Goal: Task Accomplishment & Management: Manage account settings

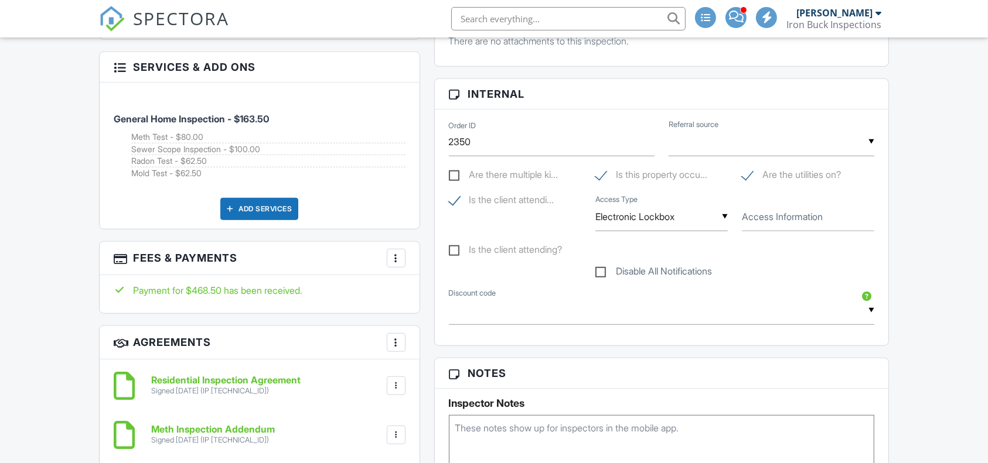
click at [396, 260] on div at bounding box center [396, 259] width 12 height 12
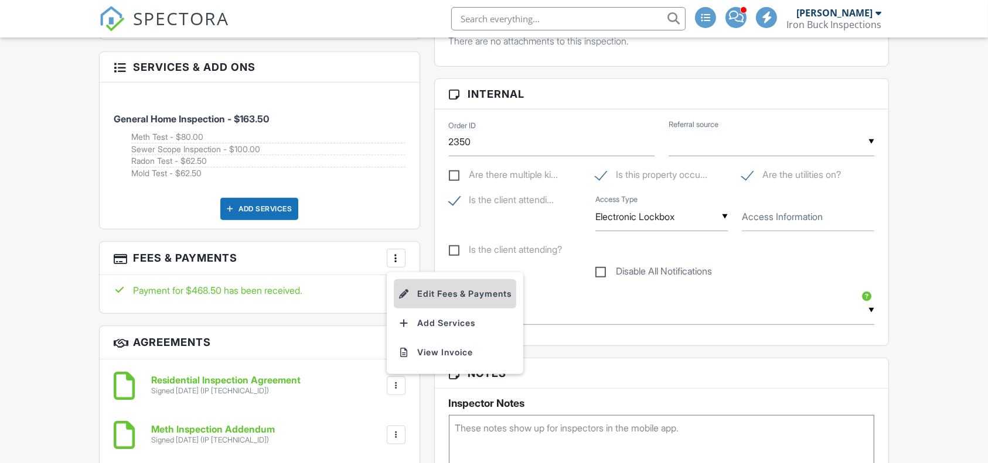
click at [466, 292] on li "Edit Fees & Payments" at bounding box center [455, 293] width 122 height 29
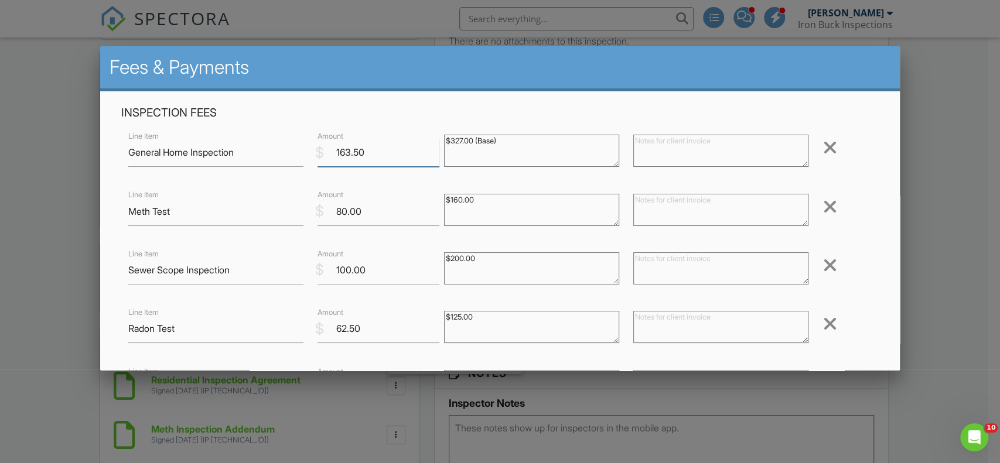
click at [377, 153] on input "163.50" at bounding box center [379, 152] width 122 height 29
type input "1"
type input "327"
drag, startPoint x: 375, startPoint y: 210, endPoint x: 262, endPoint y: 195, distance: 114.0
click at [262, 195] on div "Line Item Meth Test $ Amount 80.00 $160.00 Remove" at bounding box center [500, 211] width 758 height 47
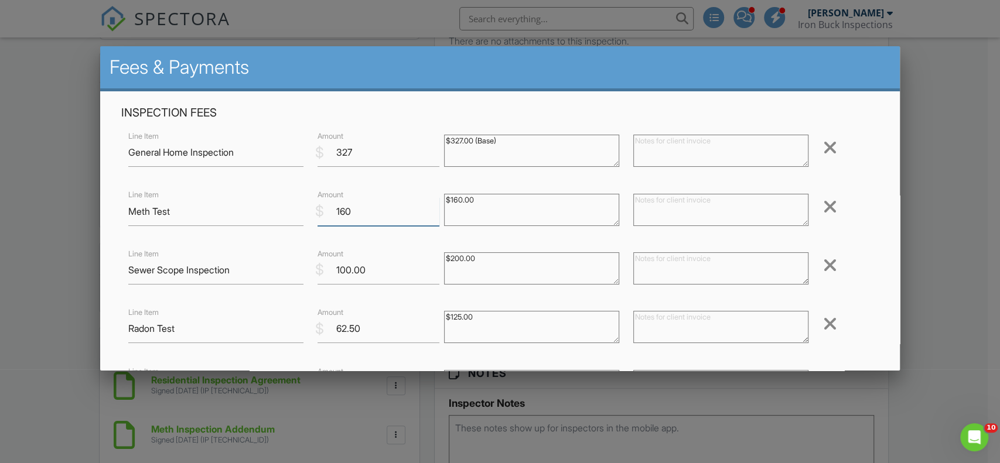
type input "160"
drag, startPoint x: 380, startPoint y: 269, endPoint x: 203, endPoint y: 284, distance: 178.1
click at [203, 284] on div "Line Item Sewer Scope Inspection $ Amount 100.00 $200.00 Remove" at bounding box center [500, 270] width 758 height 47
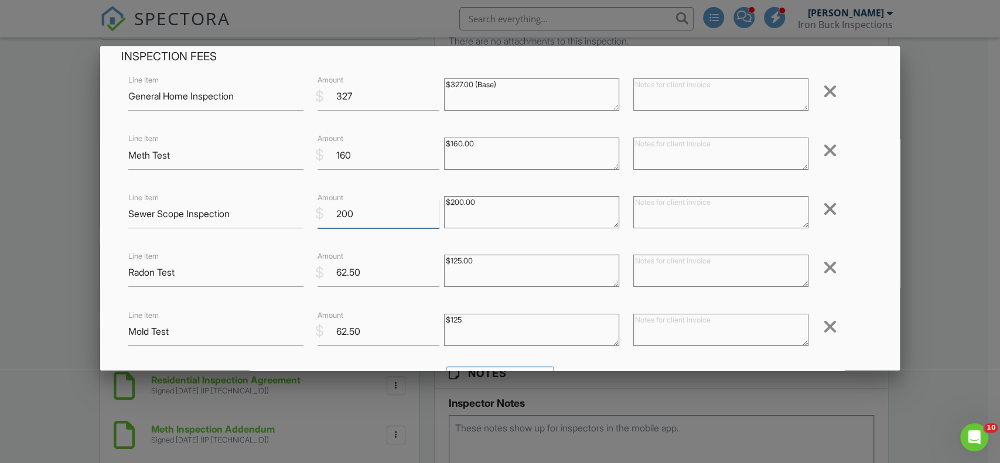
type input "200"
drag, startPoint x: 373, startPoint y: 268, endPoint x: 267, endPoint y: 251, distance: 106.8
click at [267, 251] on div "Line Item Radon Test $ Amount 62.50 $125.00 Remove" at bounding box center [500, 272] width 758 height 47
type input "125"
drag, startPoint x: 383, startPoint y: 335, endPoint x: 237, endPoint y: 322, distance: 145.9
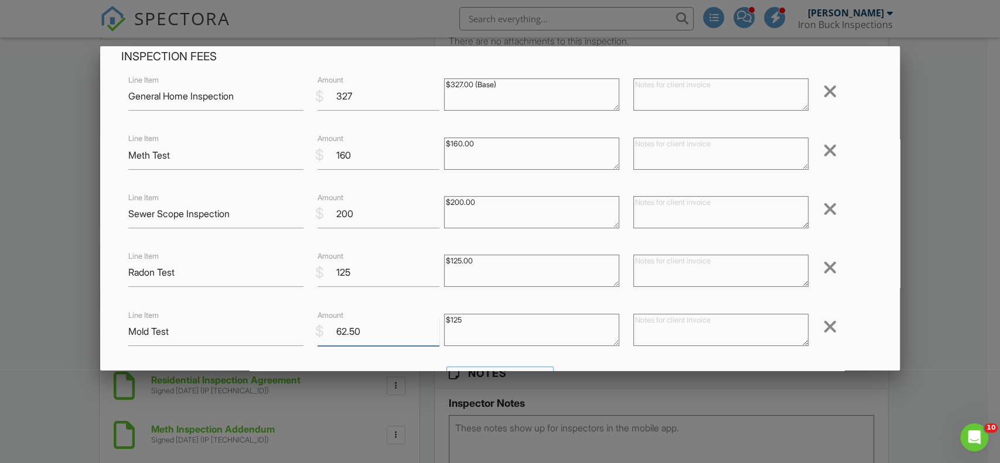
click at [237, 322] on div "Line Item Mold Test $ Amount 62.50 $125 Remove" at bounding box center [500, 331] width 758 height 47
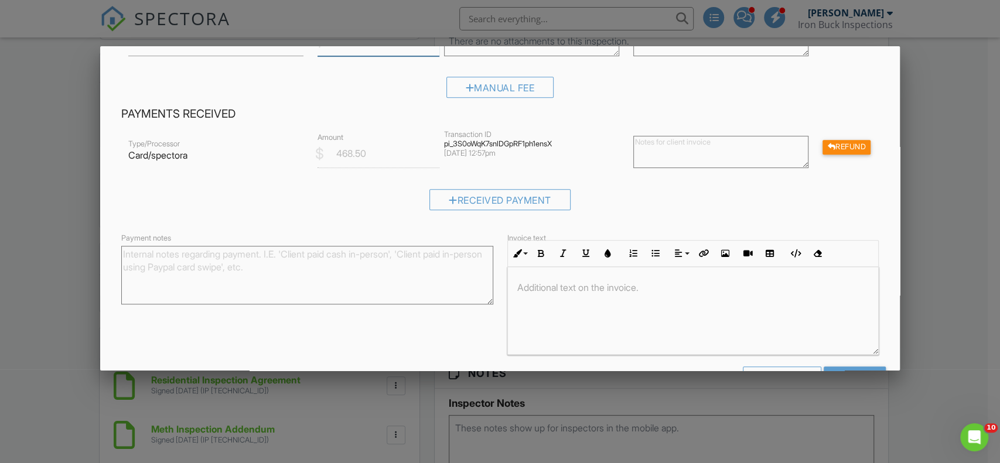
scroll to position [386, 0]
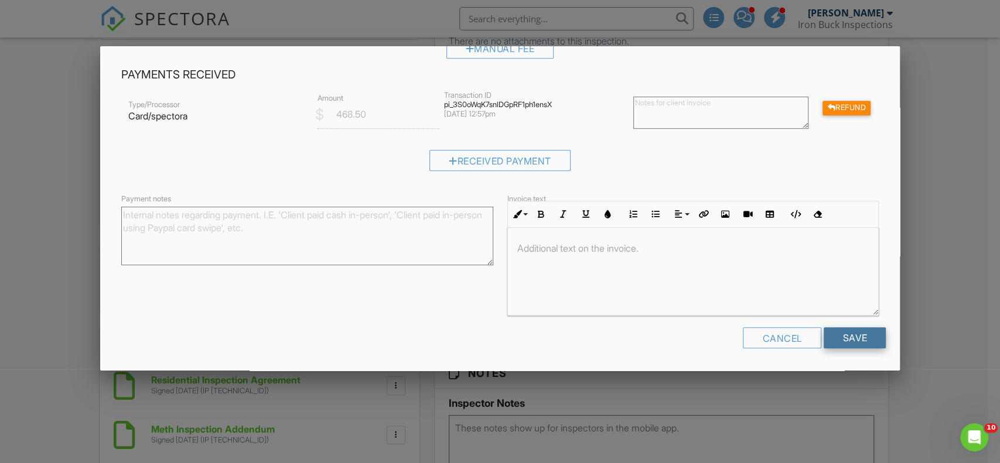
type input "125"
click at [843, 340] on input "Save" at bounding box center [855, 338] width 62 height 21
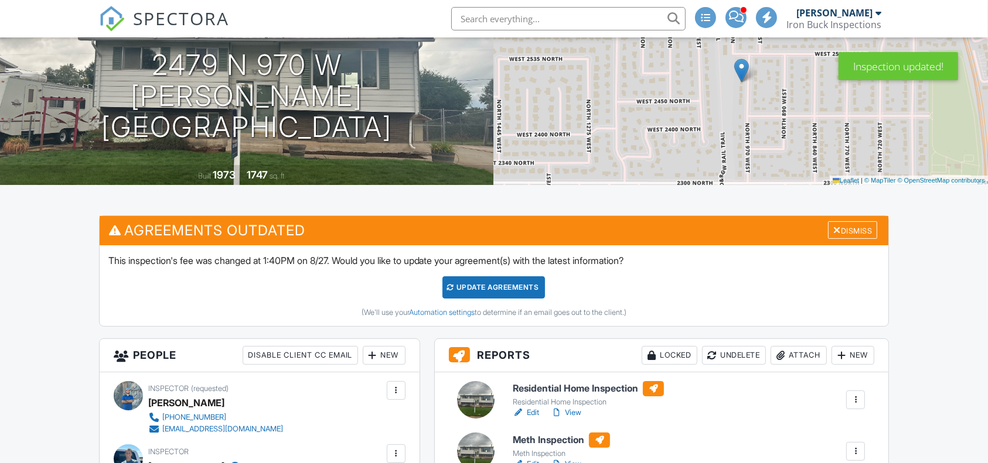
click at [504, 288] on div "Update Agreements" at bounding box center [493, 288] width 103 height 22
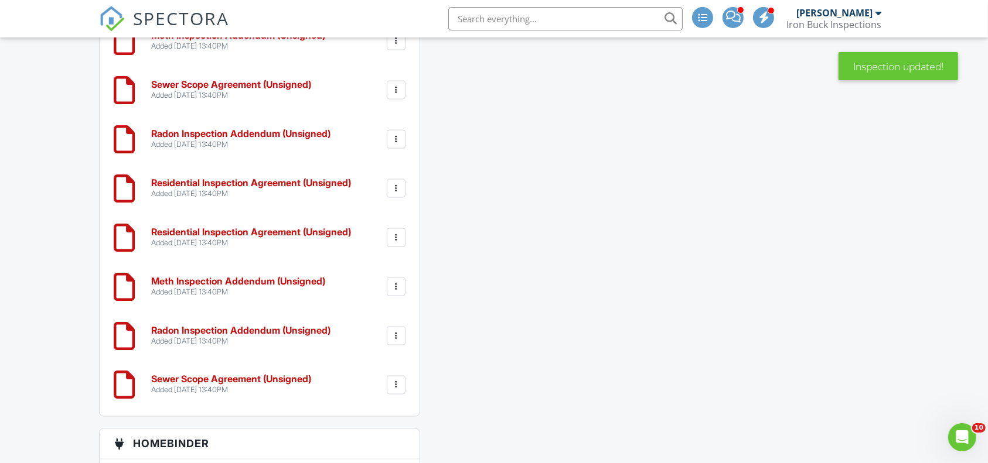
scroll to position [1850, 0]
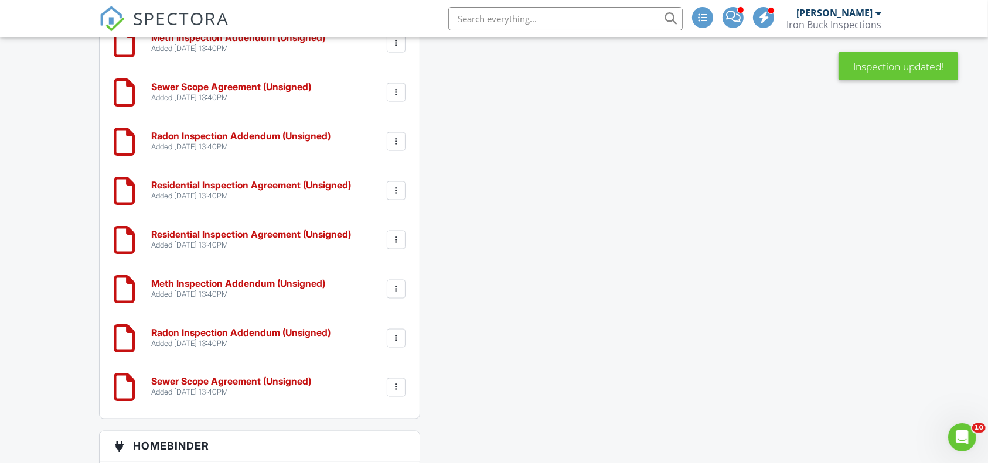
click at [394, 183] on div at bounding box center [396, 191] width 19 height 19
click at [371, 281] on li "Delete" at bounding box center [365, 281] width 67 height 29
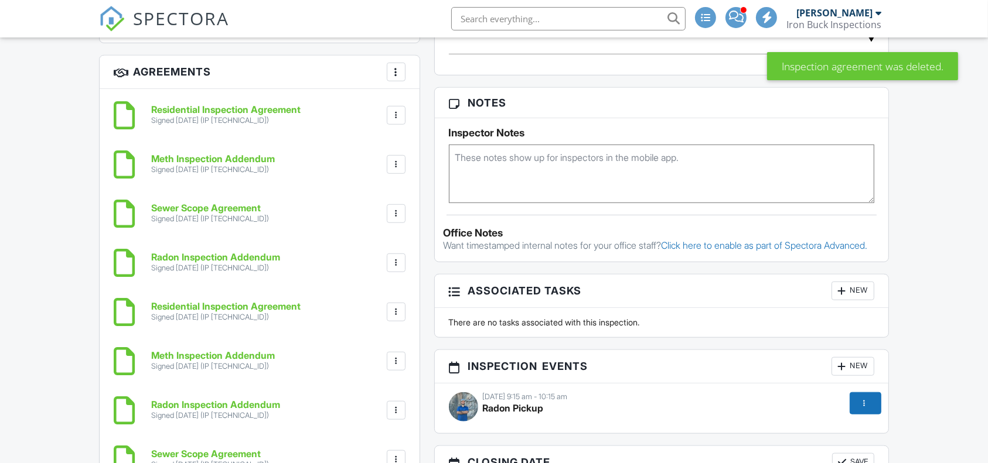
click at [392, 115] on div at bounding box center [396, 116] width 12 height 12
click at [371, 171] on li "Delete" at bounding box center [365, 176] width 67 height 29
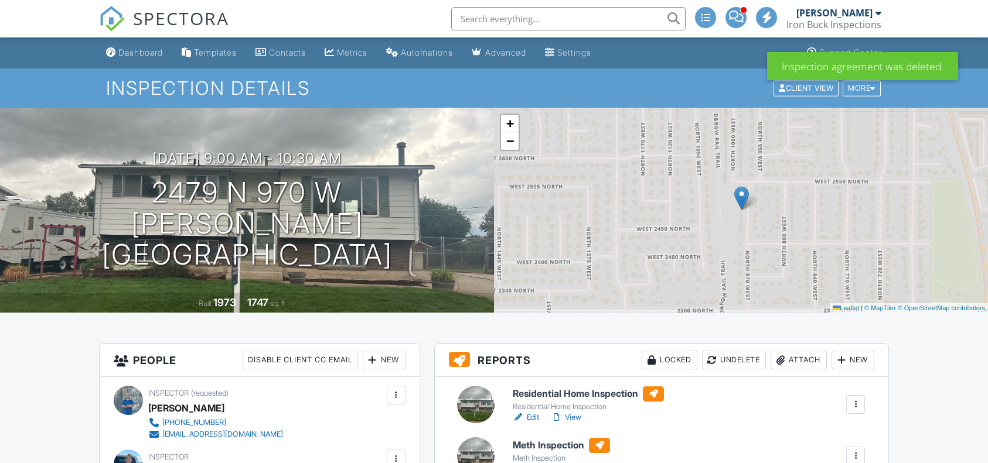
scroll to position [823, 0]
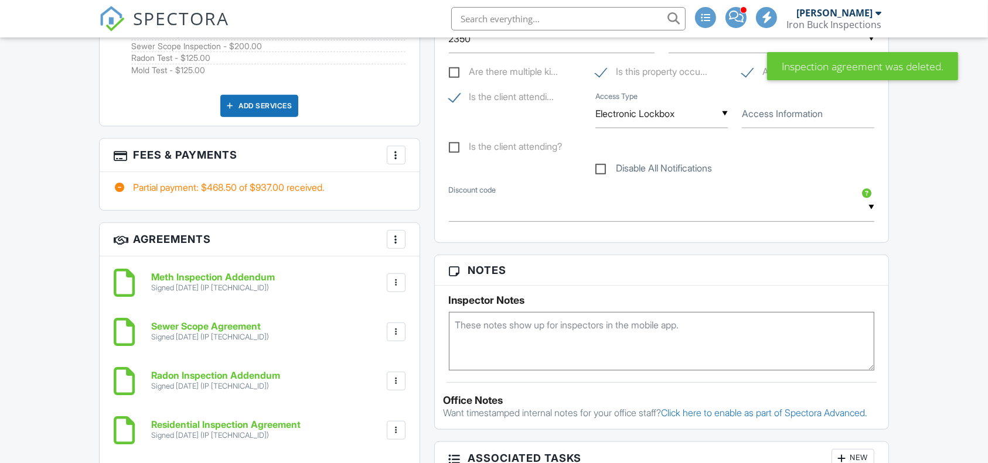
click at [397, 281] on div at bounding box center [396, 283] width 12 height 12
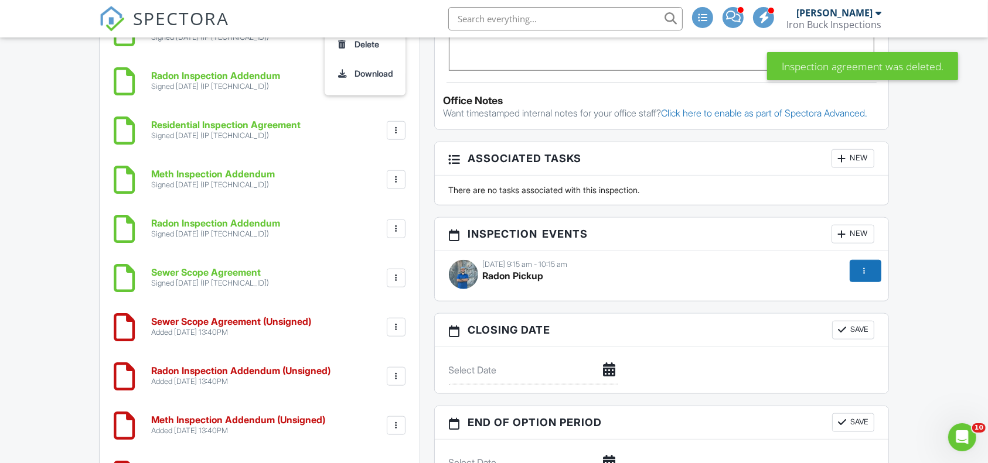
scroll to position [0, 0]
click at [398, 328] on div at bounding box center [396, 328] width 12 height 12
drag, startPoint x: 361, startPoint y: 424, endPoint x: 570, endPoint y: 99, distance: 386.6
click at [361, 424] on li "Delete" at bounding box center [365, 418] width 67 height 29
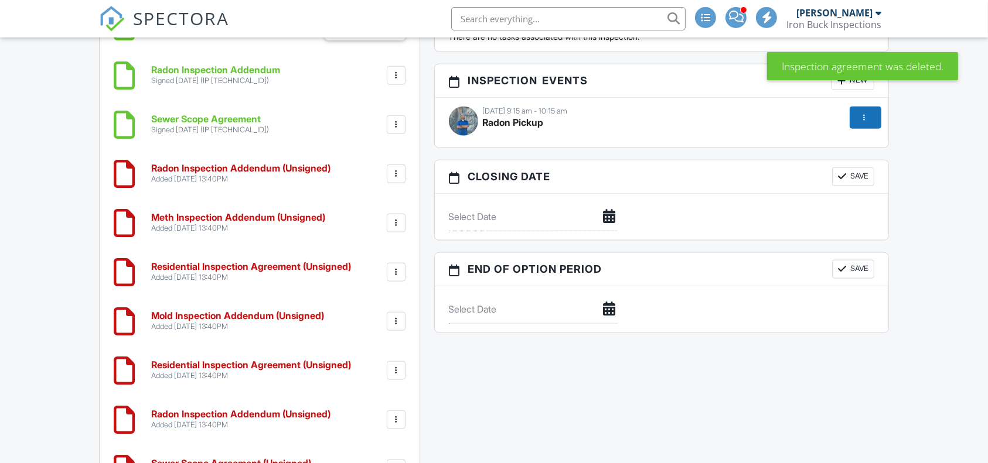
click at [395, 172] on div at bounding box center [396, 174] width 12 height 12
click at [377, 255] on li "Delete" at bounding box center [365, 264] width 67 height 29
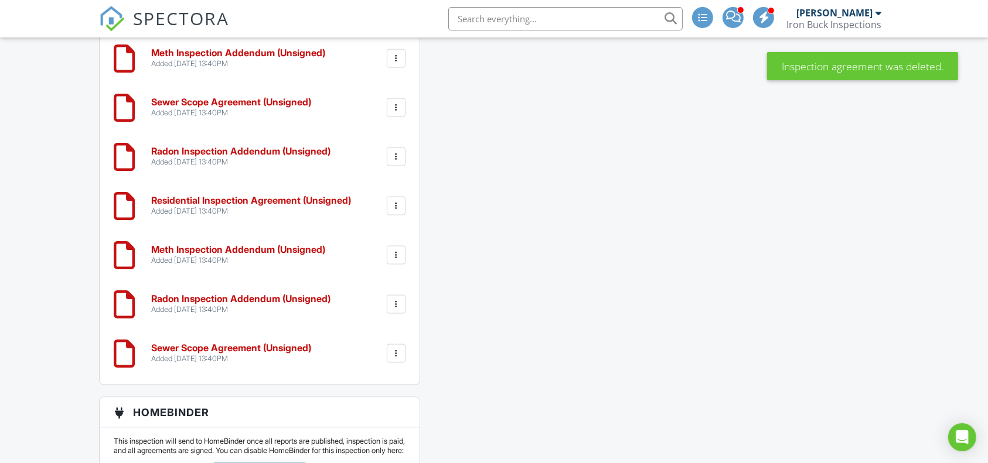
scroll to position [1678, 0]
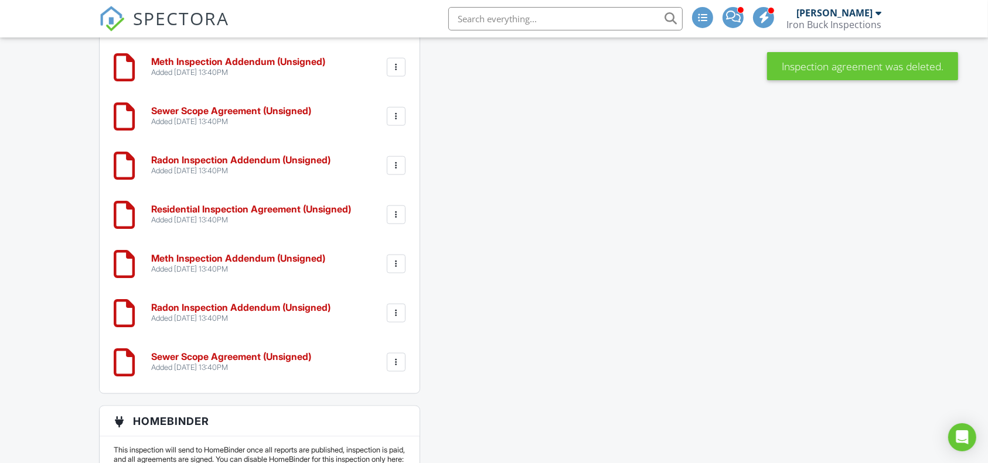
click at [397, 160] on div at bounding box center [396, 166] width 12 height 12
click at [371, 254] on li "Delete" at bounding box center [365, 256] width 67 height 29
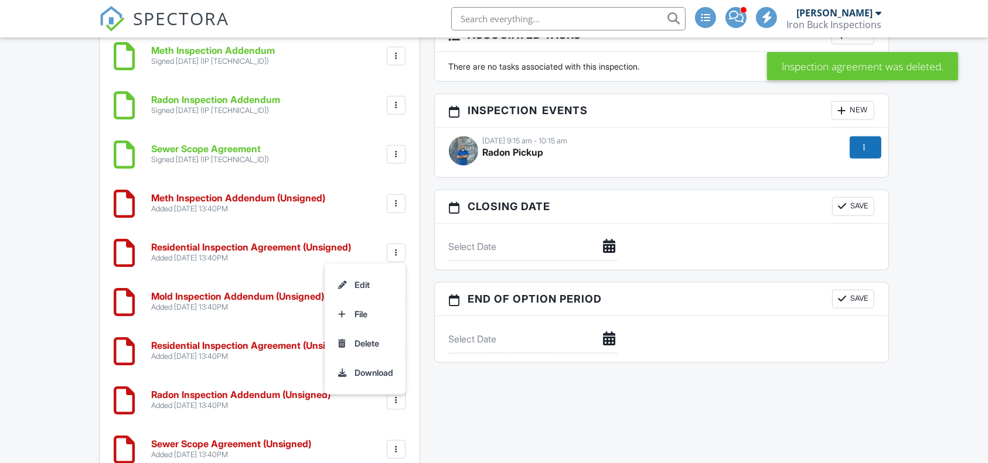
scroll to position [1250, 0]
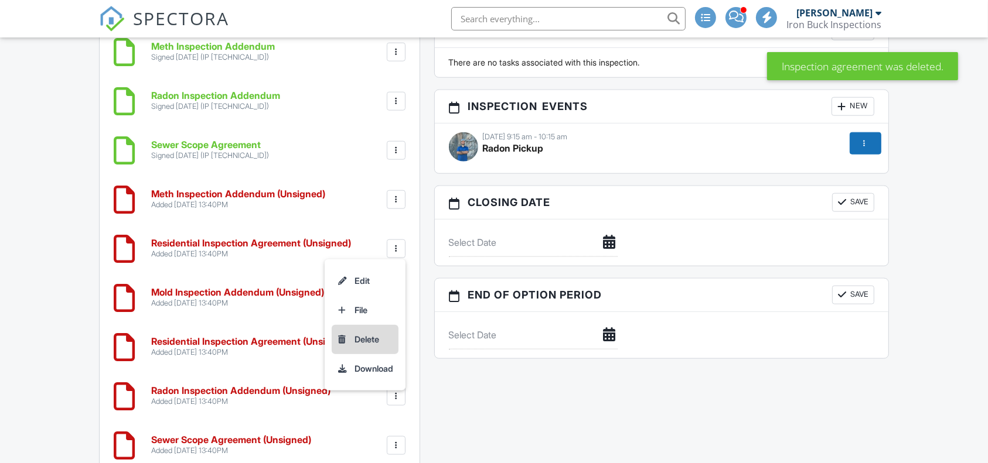
click at [370, 336] on li "Delete" at bounding box center [365, 339] width 67 height 29
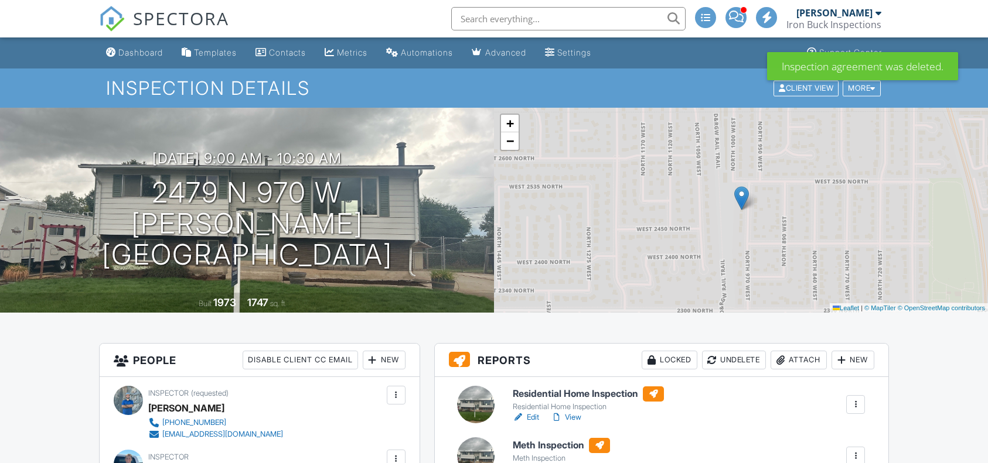
scroll to position [1470, 0]
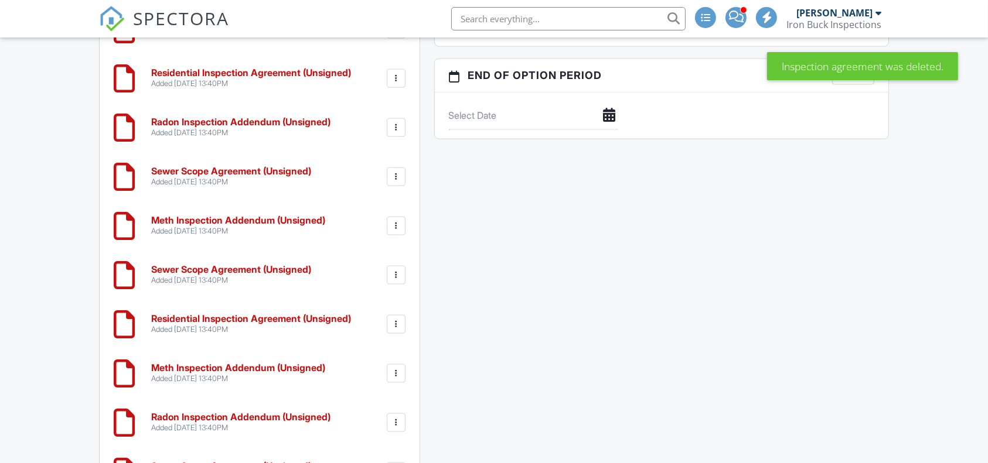
click at [397, 79] on div at bounding box center [396, 79] width 12 height 12
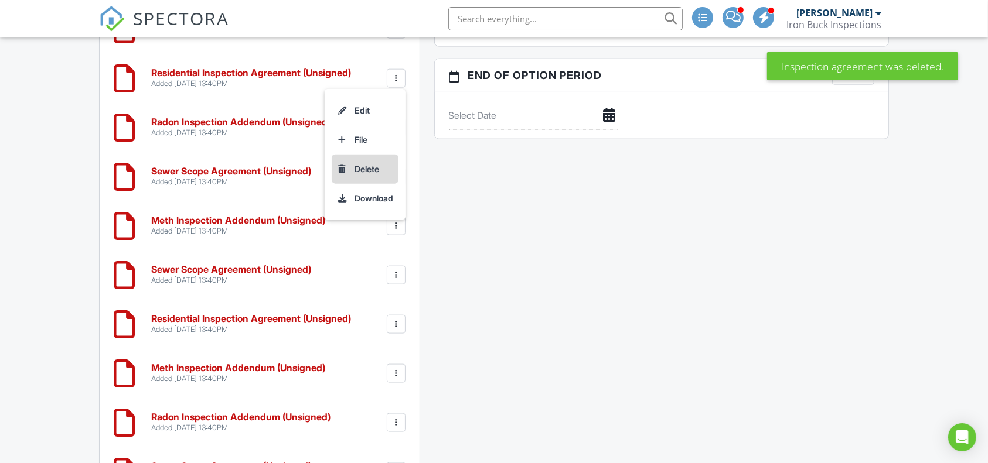
click at [371, 169] on li "Delete" at bounding box center [365, 169] width 67 height 29
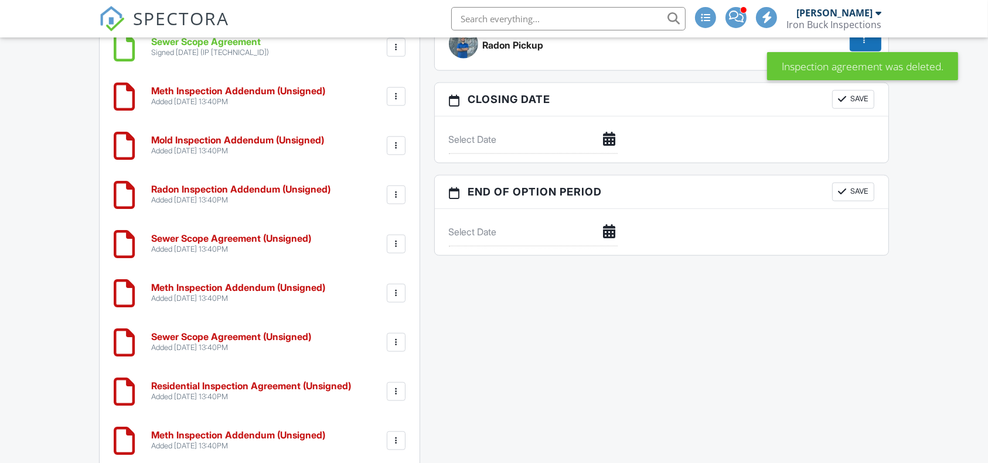
click at [395, 98] on div at bounding box center [396, 97] width 12 height 12
click at [371, 186] on li "Delete" at bounding box center [365, 186] width 67 height 29
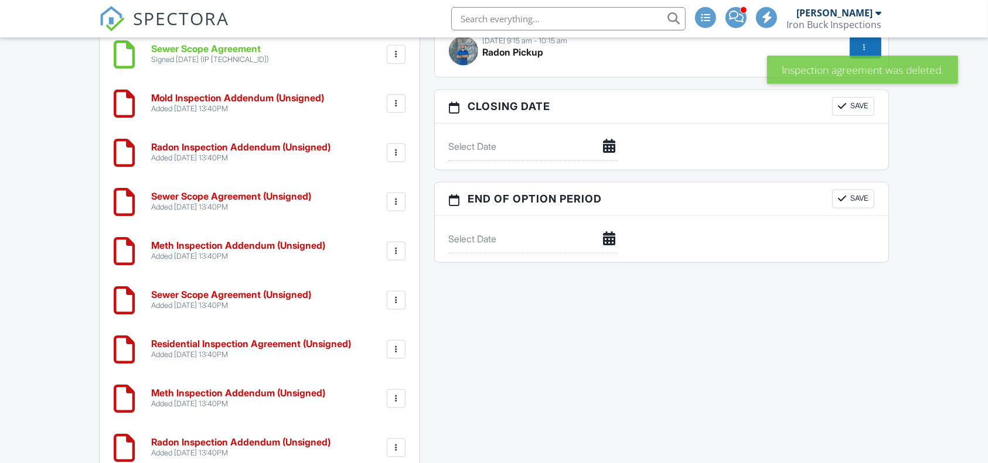
click at [395, 103] on div at bounding box center [396, 104] width 12 height 12
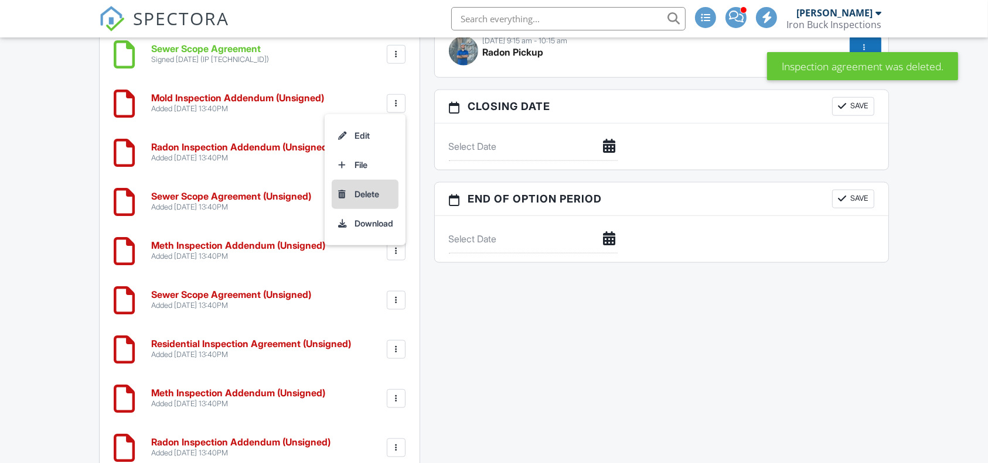
click at [380, 186] on li "Delete" at bounding box center [365, 194] width 67 height 29
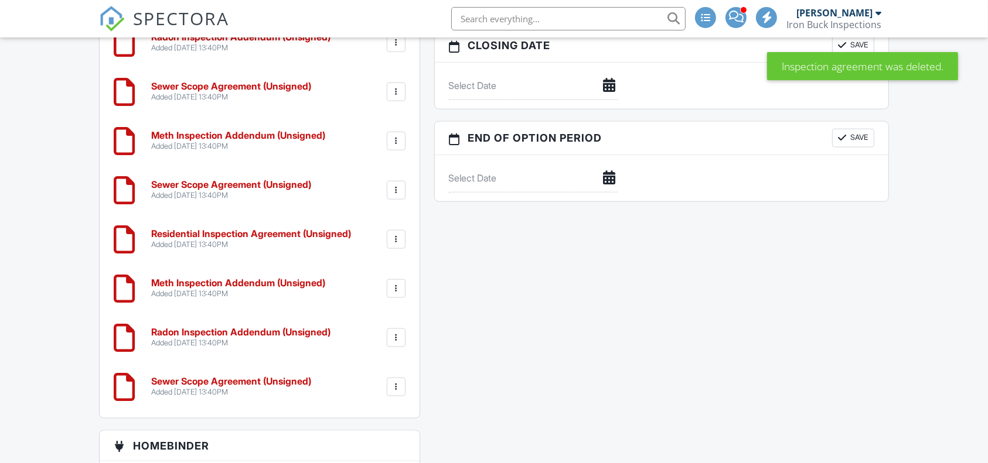
click at [396, 89] on div at bounding box center [396, 92] width 12 height 12
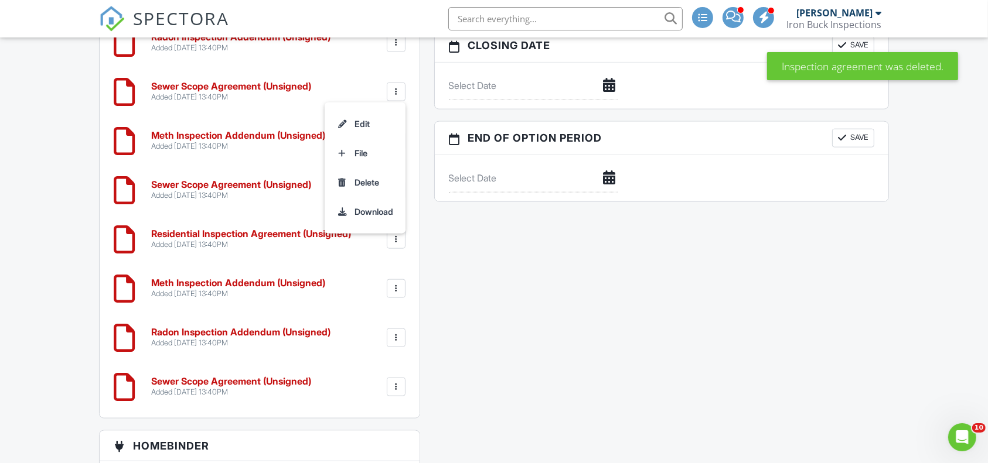
drag, startPoint x: 360, startPoint y: 175, endPoint x: 556, endPoint y: 97, distance: 210.4
click at [360, 173] on li "Delete" at bounding box center [365, 182] width 67 height 29
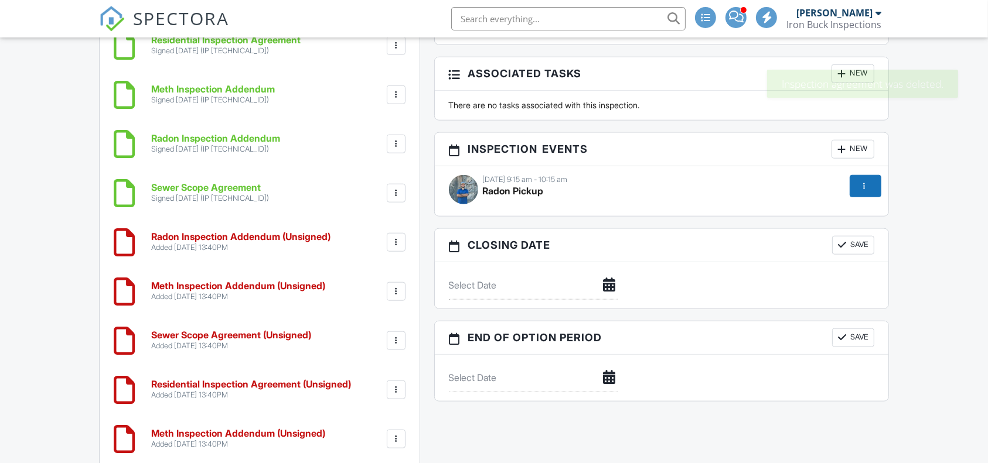
click at [397, 246] on div at bounding box center [396, 243] width 12 height 12
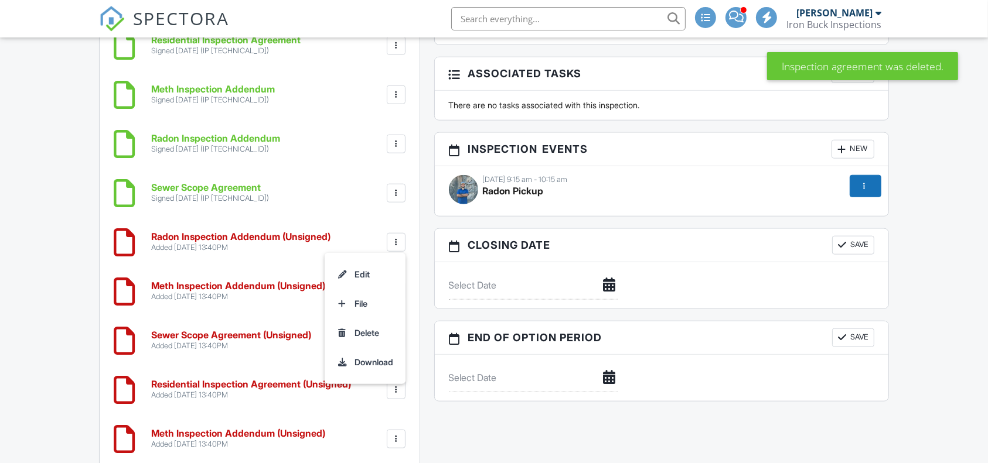
click at [359, 333] on li "Delete" at bounding box center [365, 333] width 67 height 29
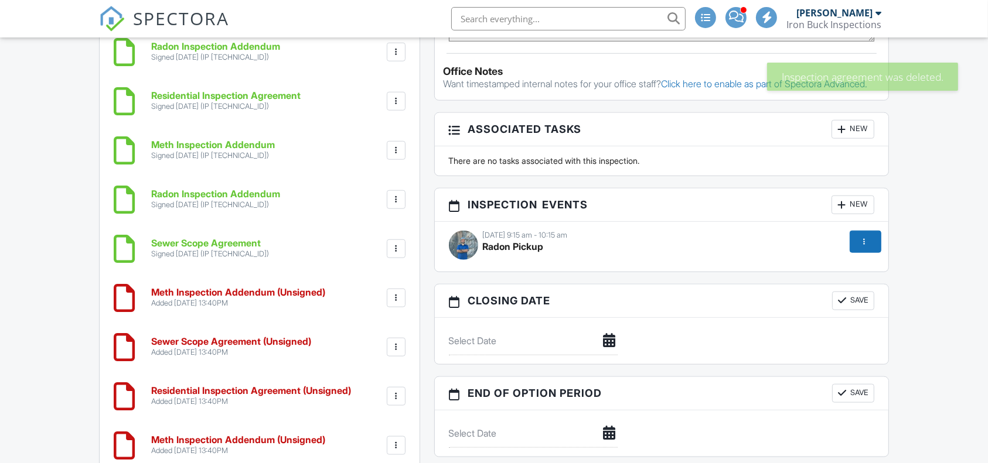
scroll to position [1152, 0]
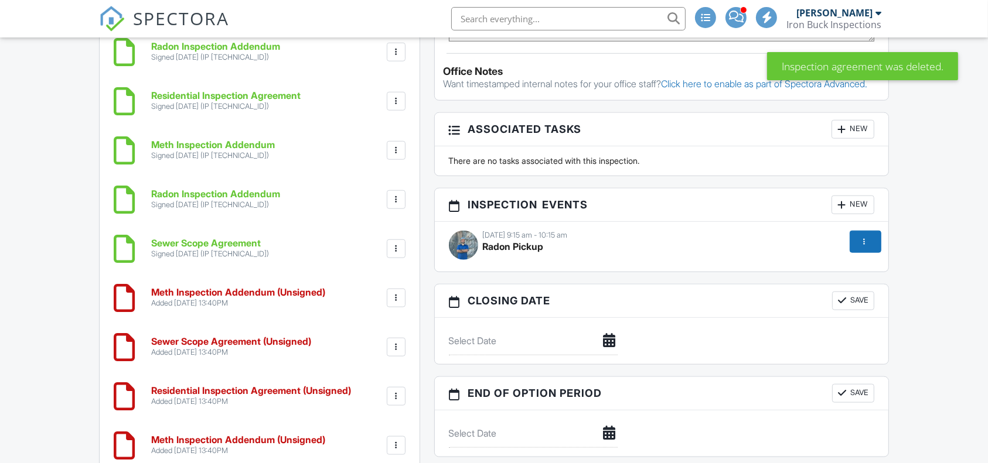
click at [395, 292] on div at bounding box center [396, 298] width 12 height 12
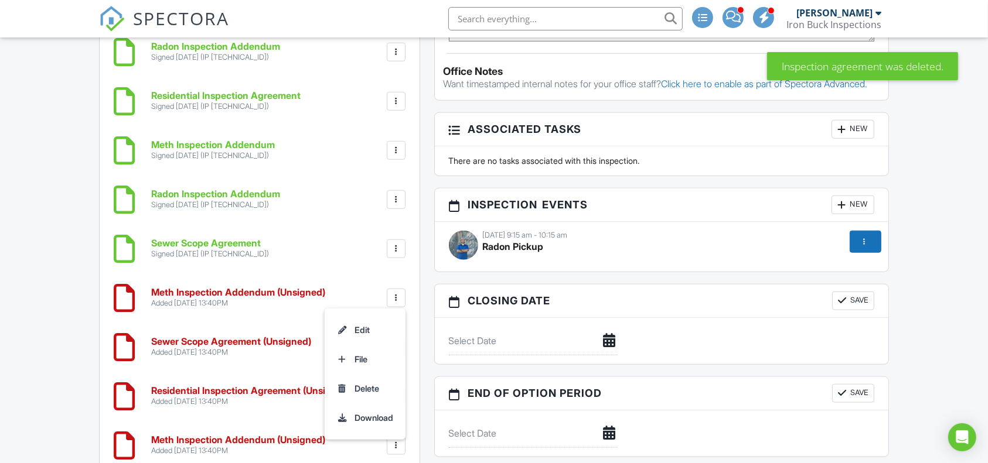
drag, startPoint x: 361, startPoint y: 393, endPoint x: 584, endPoint y: 86, distance: 379.4
click at [362, 393] on li "Delete" at bounding box center [365, 388] width 67 height 29
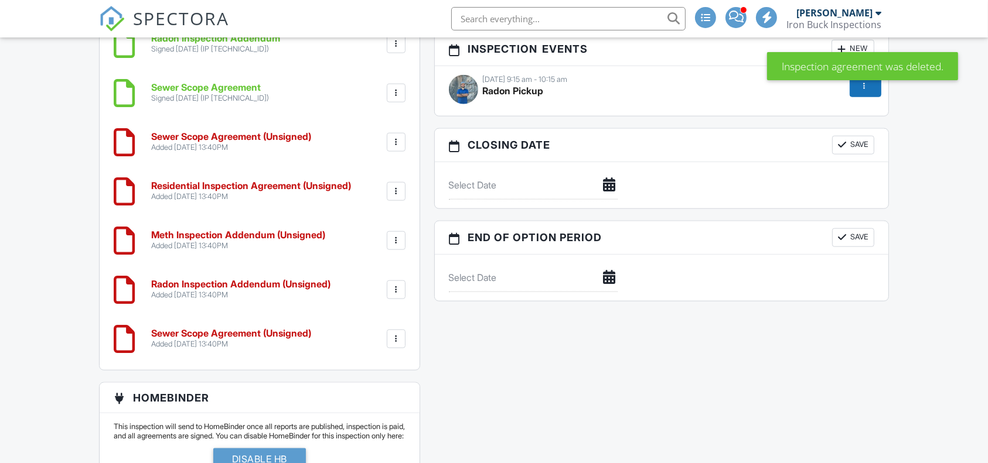
scroll to position [1308, 0]
click at [394, 142] on div at bounding box center [396, 143] width 12 height 12
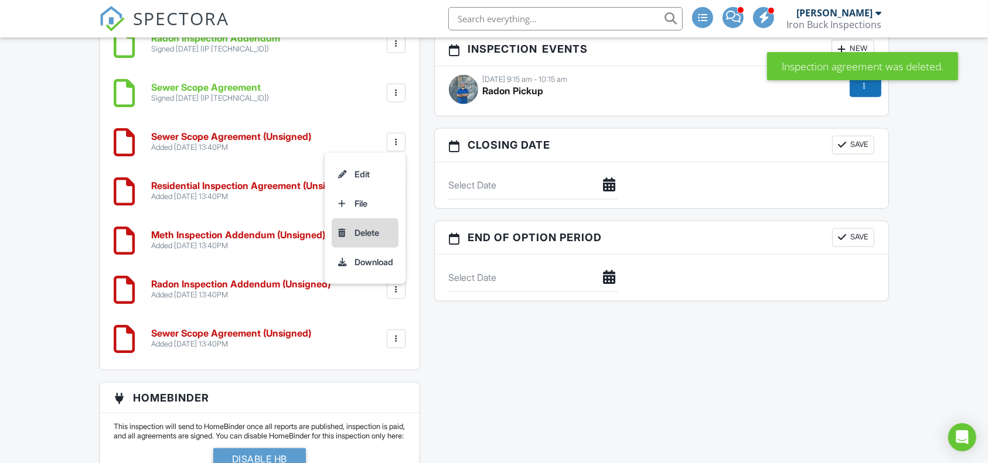
click at [379, 234] on li "Delete" at bounding box center [365, 233] width 67 height 29
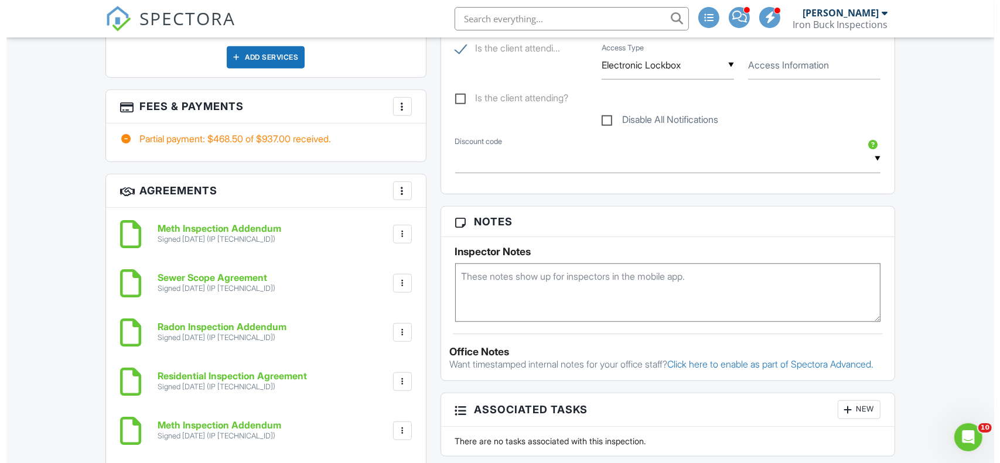
scroll to position [872, 0]
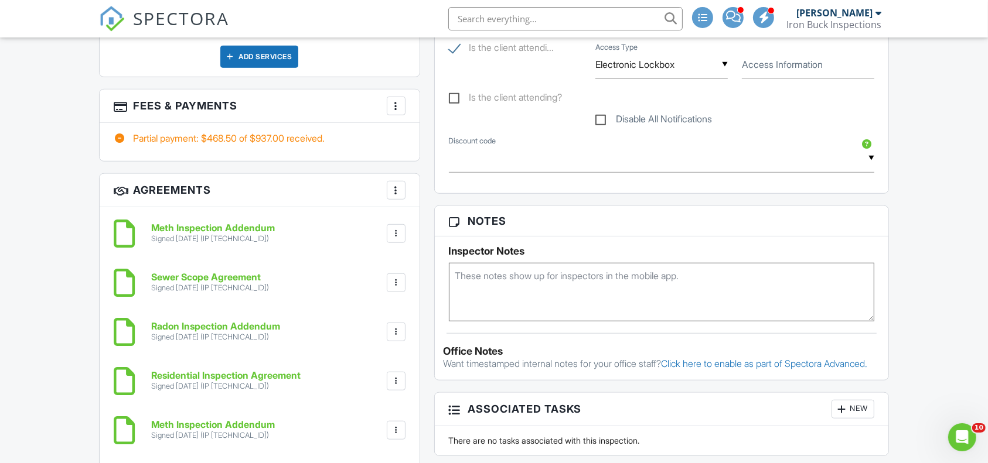
click at [394, 193] on div at bounding box center [396, 191] width 12 height 12
click at [432, 221] on li "Add Agreement" at bounding box center [466, 226] width 144 height 29
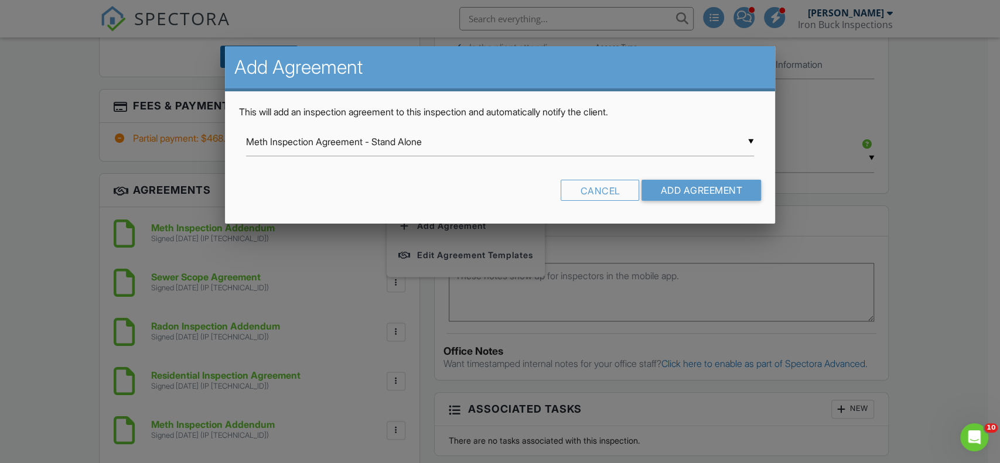
click at [473, 138] on div "▼ Meth Inspection Agreement - Stand Alone Meth Inspection Agreement - Stand Alo…" at bounding box center [500, 142] width 508 height 29
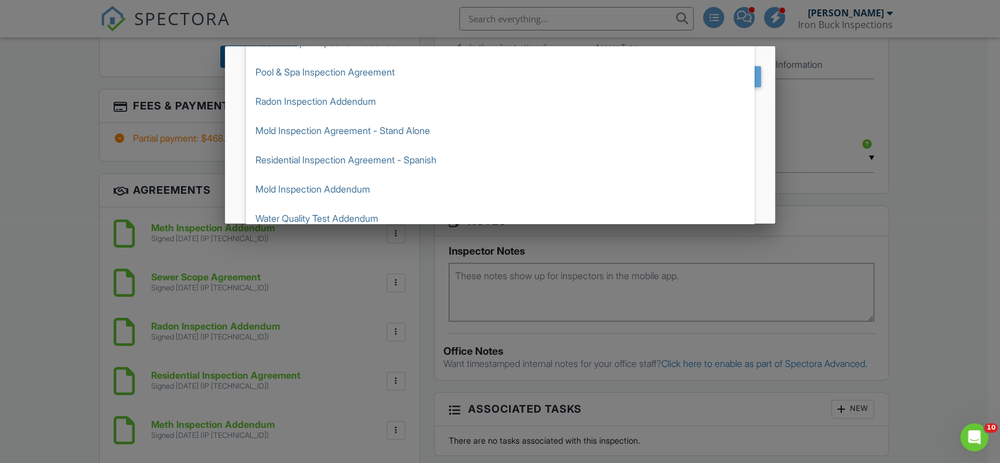
scroll to position [144, 0]
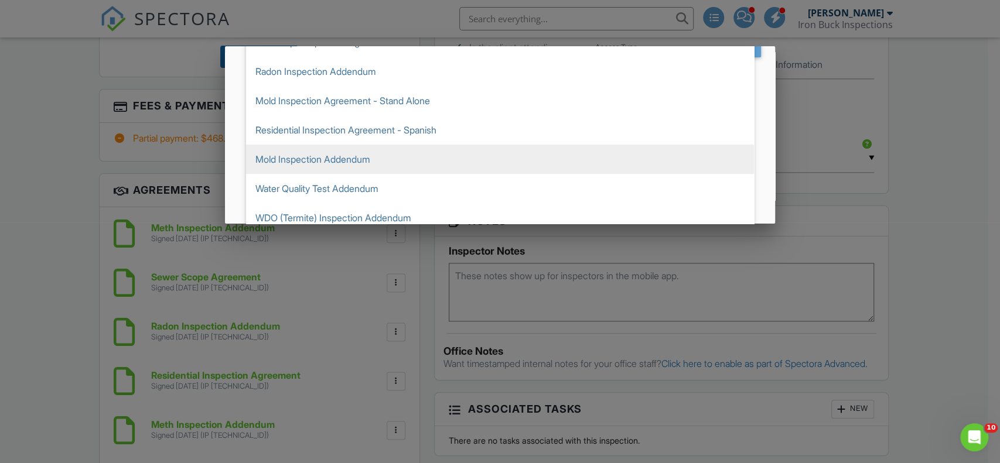
click at [362, 160] on span "Mold Inspection Addendum" at bounding box center [500, 159] width 508 height 29
type input "Mold Inspection Addendum"
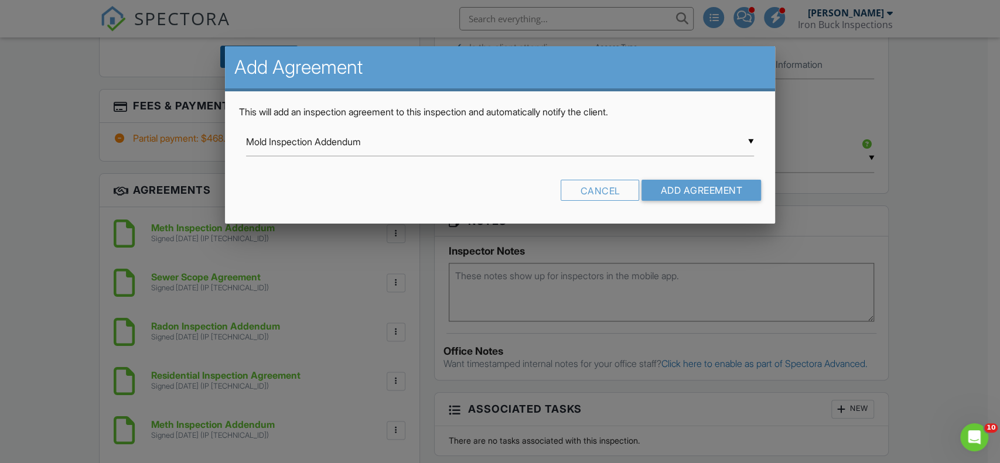
scroll to position [0, 0]
click at [690, 184] on input "Add Agreement" at bounding box center [702, 190] width 120 height 21
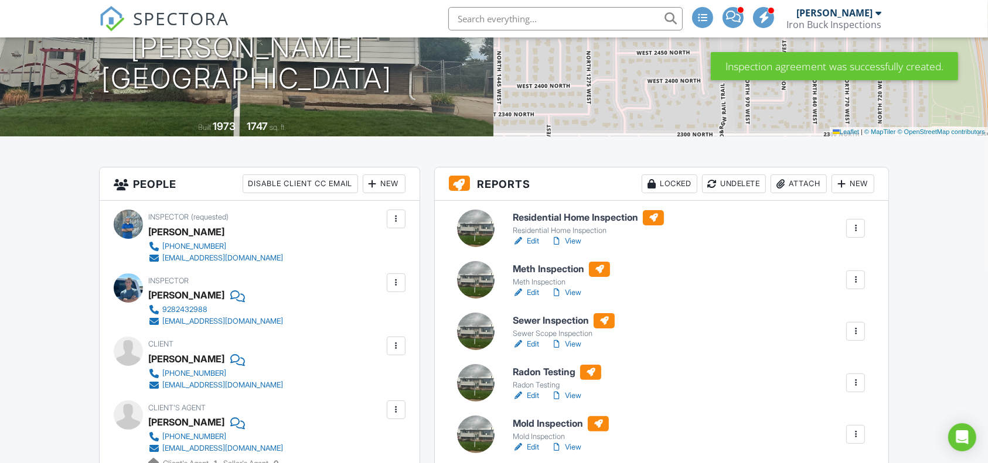
click at [739, 17] on span at bounding box center [733, 16] width 15 height 1
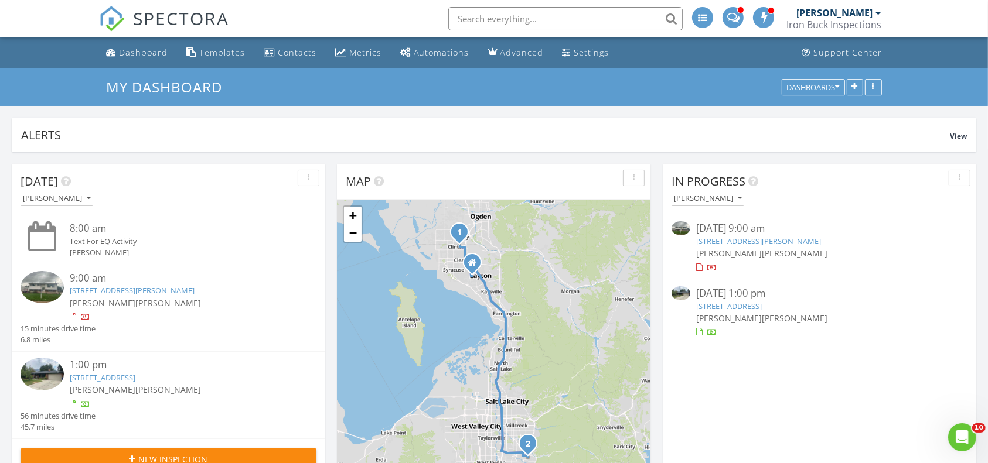
click at [735, 12] on span at bounding box center [733, 16] width 12 height 11
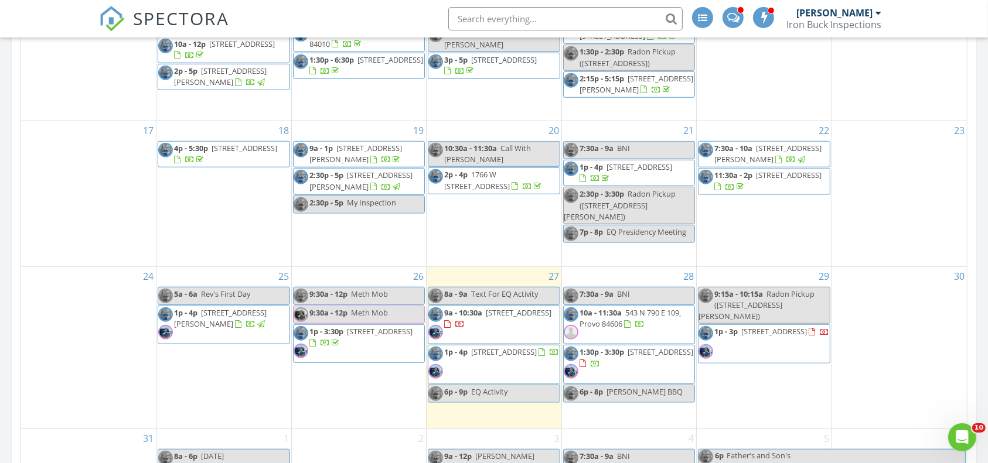
scroll to position [1035, 0]
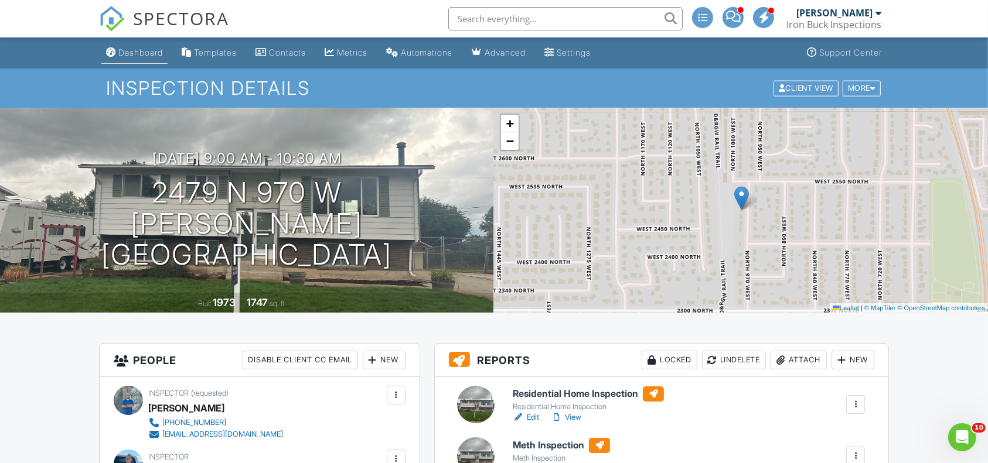
click at [158, 56] on div "Dashboard" at bounding box center [140, 52] width 45 height 10
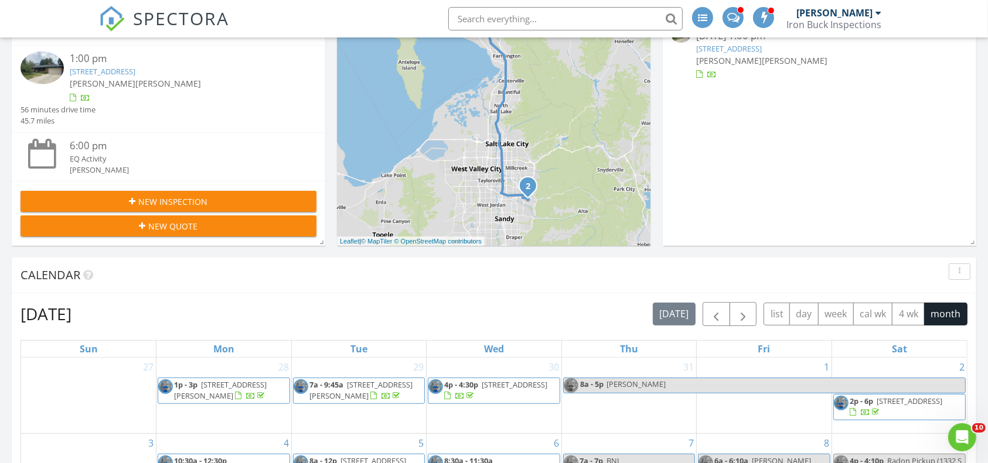
scroll to position [259, 0]
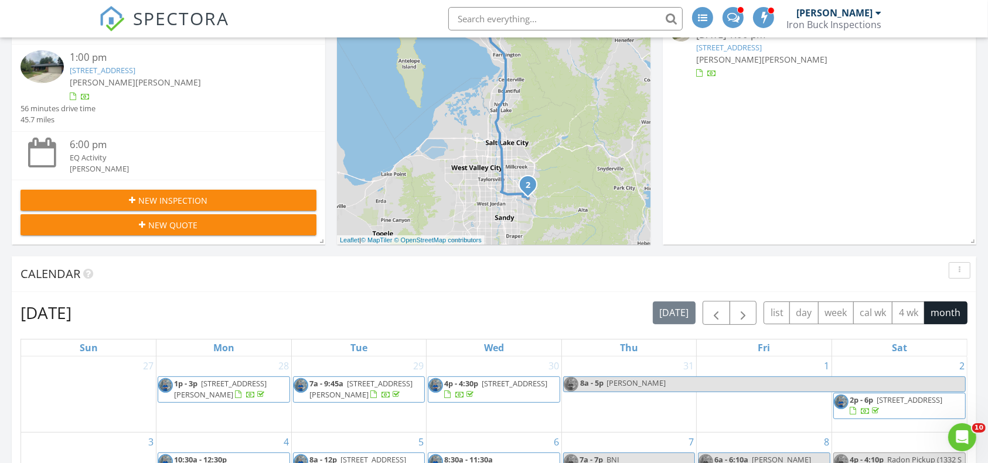
click at [266, 202] on div "New Inspection" at bounding box center [168, 201] width 277 height 12
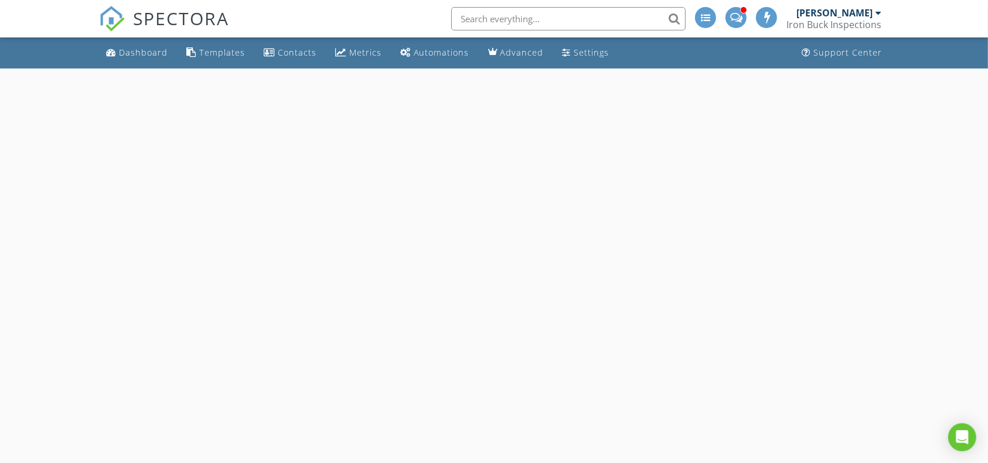
select select "7"
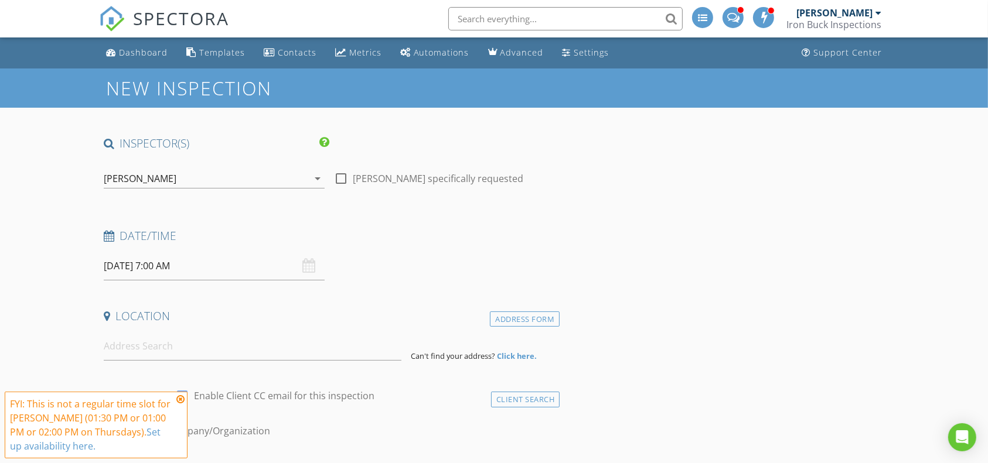
click at [337, 179] on div at bounding box center [341, 179] width 20 height 20
checkbox input "true"
click at [211, 261] on input "[DATE] 7:00 AM" at bounding box center [214, 266] width 221 height 29
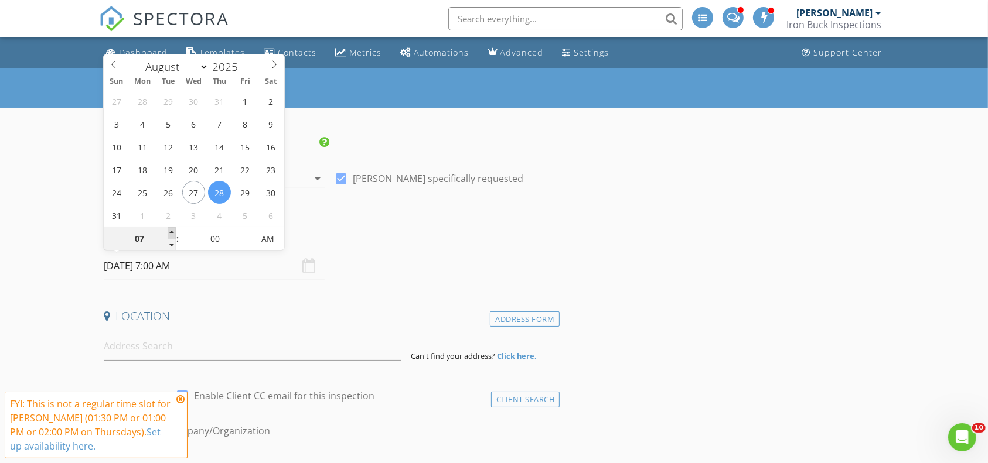
type input "08"
type input "08/28/2025 8:00 AM"
click at [173, 233] on span at bounding box center [172, 233] width 8 height 12
type input "09"
type input "08/28/2025 9:00 AM"
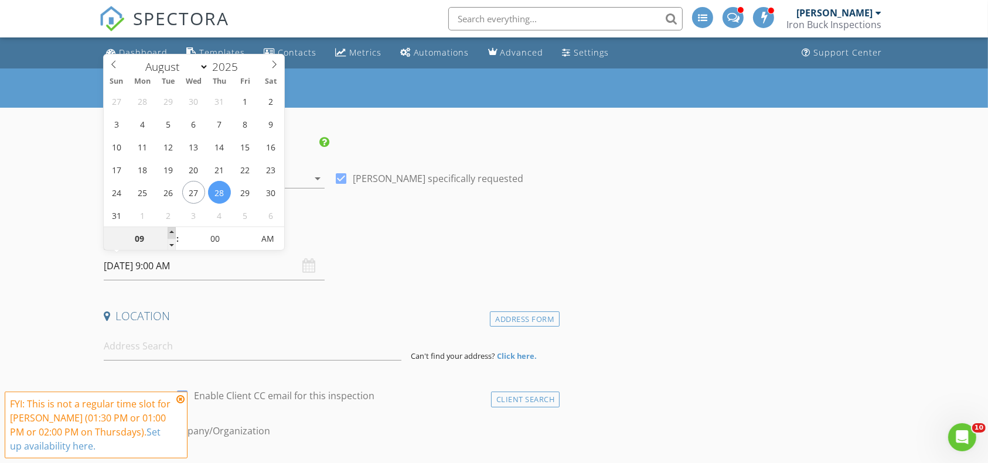
click at [173, 233] on span at bounding box center [172, 233] width 8 height 12
type input "10"
type input "08/28/2025 10:00 AM"
click at [173, 233] on span at bounding box center [172, 233] width 8 height 12
type input "11"
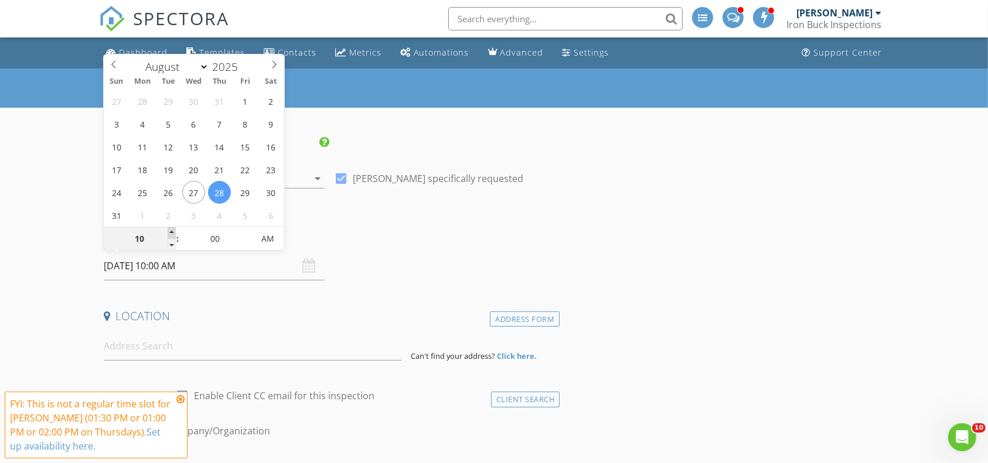
type input "08/28/2025 11:00 AM"
click at [173, 233] on span at bounding box center [172, 233] width 8 height 12
type input "12"
type input "08/28/2025 12:00 PM"
click at [173, 233] on span at bounding box center [172, 233] width 8 height 12
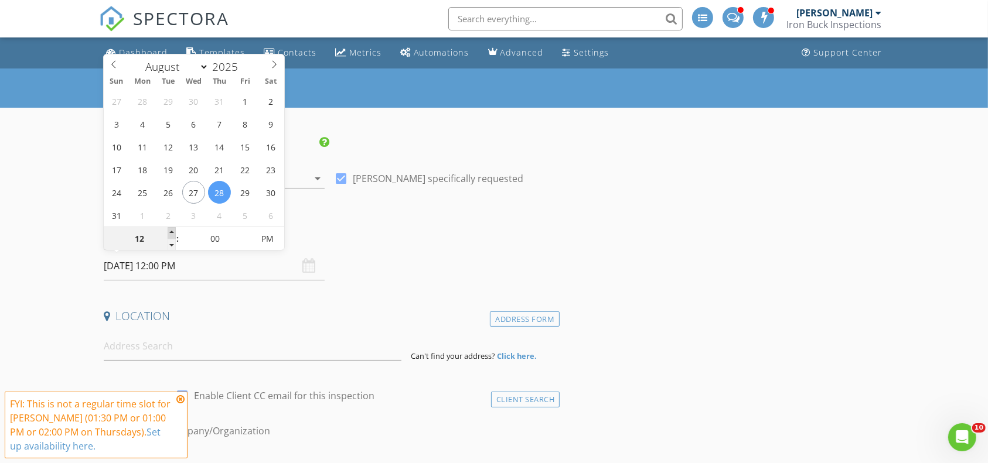
type input "01"
type input "08/28/2025 1:00 PM"
click at [173, 233] on span at bounding box center [172, 233] width 8 height 12
type input "02"
type input "08/28/2025 2:00 PM"
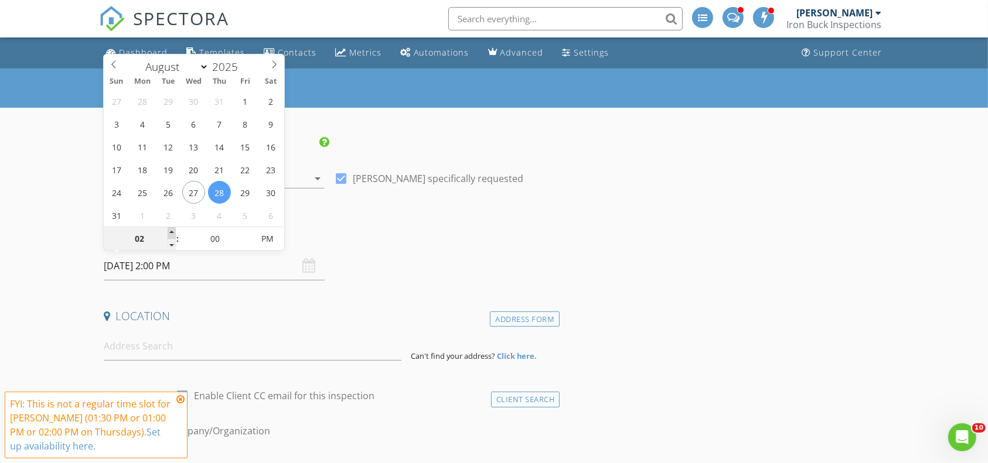
click at [173, 233] on span at bounding box center [172, 233] width 8 height 12
type input "03"
type input "08/28/2025 3:00 PM"
click at [173, 233] on span at bounding box center [172, 233] width 8 height 12
type input "04"
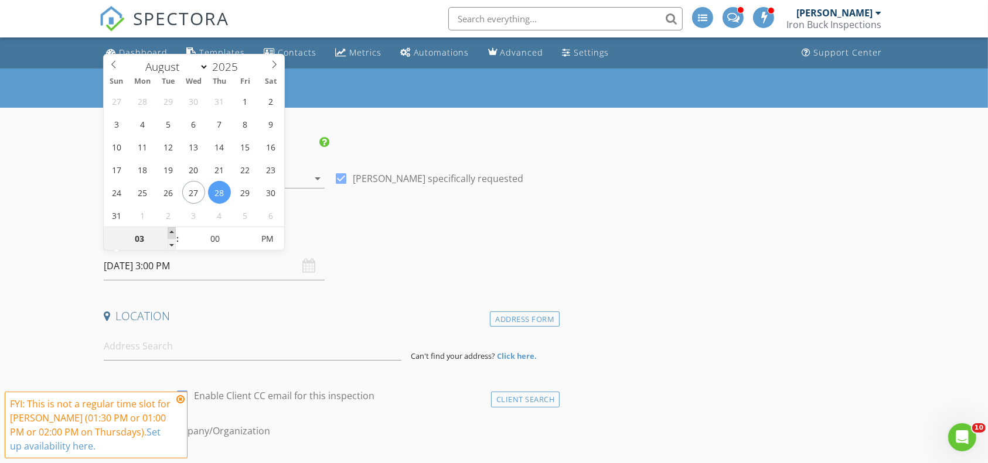
type input "08/28/2025 4:00 PM"
click at [173, 233] on span at bounding box center [172, 233] width 8 height 12
type input "05"
type input "08/28/2025 4:05 PM"
click at [244, 234] on span at bounding box center [247, 233] width 8 height 12
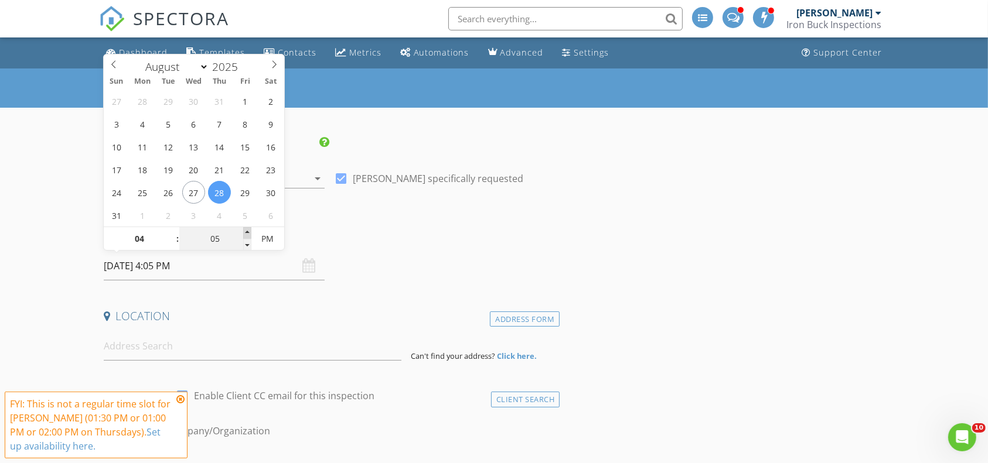
type input "10"
type input "08/28/2025 4:10 PM"
click at [244, 234] on span at bounding box center [247, 233] width 8 height 12
type input "15"
type input "08/28/2025 4:15 PM"
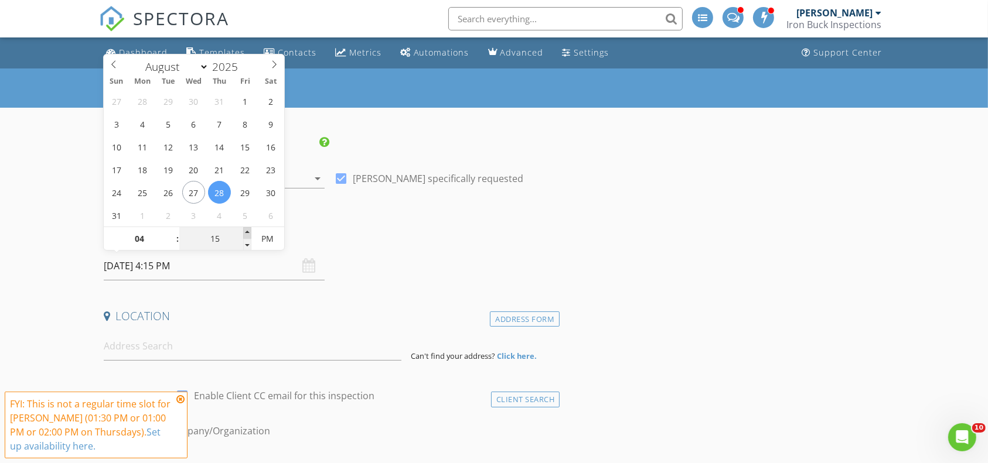
click at [244, 234] on span at bounding box center [247, 233] width 8 height 12
type input "20"
type input "08/28/2025 4:20 PM"
click at [244, 234] on span at bounding box center [247, 233] width 8 height 12
type input "25"
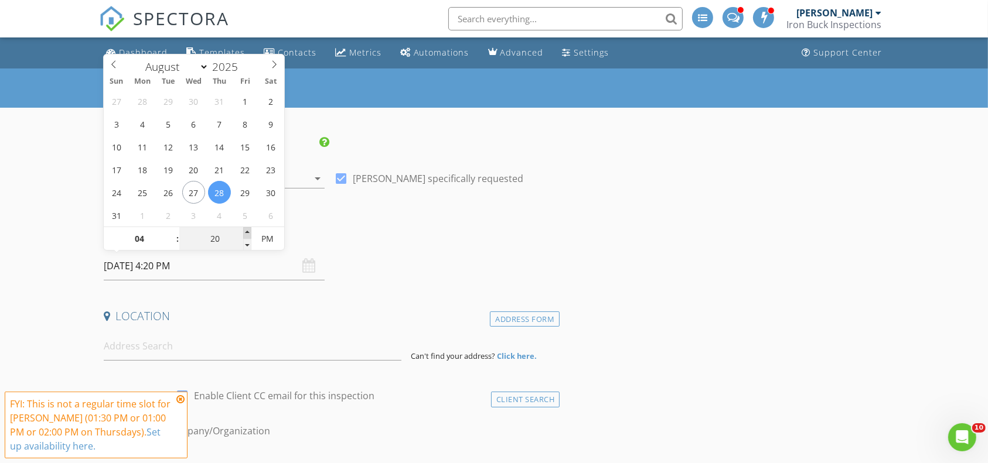
type input "08/28/2025 4:25 PM"
click at [244, 234] on span at bounding box center [247, 233] width 8 height 12
type input "30"
type input "08/28/2025 4:30 PM"
click at [244, 233] on span at bounding box center [247, 233] width 8 height 12
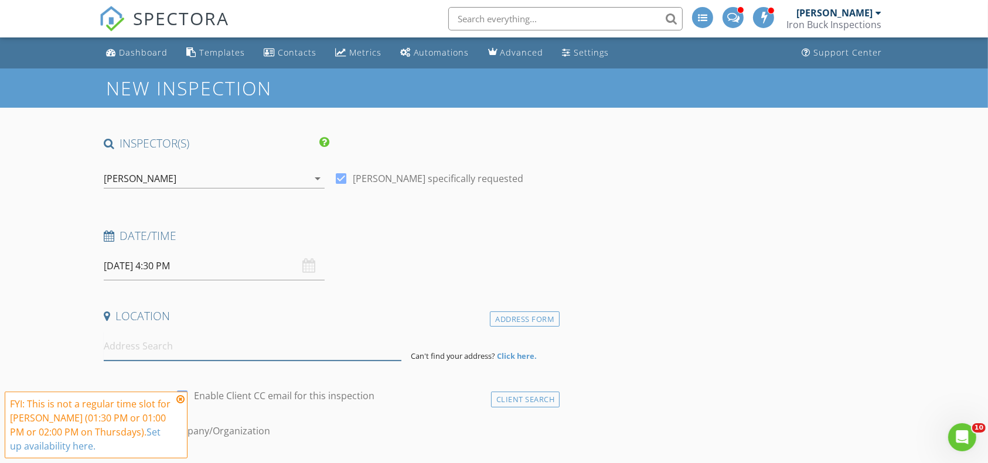
click at [146, 341] on input at bounding box center [253, 346] width 298 height 29
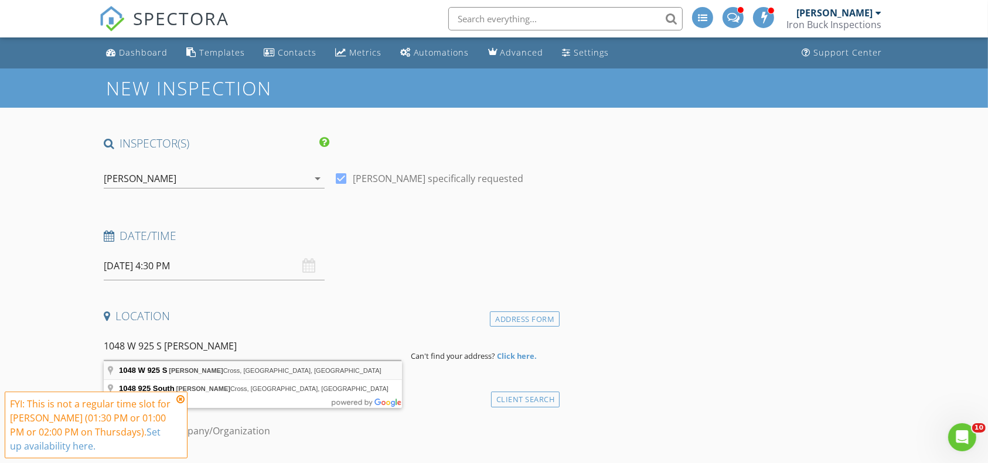
type input "1048 W 925 S, Woods Cross, UT, USA"
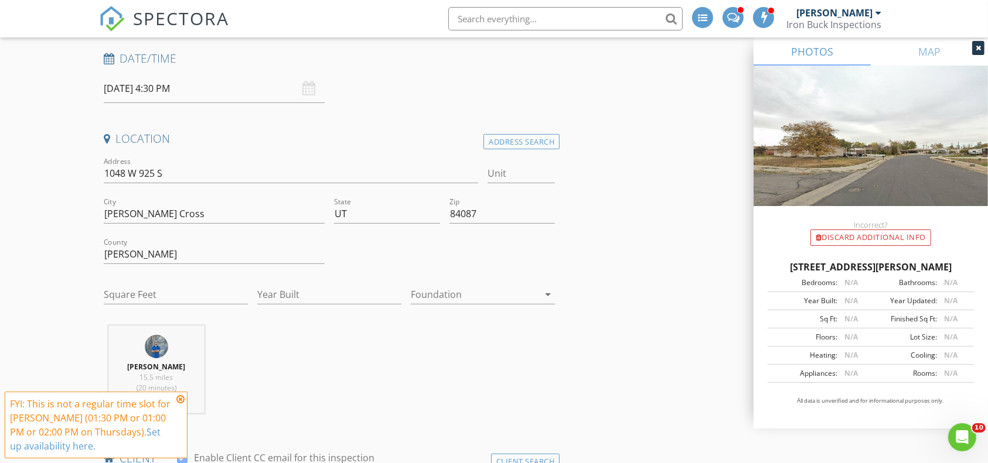
scroll to position [179, 0]
click at [155, 298] on input "Square Feet" at bounding box center [176, 293] width 144 height 19
type input "3396"
click at [275, 283] on div "Year Built" at bounding box center [329, 296] width 144 height 38
click at [275, 284] on input "Year Built" at bounding box center [329, 293] width 144 height 19
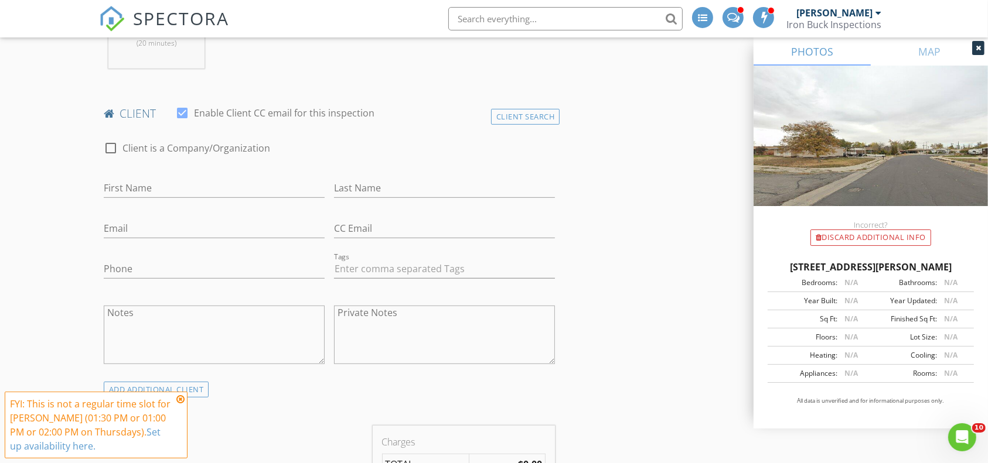
scroll to position [523, 0]
type input "2000"
click at [190, 188] on input "First Name" at bounding box center [214, 187] width 221 height 19
type input "Kelsey"
click at [373, 188] on input "Last Name" at bounding box center [444, 187] width 221 height 19
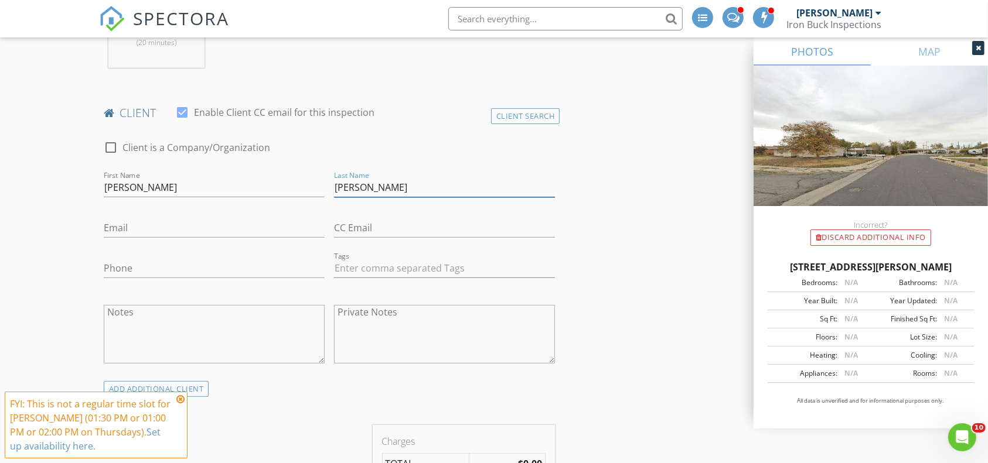
type input "Stephens"
click at [292, 221] on input "Email" at bounding box center [214, 228] width 221 height 19
click at [129, 265] on input "Phone" at bounding box center [214, 268] width 221 height 19
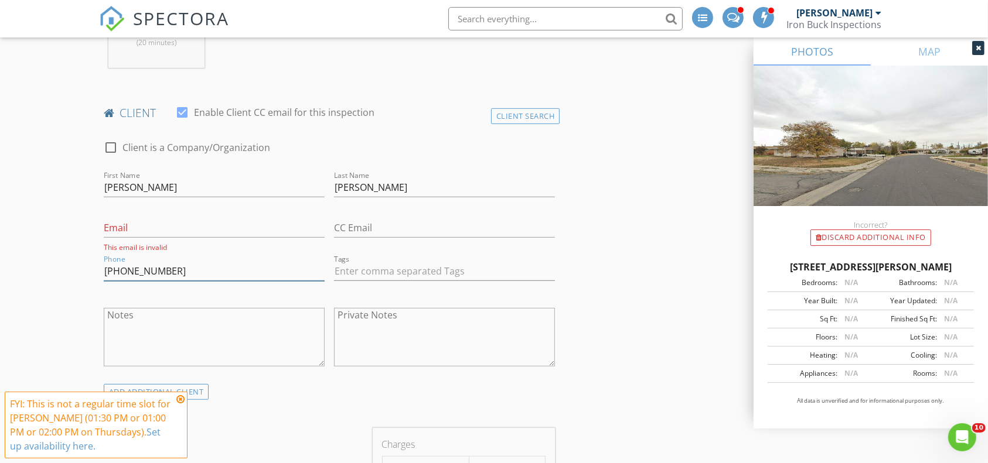
scroll to position [554, 0]
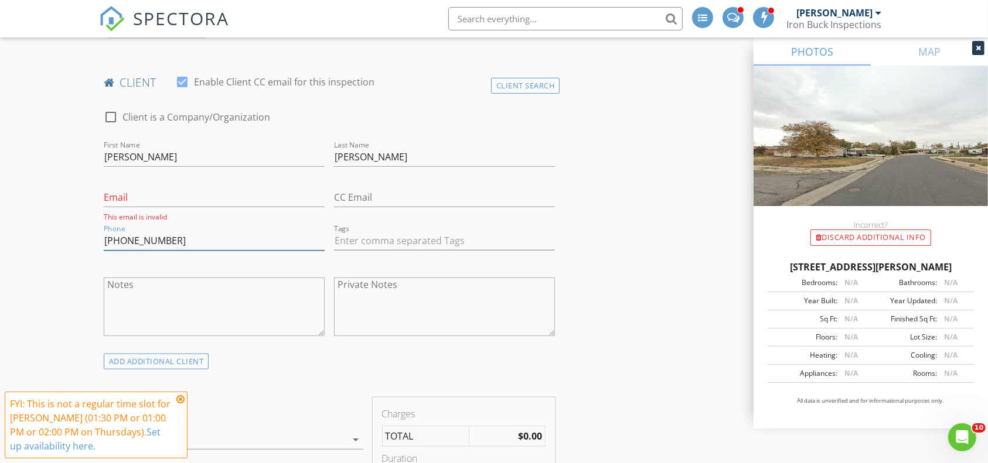
type input "385-239-1645"
click at [159, 202] on input "Email" at bounding box center [214, 197] width 221 height 19
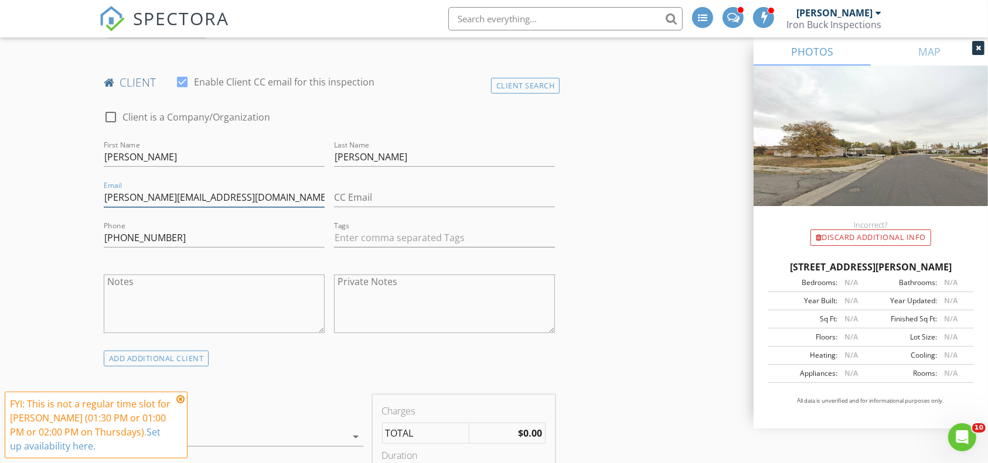
type input "Stephens.kah@gmail.com"
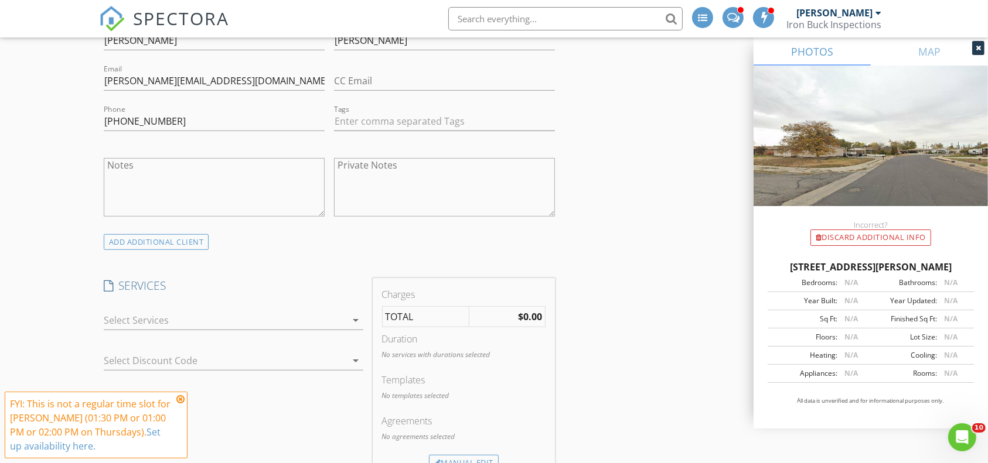
scroll to position [675, 0]
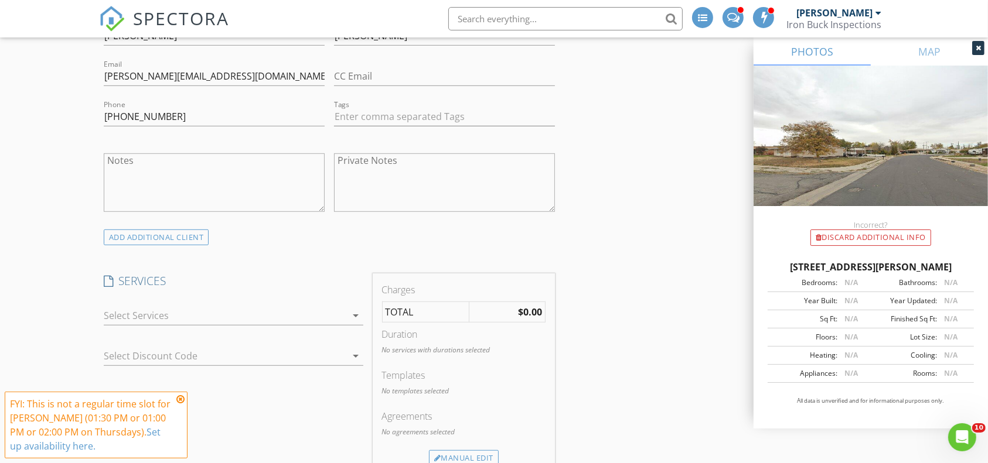
click at [238, 306] on div at bounding box center [225, 315] width 243 height 19
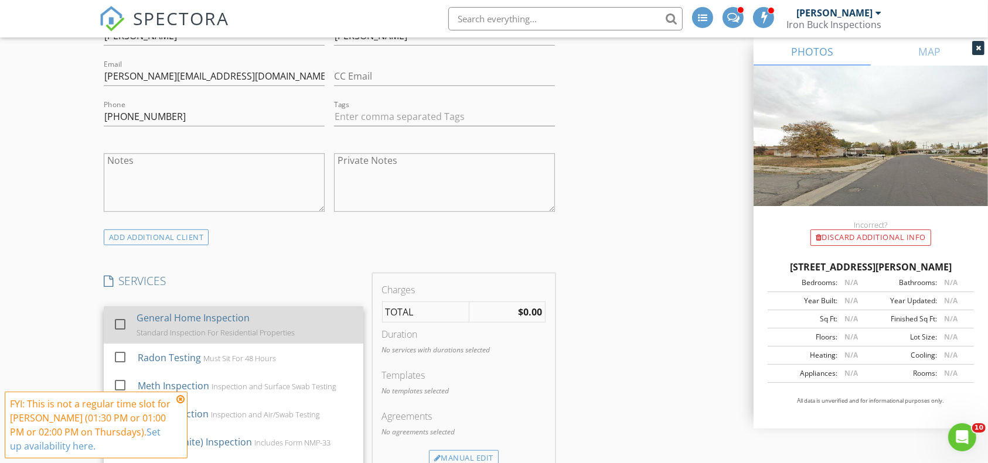
click at [159, 311] on div "General Home Inspection Standard Inspection For Residential Properties" at bounding box center [245, 324] width 217 height 37
checkbox input "true"
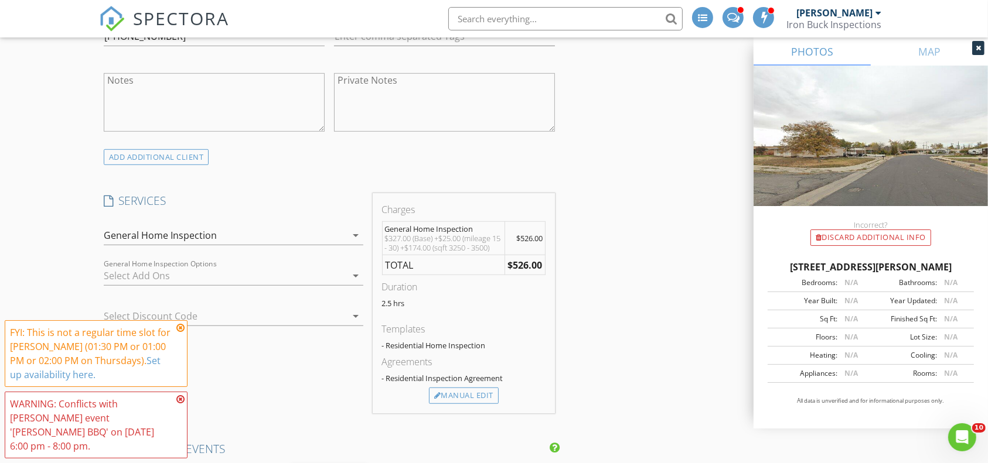
scroll to position [756, 0]
click at [183, 333] on icon at bounding box center [180, 327] width 8 height 9
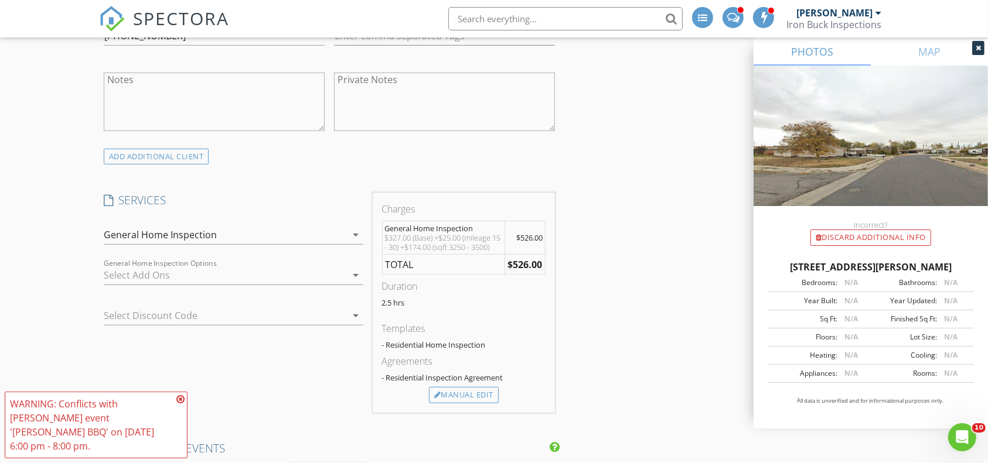
click at [179, 404] on icon at bounding box center [180, 399] width 8 height 9
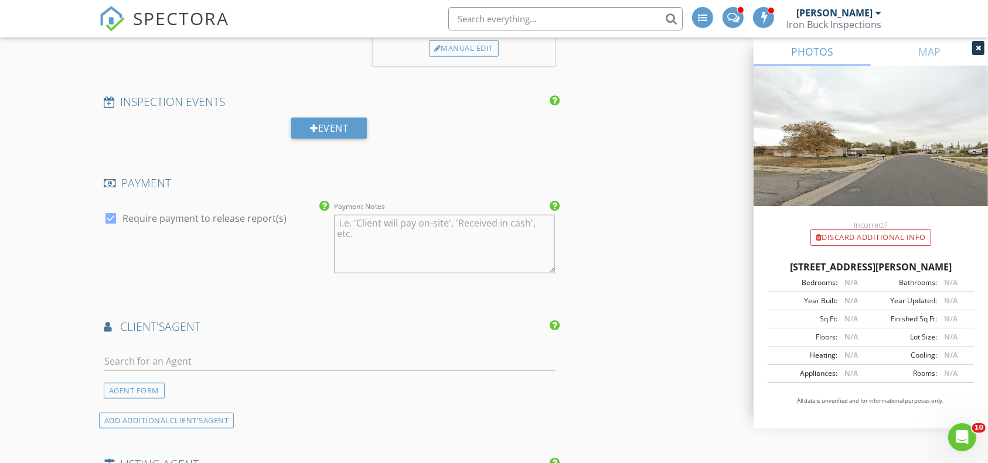
scroll to position [1107, 0]
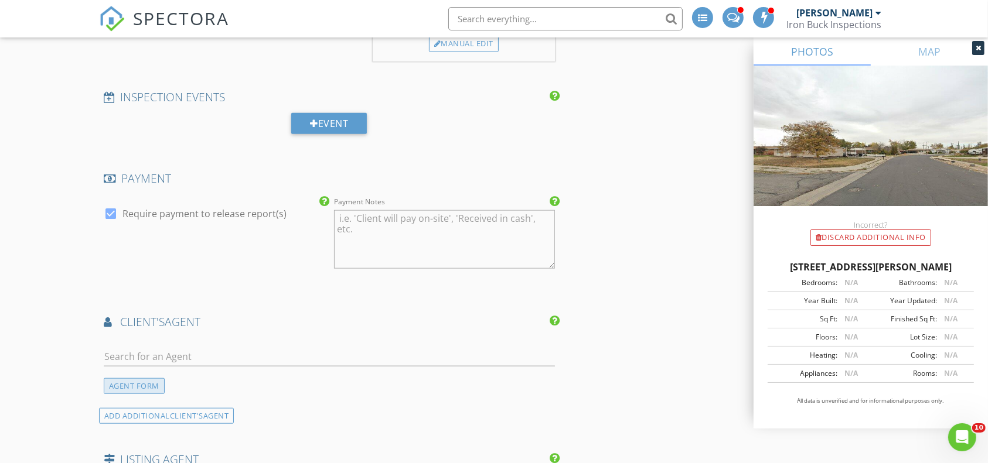
click at [151, 391] on div "AGENT FORM" at bounding box center [134, 386] width 61 height 16
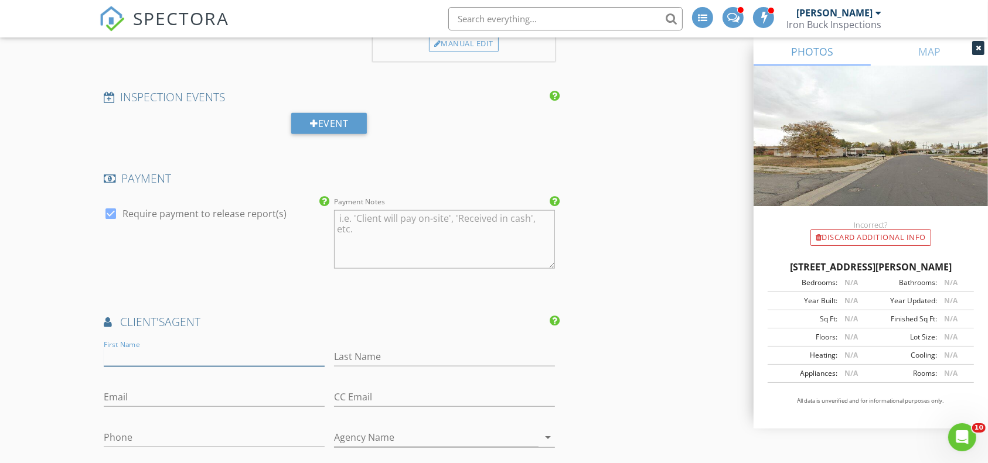
click at [167, 361] on input "First Name" at bounding box center [214, 356] width 221 height 19
type input "Jake"
click at [398, 360] on input "Last Name" at bounding box center [444, 356] width 221 height 19
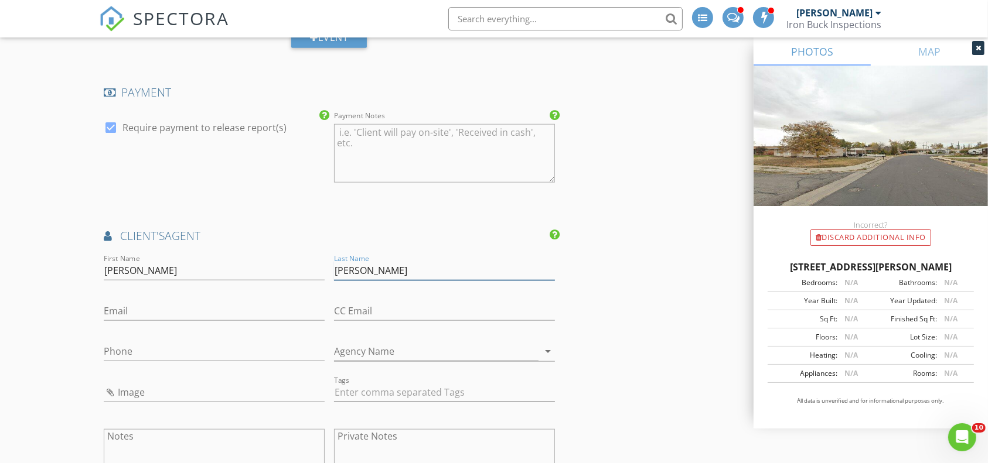
type input "Wiseman"
click at [164, 351] on input "Phone" at bounding box center [214, 351] width 221 height 19
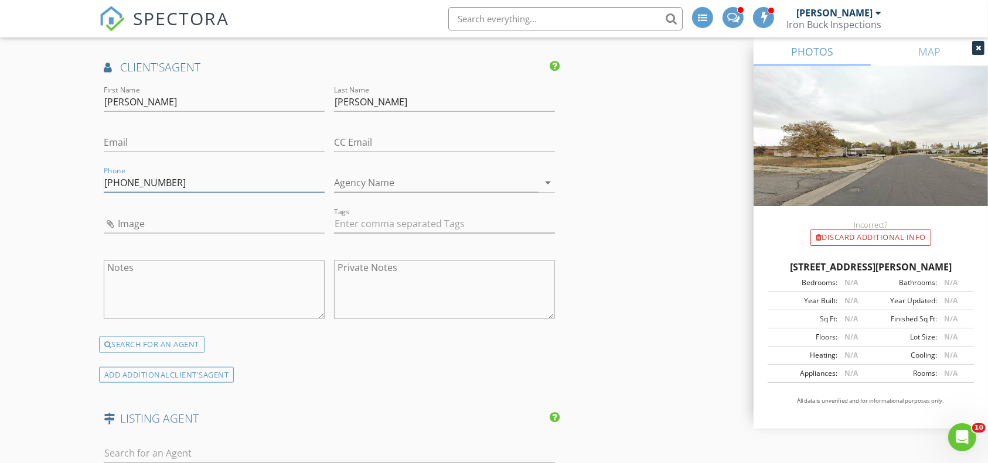
scroll to position [1346, 0]
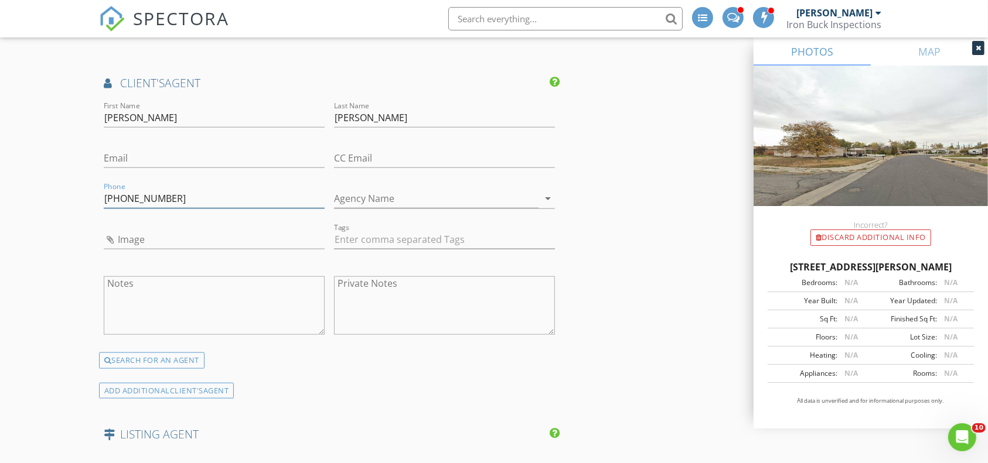
type input "801-641-2529"
click at [148, 168] on input "Email" at bounding box center [214, 158] width 221 height 19
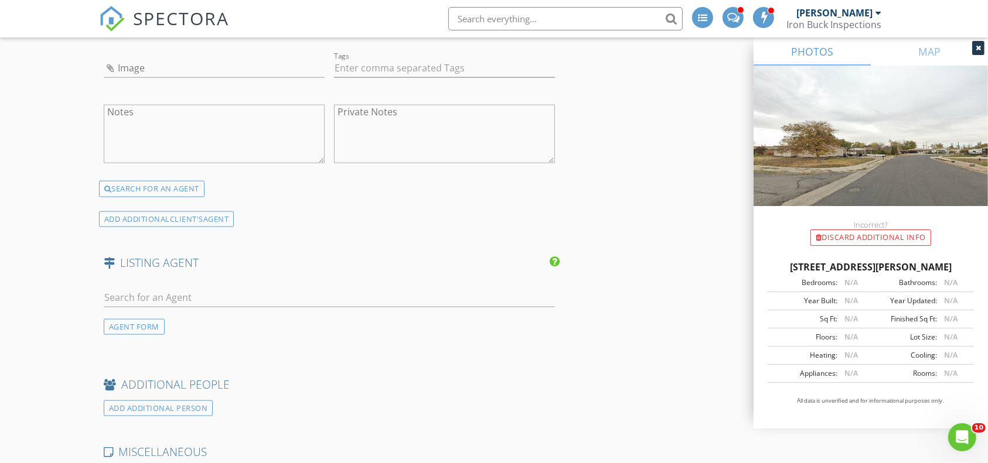
scroll to position [1526, 0]
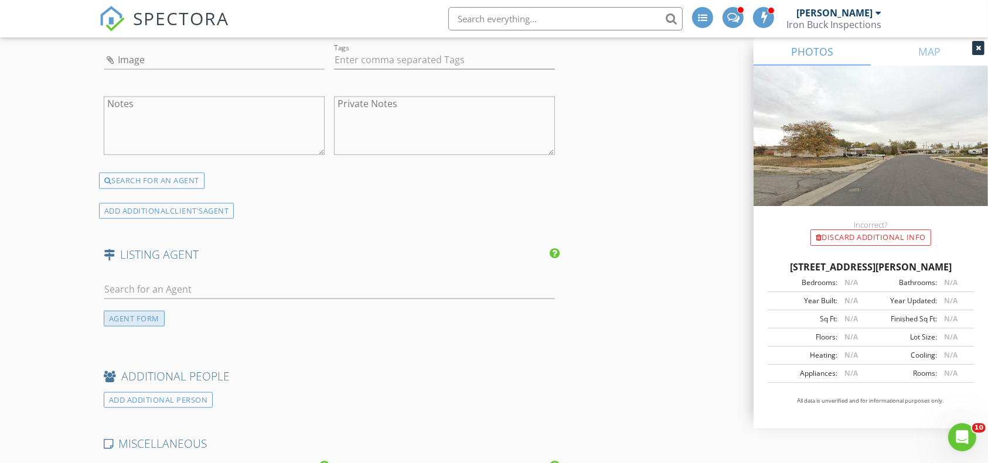
type input "Jakewisemanrealtor@gmail.com"
click at [125, 327] on div "AGENT FORM" at bounding box center [134, 319] width 61 height 16
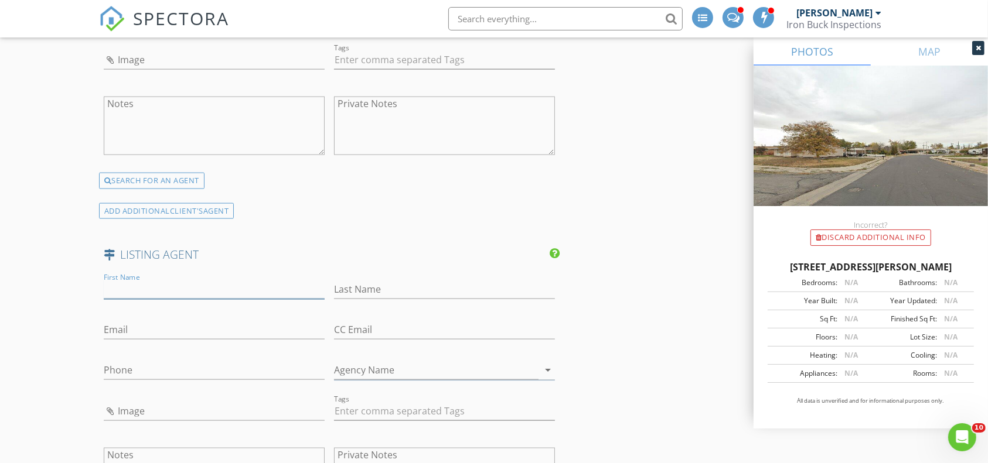
click at [162, 293] on input "First Name" at bounding box center [214, 289] width 221 height 19
type input "Jennifer"
click at [361, 287] on div "Last Name" at bounding box center [444, 292] width 221 height 38
click at [362, 288] on input "Last Name" at bounding box center [444, 289] width 221 height 19
click at [342, 290] on input "Afleck" at bounding box center [444, 289] width 221 height 19
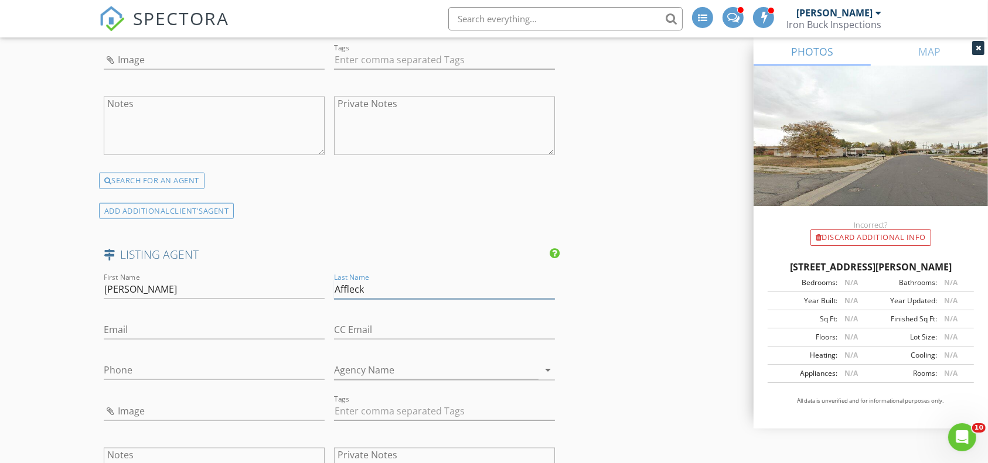
type input "Affleck"
click at [187, 373] on input "Phone" at bounding box center [214, 370] width 221 height 19
paste input "801-815-7211"
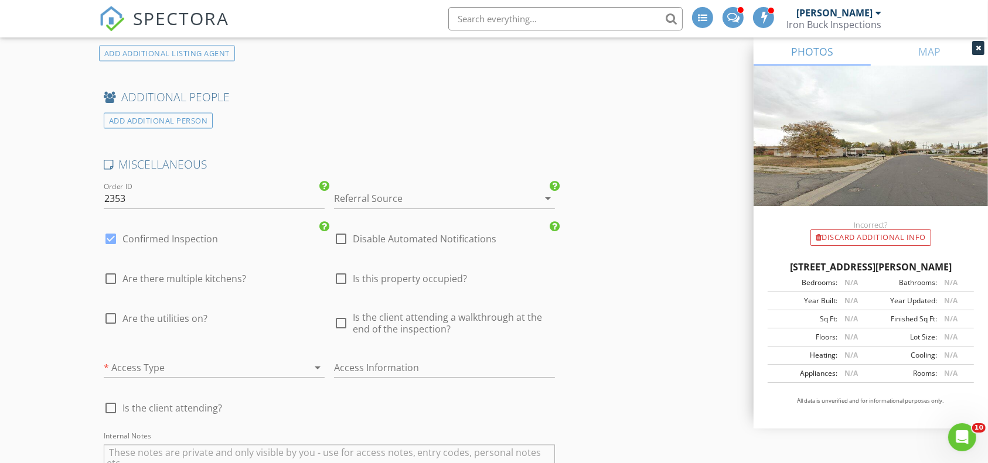
scroll to position [2034, 0]
type input "801-815-7211"
drag, startPoint x: 220, startPoint y: 288, endPoint x: 229, endPoint y: 288, distance: 8.2
click at [221, 287] on span "Are there multiple kitchens?" at bounding box center [184, 281] width 124 height 12
checkbox input "true"
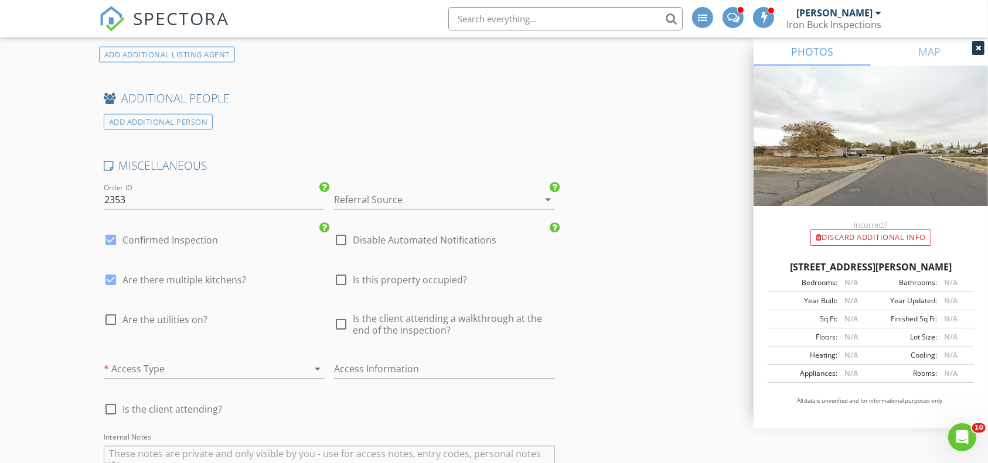
drag, startPoint x: 364, startPoint y: 289, endPoint x: 275, endPoint y: 296, distance: 90.0
click at [360, 287] on span "Is this property occupied?" at bounding box center [410, 281] width 114 height 12
checkbox input "true"
click at [212, 287] on span "Are there multiple kitchens?" at bounding box center [184, 281] width 124 height 12
checkbox input "false"
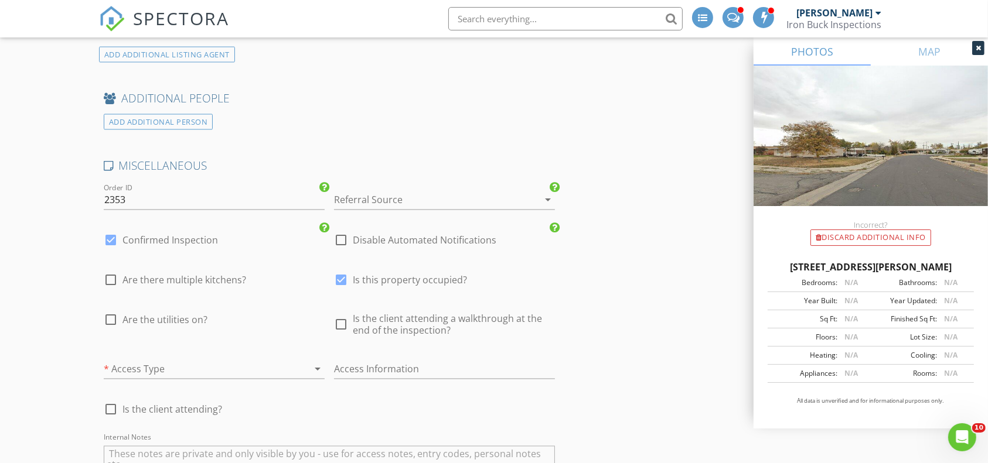
drag, startPoint x: 183, startPoint y: 330, endPoint x: 275, endPoint y: 328, distance: 92.0
click at [184, 326] on span "Are the utilities on?" at bounding box center [164, 321] width 85 height 12
checkbox input "true"
click at [345, 328] on div at bounding box center [341, 325] width 20 height 20
checkbox input "true"
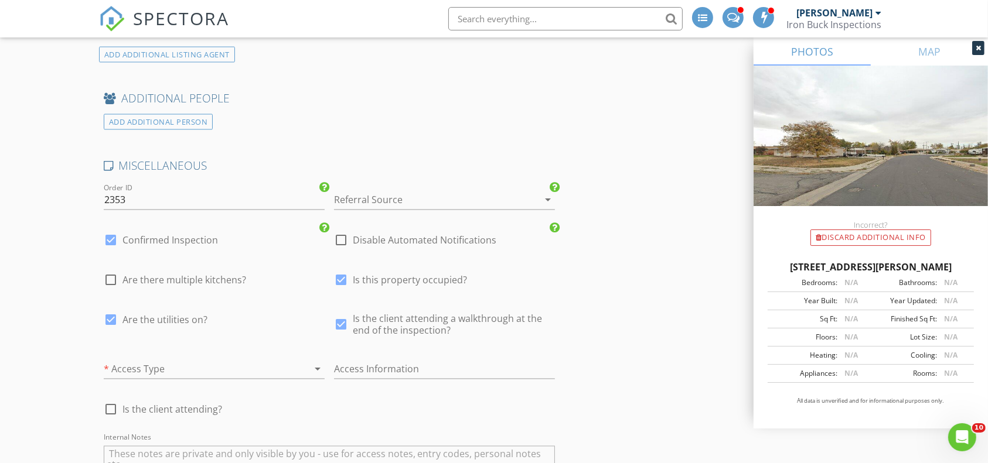
click at [239, 379] on div at bounding box center [198, 369] width 188 height 19
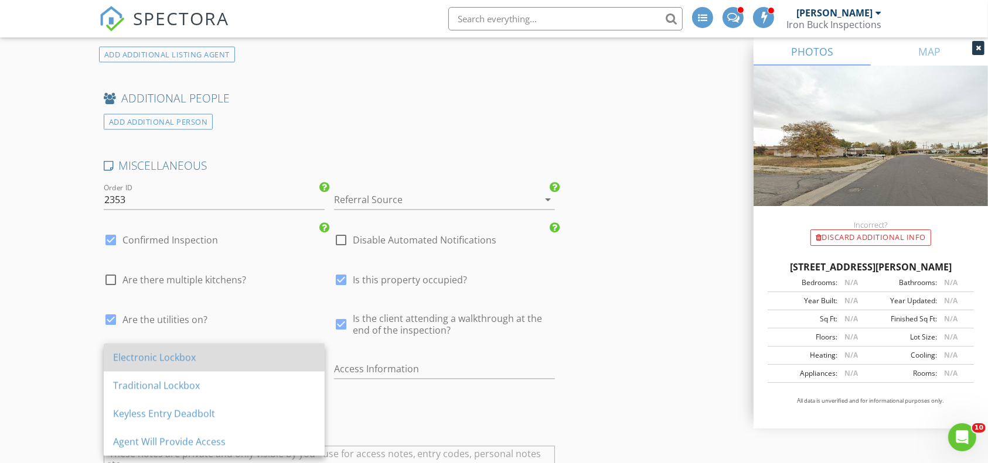
click at [179, 360] on div "Electronic Lockbox" at bounding box center [214, 358] width 202 height 14
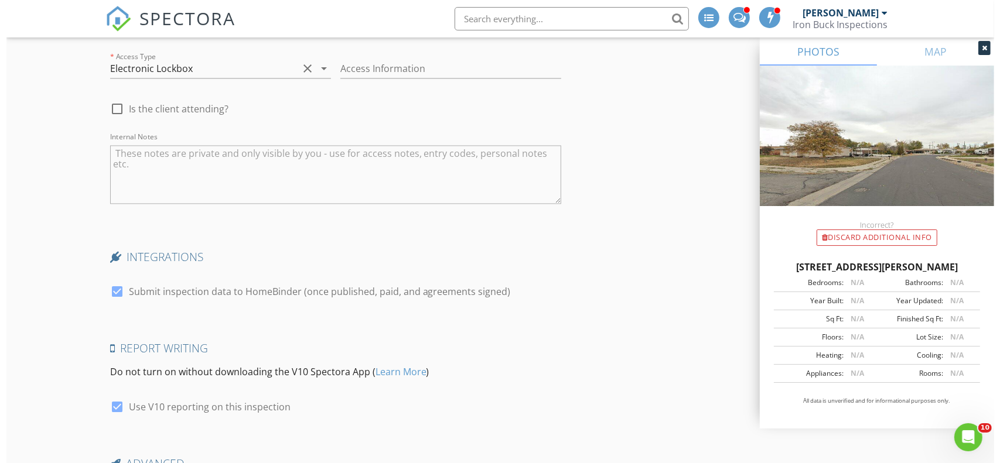
scroll to position [2469, 0]
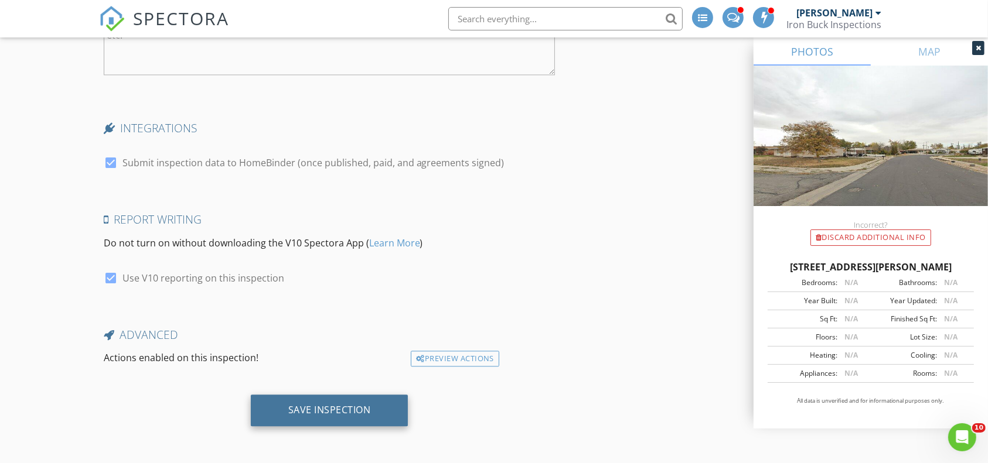
click at [376, 402] on div "Save Inspection" at bounding box center [330, 411] width 158 height 32
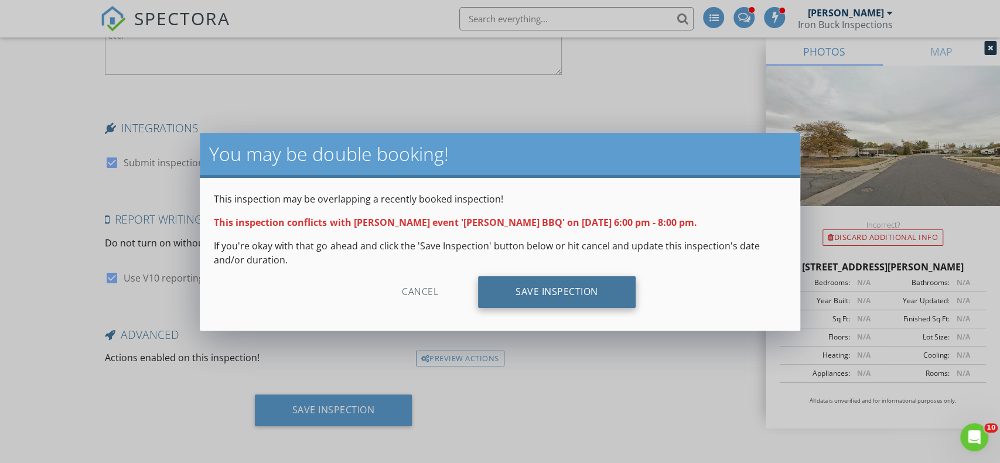
click at [531, 296] on div "Save Inspection" at bounding box center [557, 293] width 158 height 32
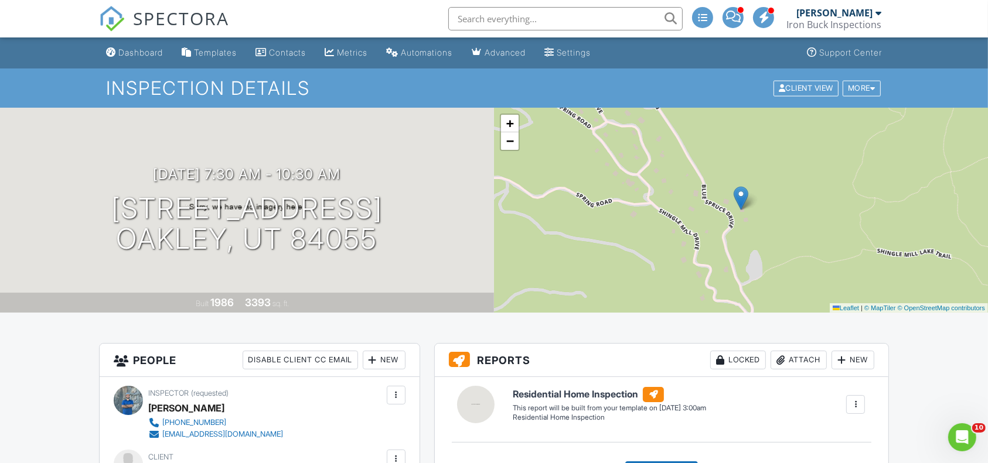
click at [151, 50] on div "Dashboard" at bounding box center [140, 52] width 45 height 10
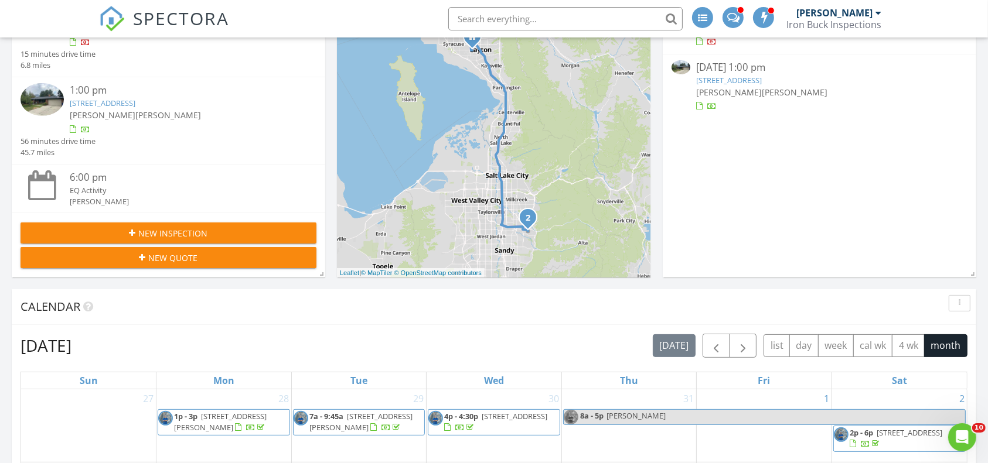
scroll to position [231, 0]
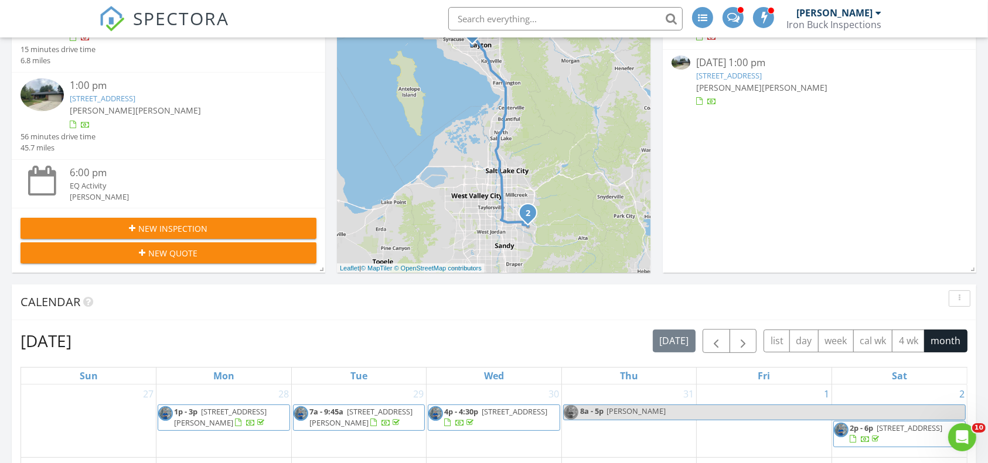
click at [262, 232] on div "New Inspection" at bounding box center [168, 229] width 277 height 12
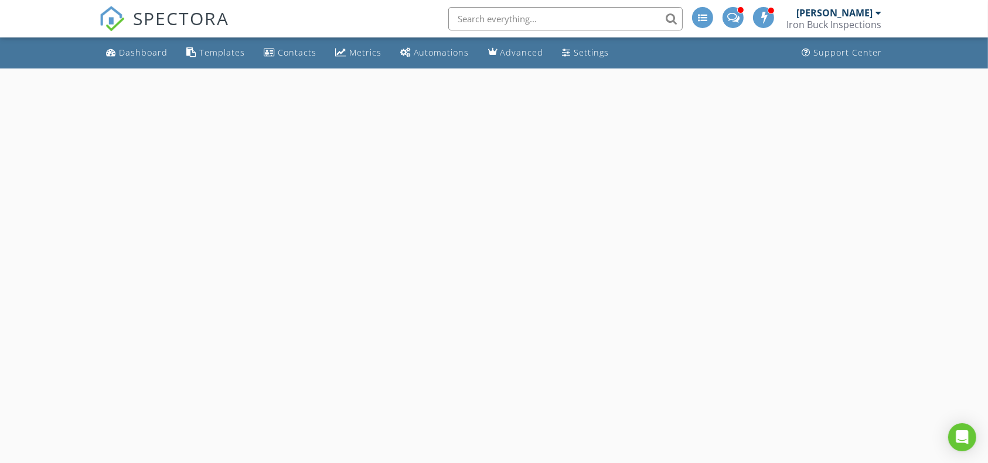
select select "7"
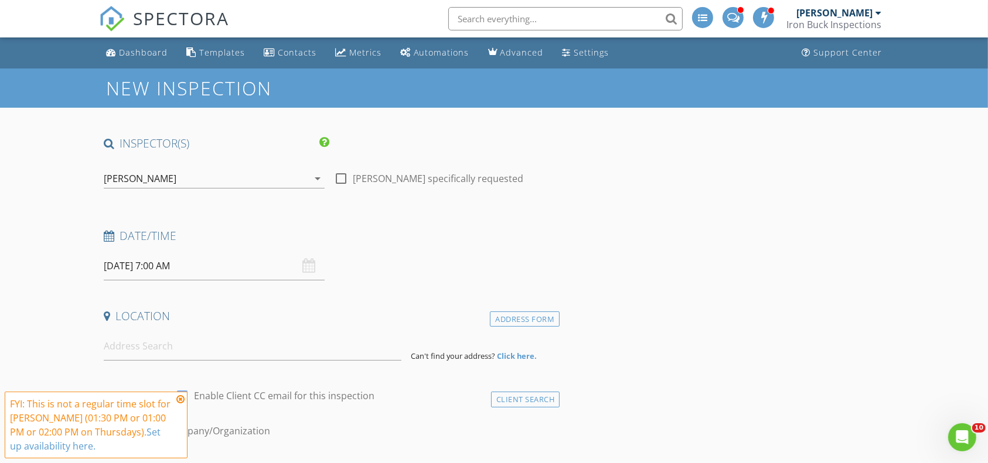
click at [339, 176] on div at bounding box center [341, 179] width 20 height 20
checkbox input "true"
click at [204, 267] on input "[DATE] 7:00 AM" at bounding box center [214, 266] width 221 height 29
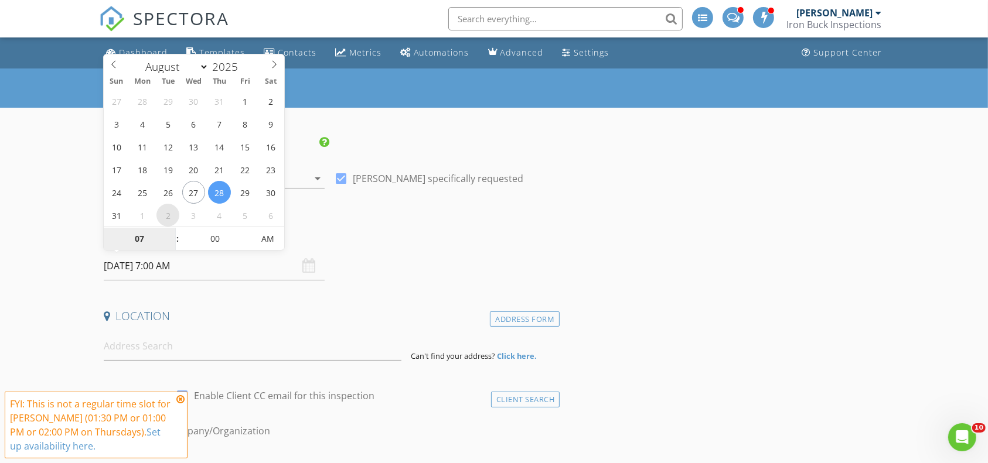
select select "8"
type input "[DATE] 7:00 AM"
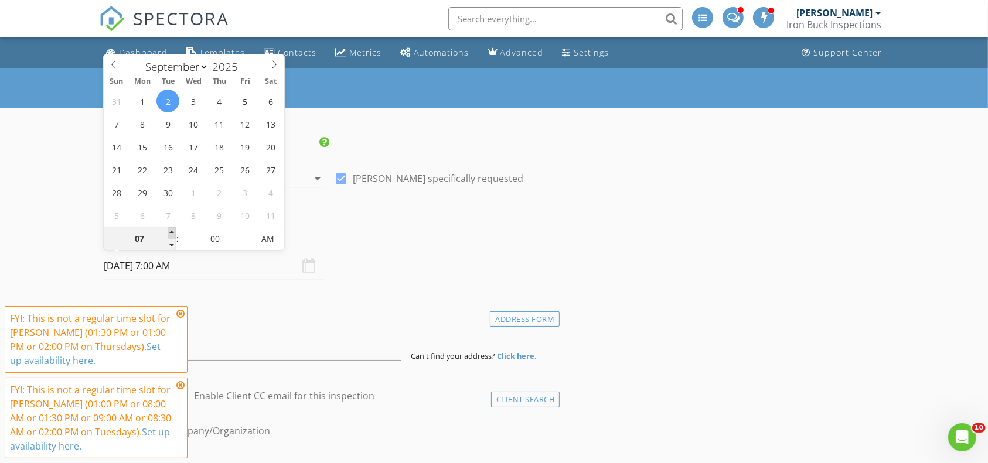
type input "08"
type input "09/02/2025 8:00 AM"
click at [172, 235] on span at bounding box center [172, 233] width 8 height 12
type input "09"
type input "[DATE] 9:00 AM"
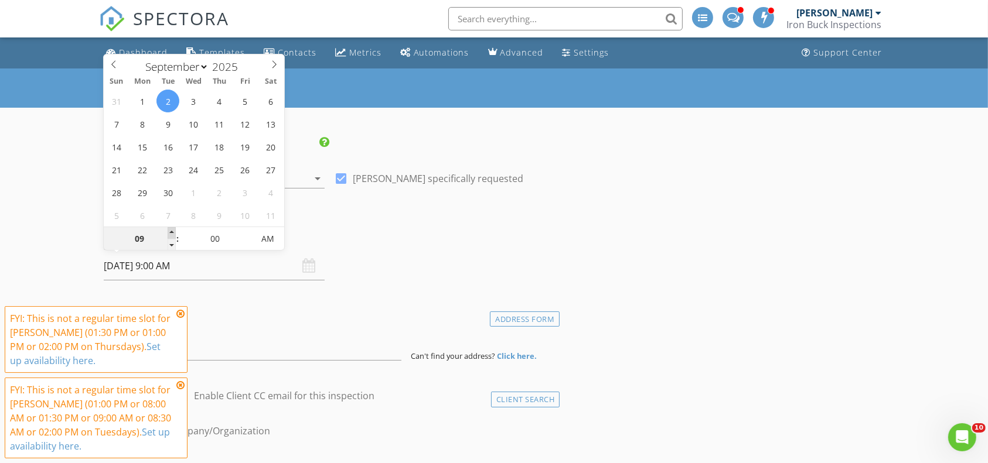
click at [172, 234] on span at bounding box center [172, 233] width 8 height 12
drag, startPoint x: 56, startPoint y: 234, endPoint x: 68, endPoint y: 241, distance: 13.7
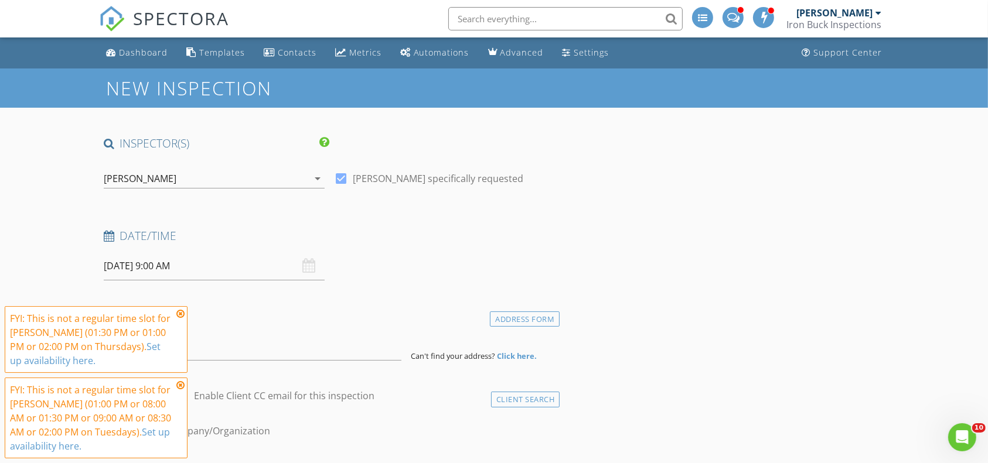
click at [179, 315] on icon at bounding box center [180, 313] width 8 height 9
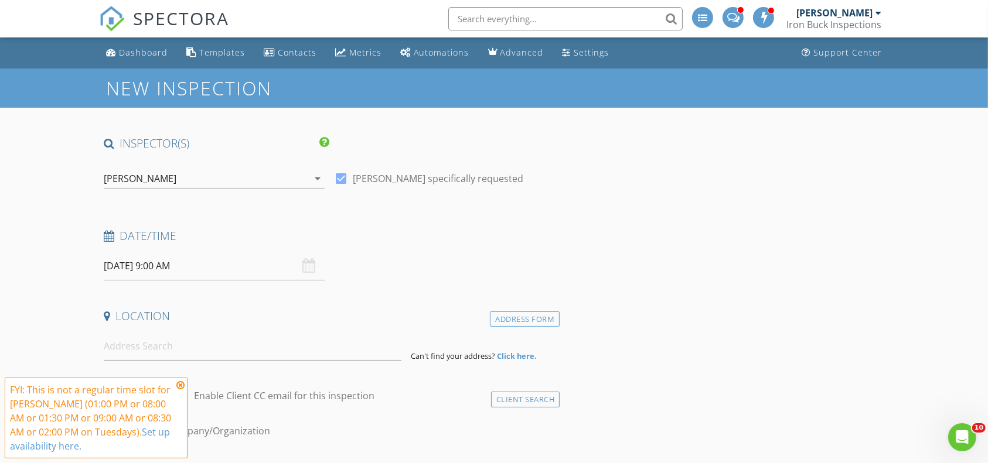
click at [180, 384] on icon at bounding box center [180, 385] width 8 height 9
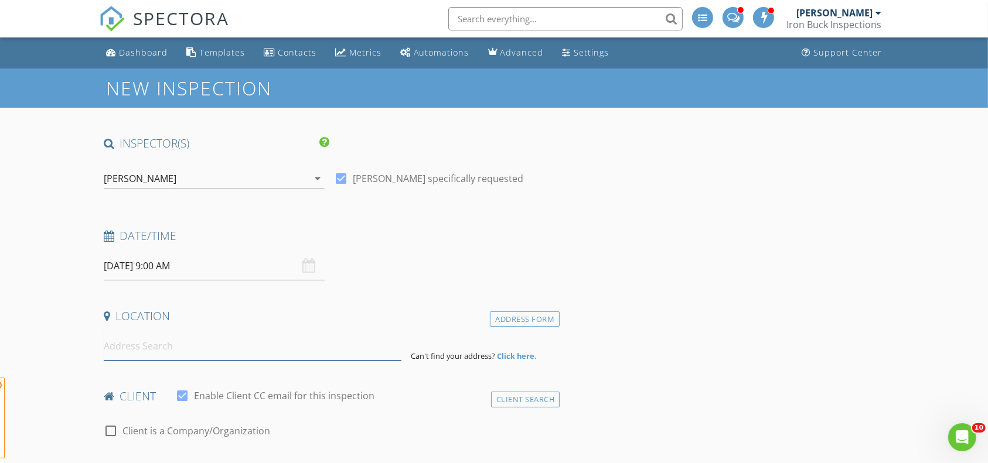
click at [151, 346] on input at bounding box center [253, 346] width 298 height 29
type input "2114 North Stardew Street, Cedar Fort, UT, USA"
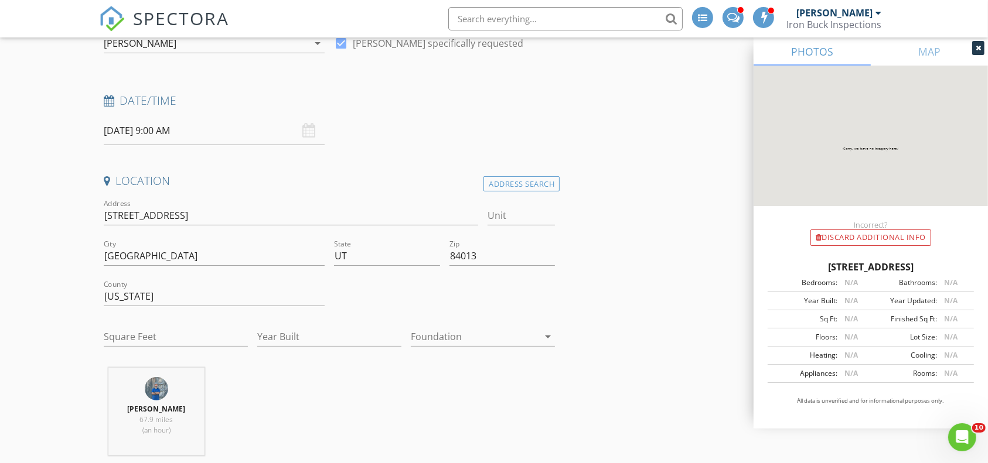
scroll to position [134, 0]
drag, startPoint x: 212, startPoint y: 217, endPoint x: 86, endPoint y: 223, distance: 126.1
click at [166, 333] on input "Square Feet" at bounding box center [176, 338] width 144 height 19
drag, startPoint x: 192, startPoint y: 213, endPoint x: 74, endPoint y: 219, distance: 117.9
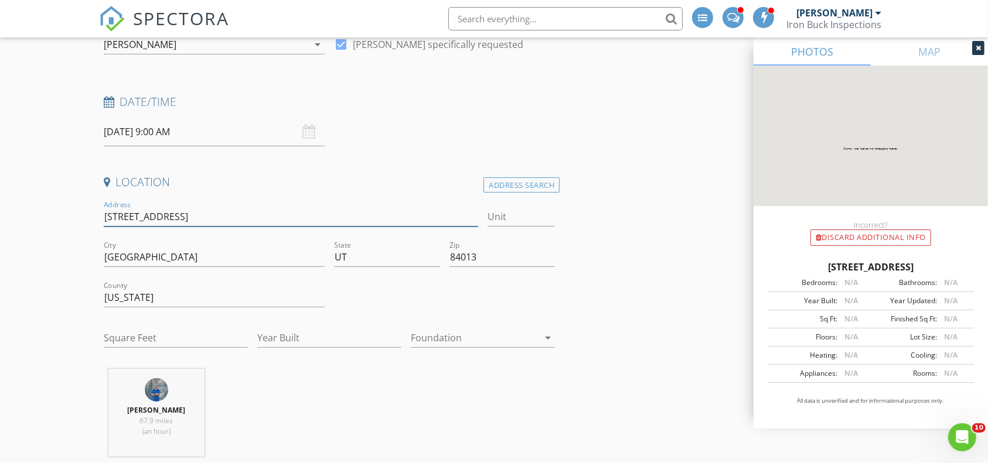
click at [131, 339] on input "Square Feet" at bounding box center [176, 338] width 144 height 19
type input "2000"
click at [285, 333] on input "Year Built" at bounding box center [329, 338] width 144 height 19
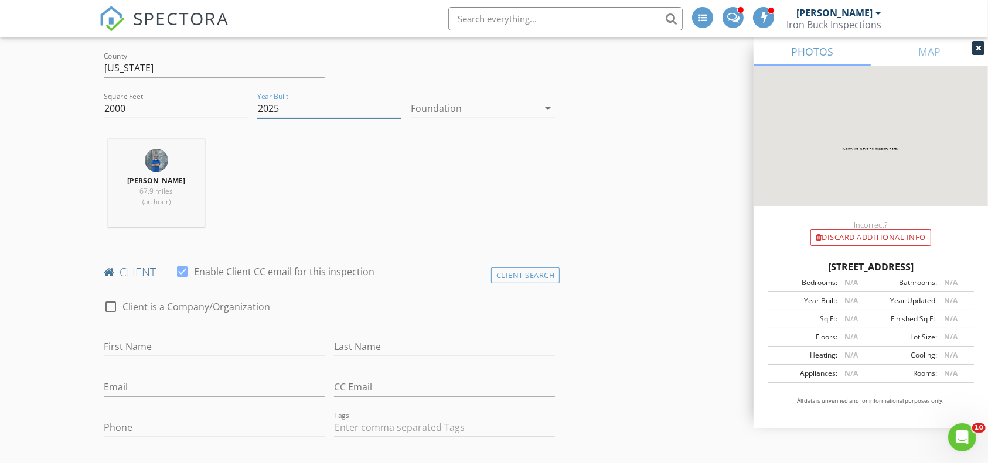
scroll to position [441, 0]
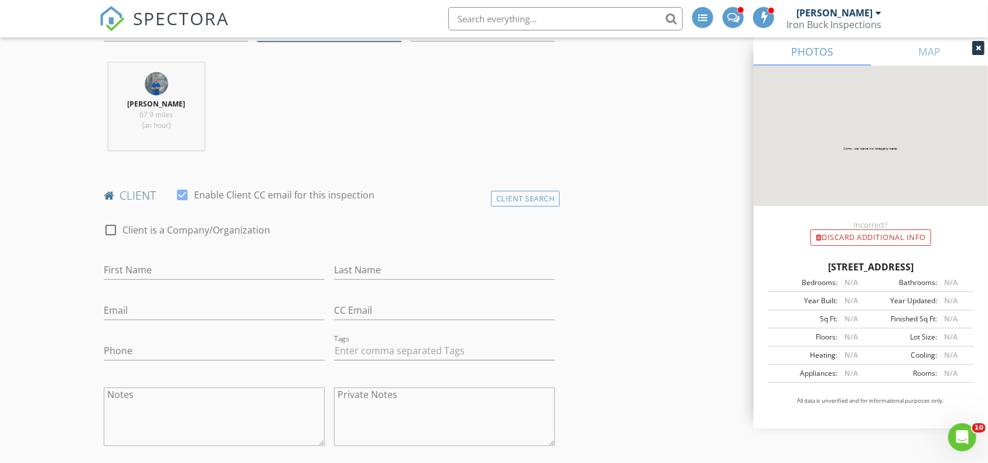
type input "2025"
click at [209, 269] on input "First Name" at bounding box center [214, 270] width 221 height 19
type input "Jerica"
click at [380, 267] on input "Last Name" at bounding box center [444, 270] width 221 height 19
type input "Bailey"
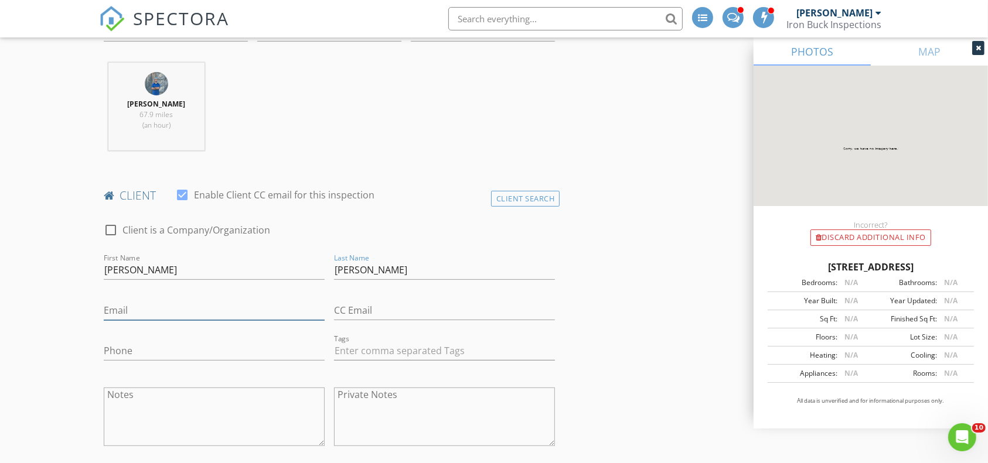
click at [192, 310] on input "Email" at bounding box center [214, 310] width 221 height 19
type input "baileyolivem@gmail.com"
click at [224, 347] on input "Phone" at bounding box center [214, 351] width 221 height 19
type input "9"
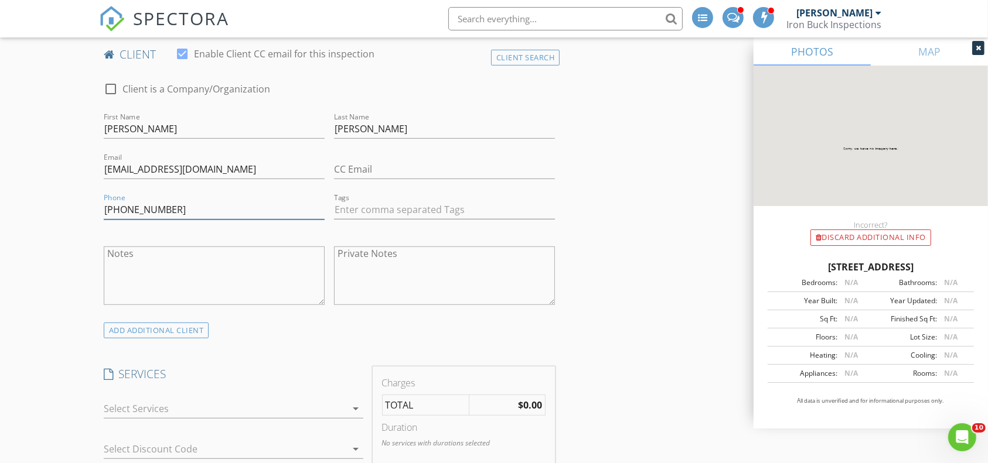
scroll to position [637, 0]
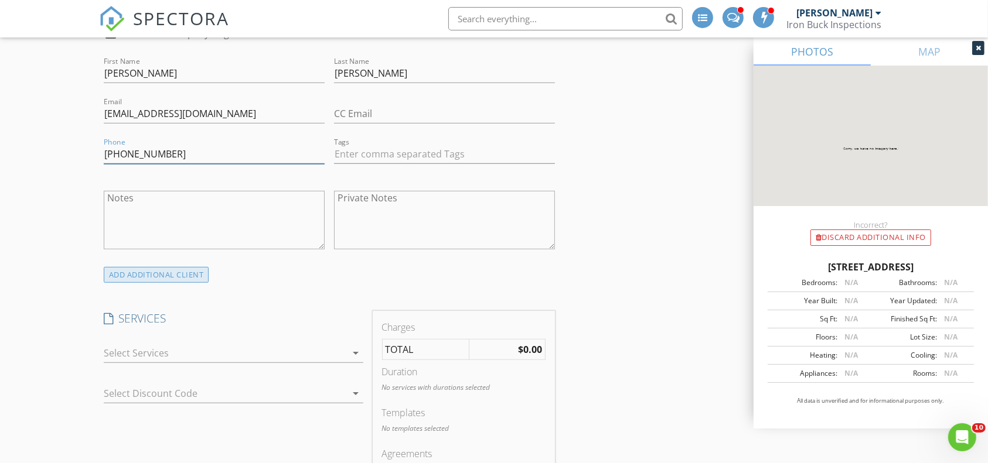
type input "801-793-4233"
click at [164, 276] on div "ADD ADDITIONAL client" at bounding box center [156, 275] width 105 height 16
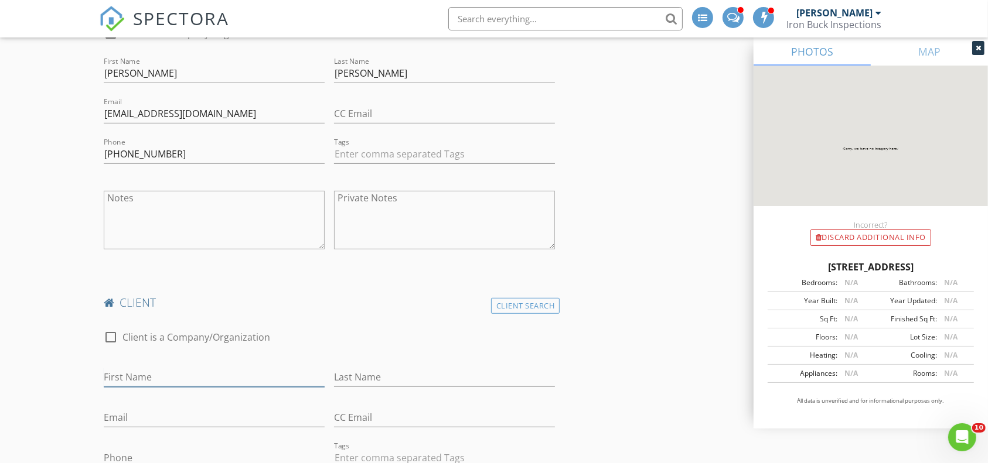
click at [134, 374] on input "First Name" at bounding box center [214, 377] width 221 height 19
type input "Kaligh"
click at [371, 378] on input "Last Name" at bounding box center [444, 377] width 221 height 19
type input "Bailey"
click at [243, 416] on input "Email" at bounding box center [214, 417] width 221 height 19
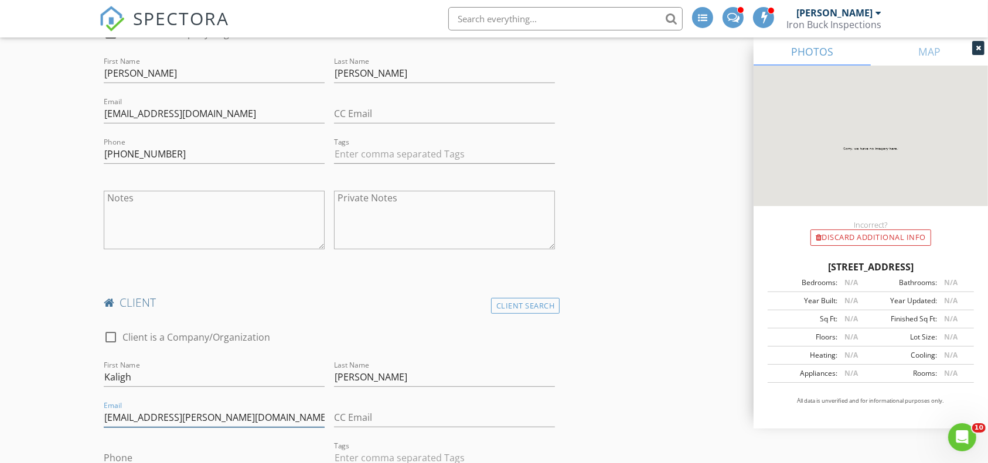
scroll to position [697, 0]
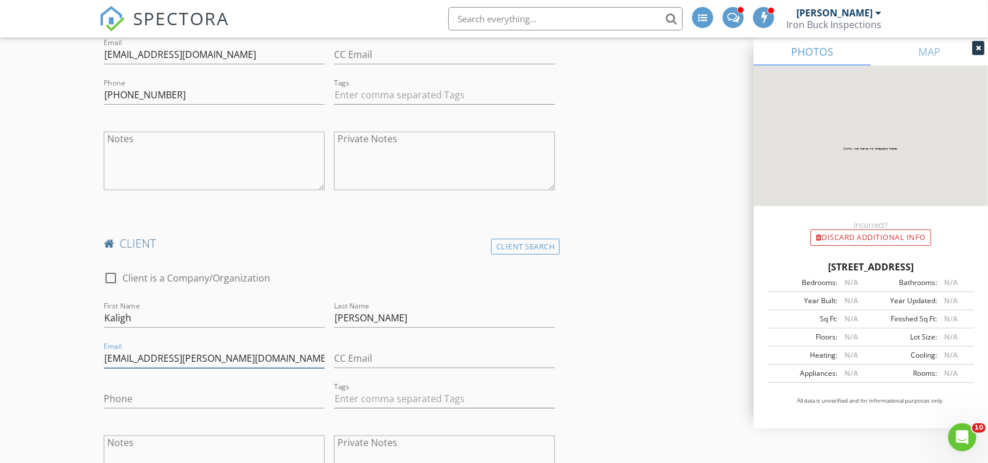
type input "kbailey.ames@gmail.com"
click at [199, 400] on input "Phone" at bounding box center [214, 399] width 221 height 19
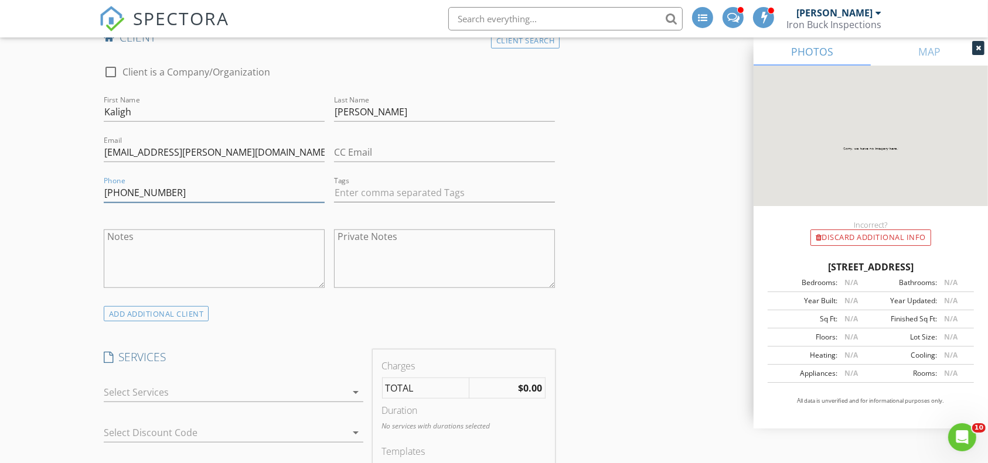
type input "801-512-6631"
click at [178, 389] on div at bounding box center [225, 392] width 243 height 19
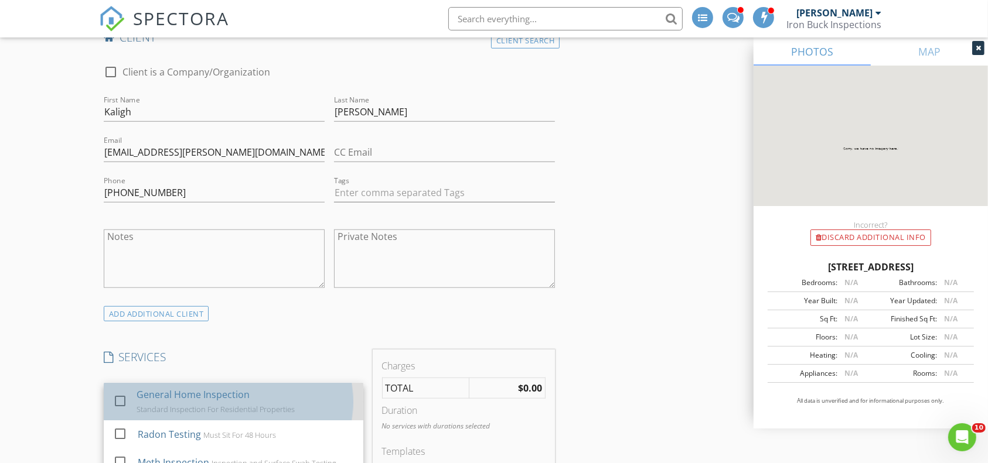
click at [159, 399] on div "General Home Inspection" at bounding box center [193, 395] width 113 height 14
checkbox input "true"
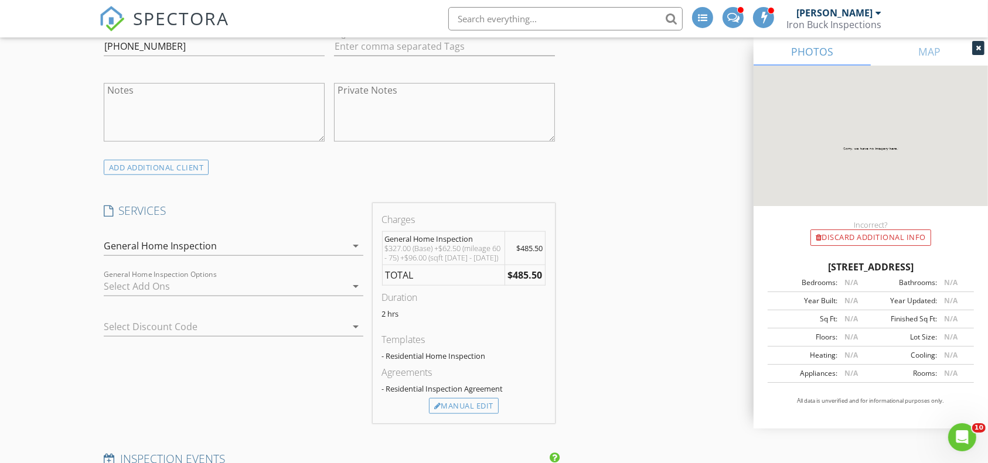
scroll to position [1073, 0]
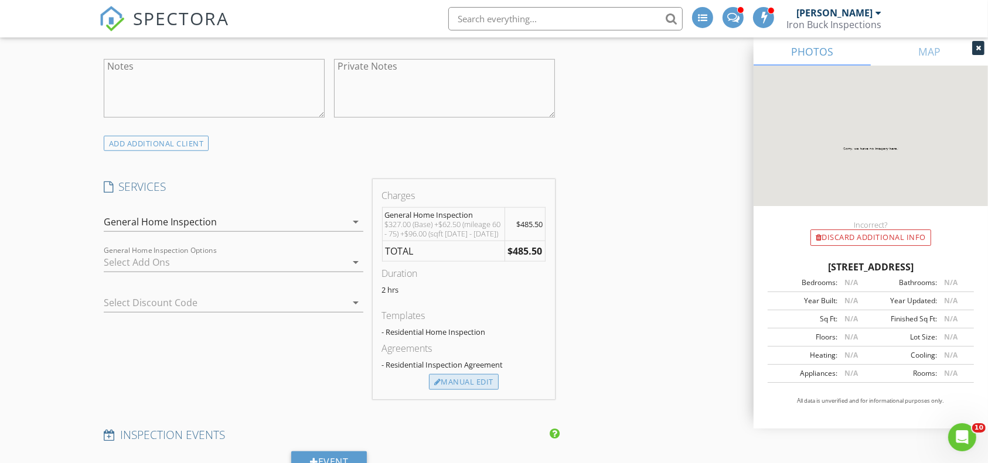
click at [483, 385] on div "Manual Edit" at bounding box center [464, 382] width 70 height 16
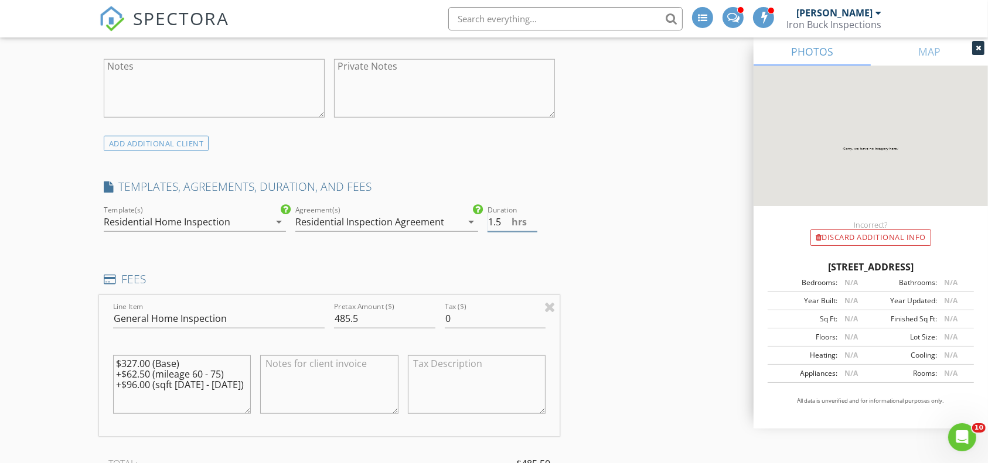
type input "1.5"
click at [535, 221] on input "1.5" at bounding box center [512, 222] width 50 height 19
click at [606, 237] on div "INSPECTOR(S) check_box Brantly Thomas PRIMARY check_box_outline_blank Rev Brimh…" at bounding box center [494, 430] width 790 height 2735
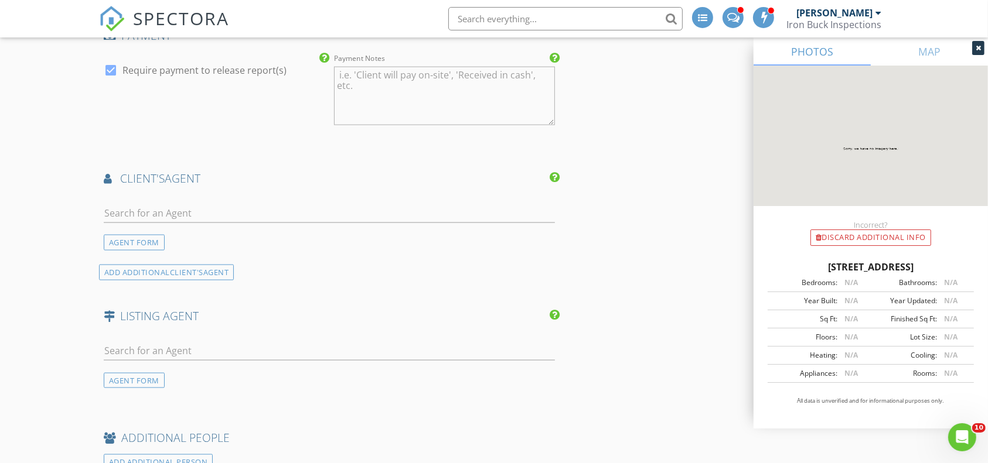
scroll to position [1667, 0]
click at [247, 215] on input "text" at bounding box center [330, 211] width 452 height 19
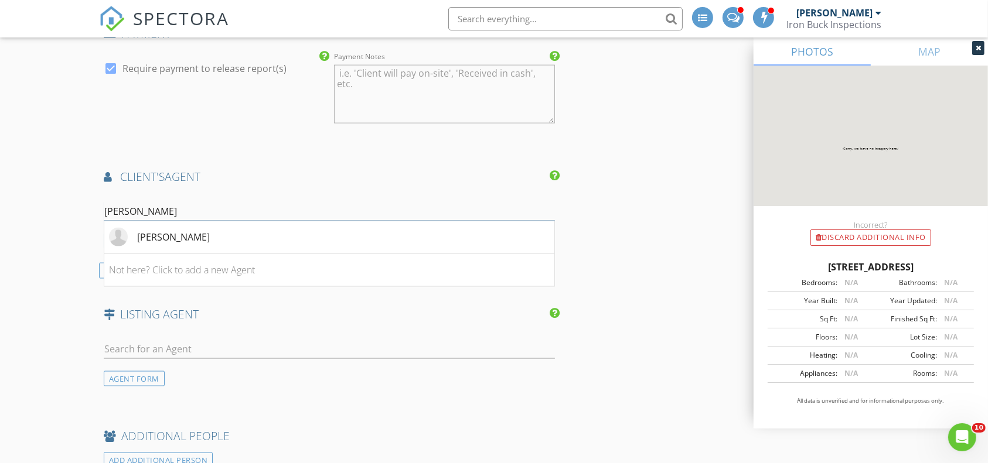
type input "adam"
click at [180, 231] on div "Adam Spencer" at bounding box center [173, 237] width 73 height 14
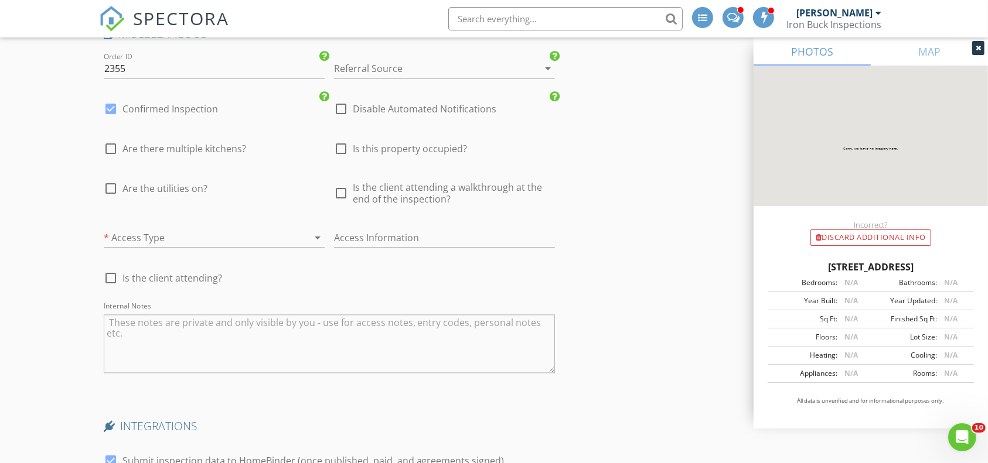
scroll to position [2361, 0]
click at [202, 182] on span "Are the utilities on?" at bounding box center [164, 188] width 85 height 12
checkbox input "true"
click at [351, 186] on div "check_box_outline_blank Is the client attending a walkthrough at the end of the…" at bounding box center [444, 192] width 221 height 23
click at [347, 187] on div at bounding box center [341, 193] width 20 height 20
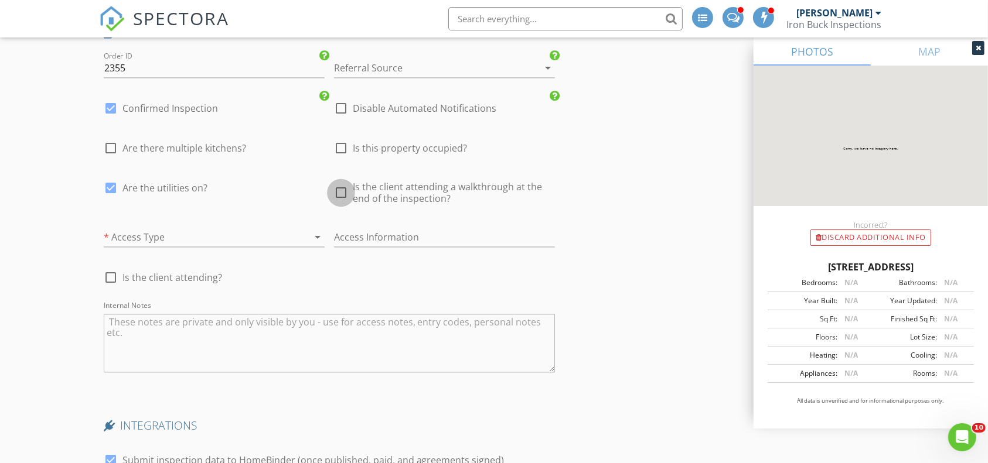
checkbox input "true"
click at [241, 234] on div at bounding box center [198, 237] width 188 height 19
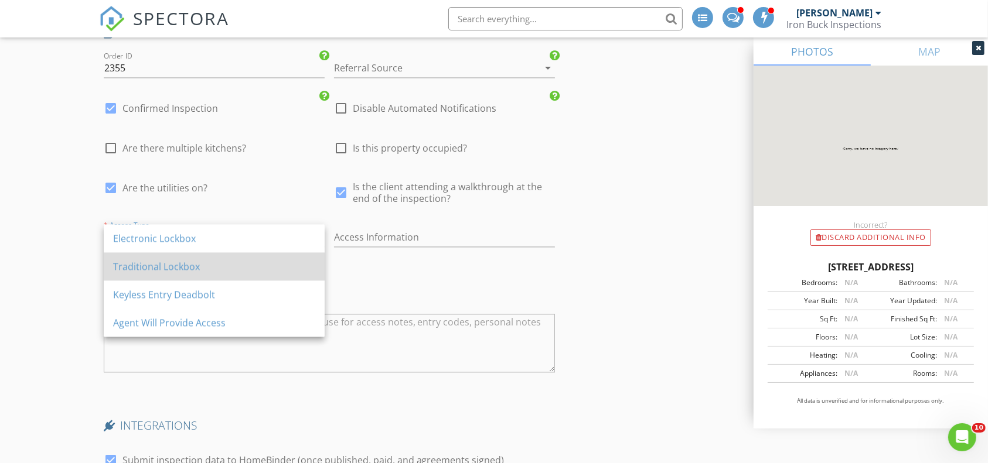
click at [190, 260] on div "Traditional Lockbox" at bounding box center [214, 267] width 202 height 14
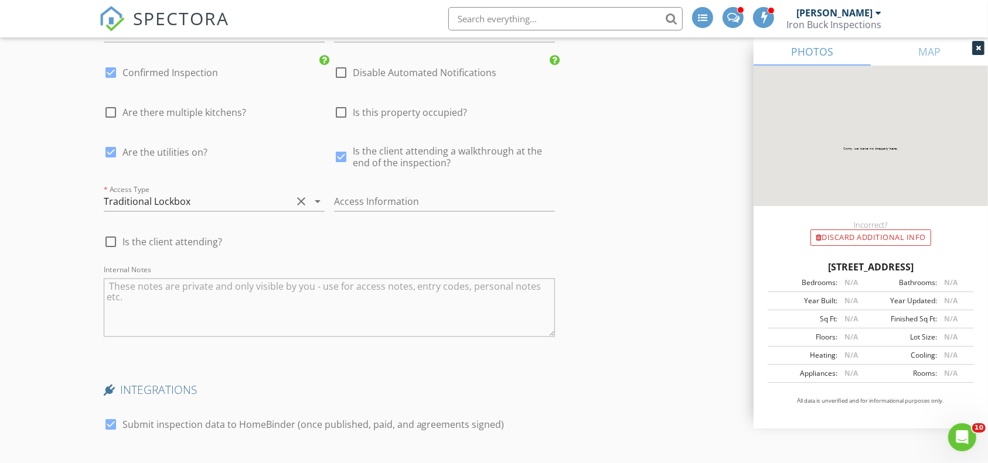
scroll to position [2654, 0]
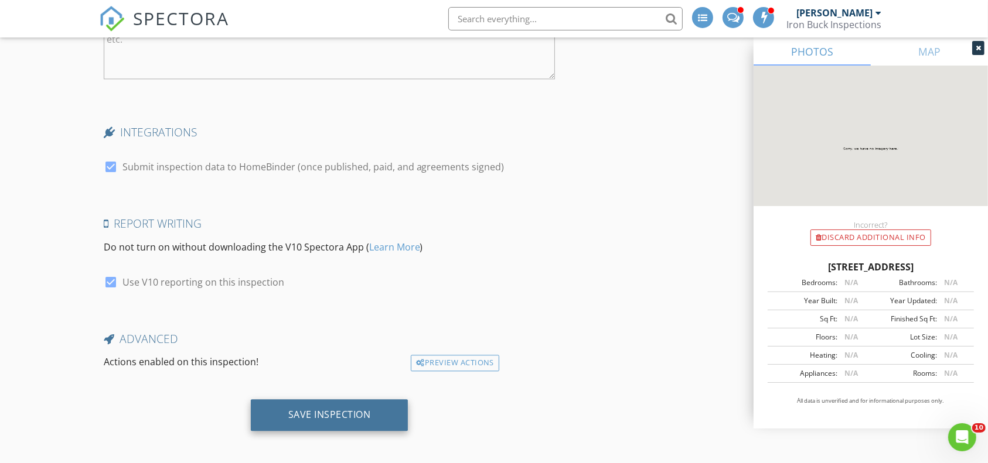
click at [358, 409] on div "Save Inspection" at bounding box center [329, 415] width 83 height 12
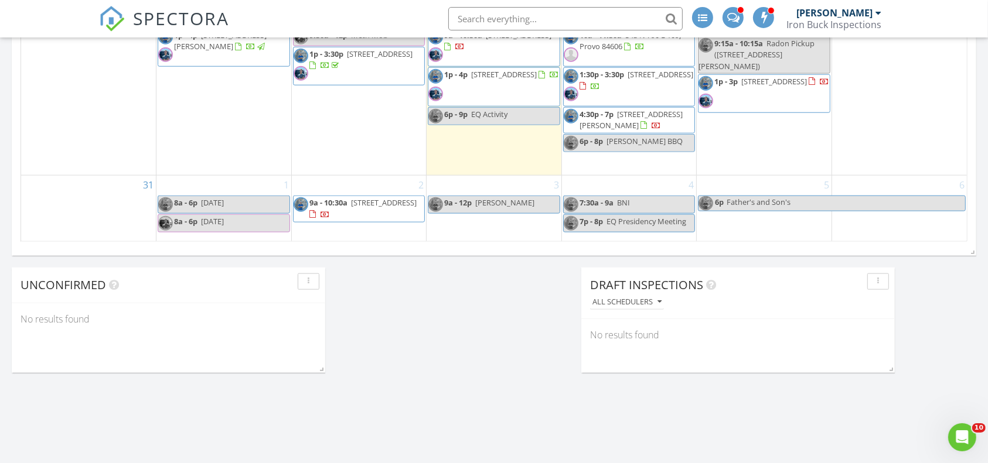
scroll to position [1153, 0]
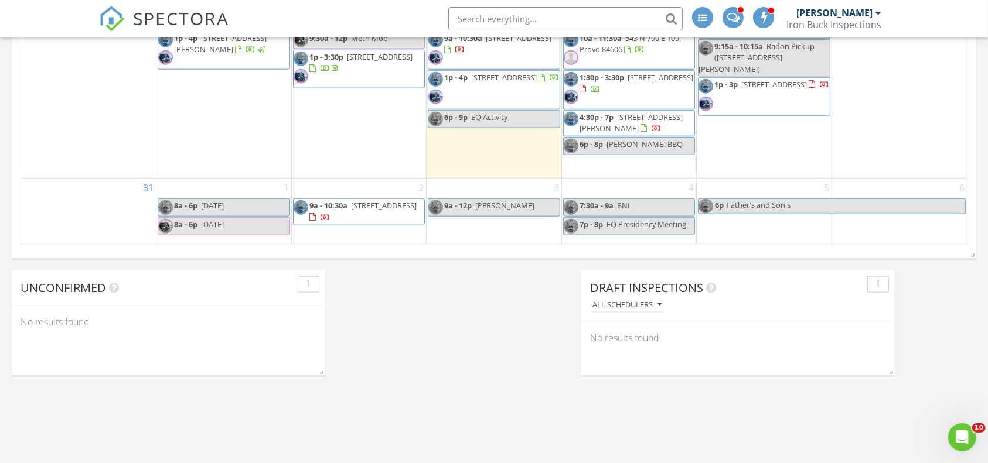
click at [619, 237] on div "4 7:30a - 9a BNI 7p - 8p EQ Presidency Meeting" at bounding box center [629, 212] width 135 height 66
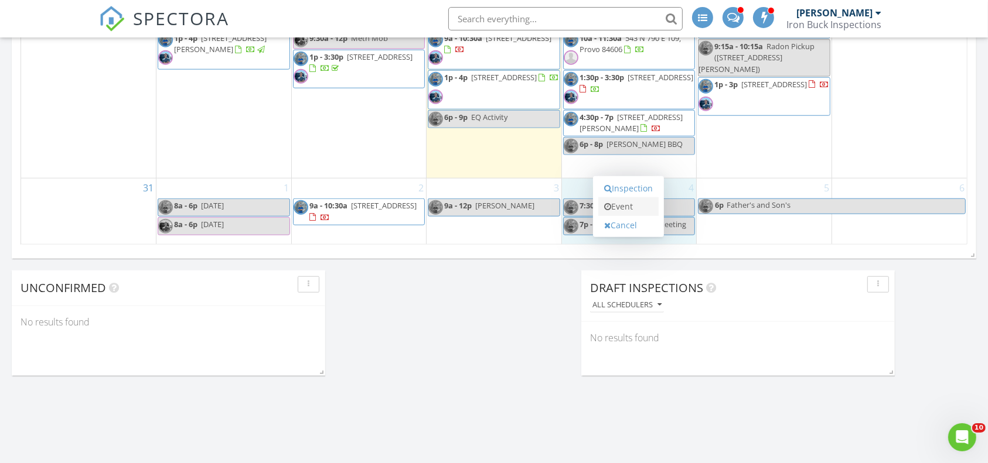
click at [628, 202] on link "Event" at bounding box center [628, 206] width 60 height 19
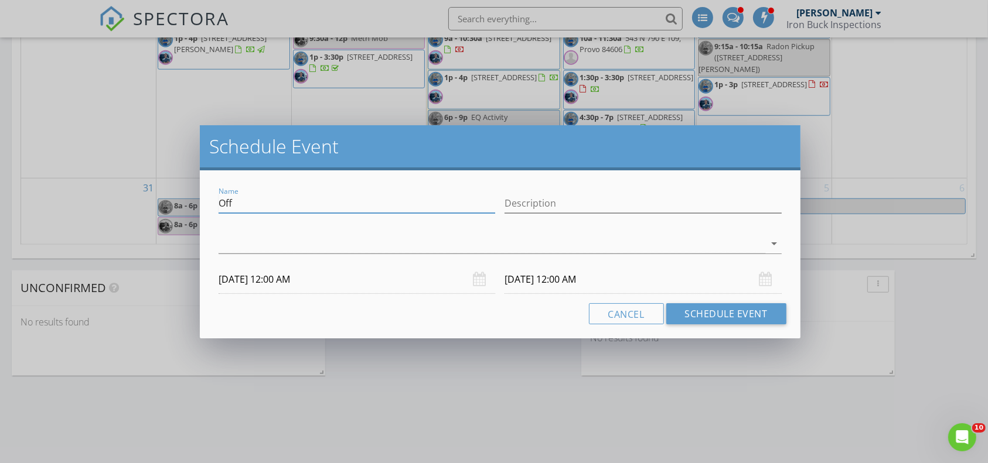
drag, startPoint x: 357, startPoint y: 200, endPoint x: 163, endPoint y: 216, distance: 194.0
click at [163, 216] on div "Schedule Event Name Off Description arrow_drop_down [DATE] 12:00 AM [DATE] 12:0…" at bounding box center [494, 231] width 988 height 463
type input "[PERSON_NAME]"
click at [520, 206] on input "Description" at bounding box center [642, 203] width 277 height 19
type input "[PERSON_NAME]"
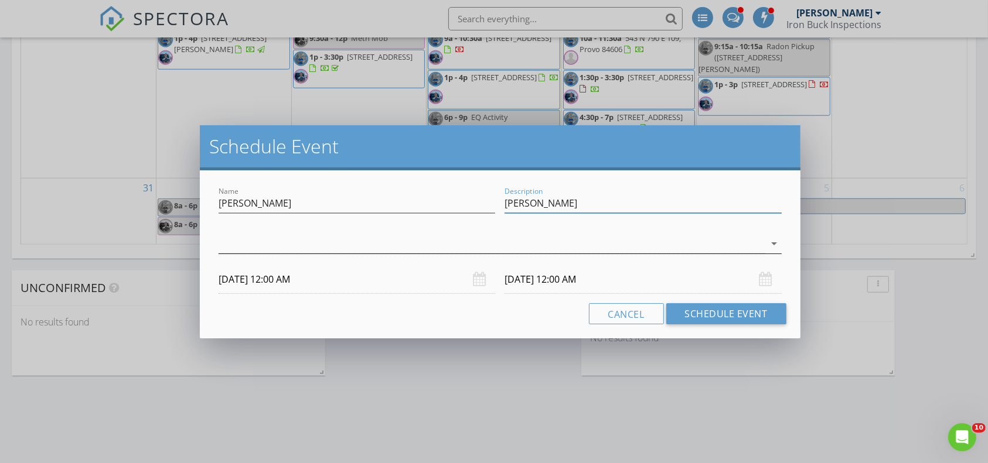
click at [483, 239] on div at bounding box center [492, 243] width 546 height 19
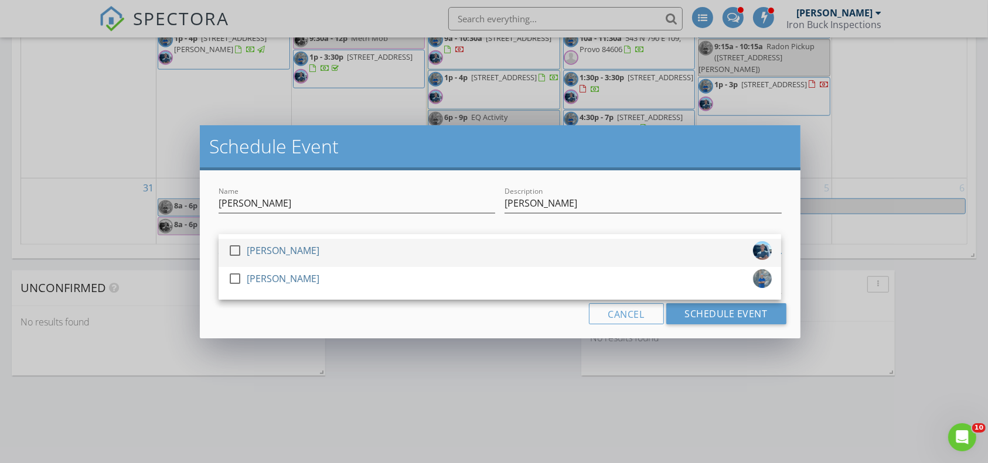
click at [323, 250] on div "check_box_outline_blank [PERSON_NAME]" at bounding box center [500, 252] width 544 height 23
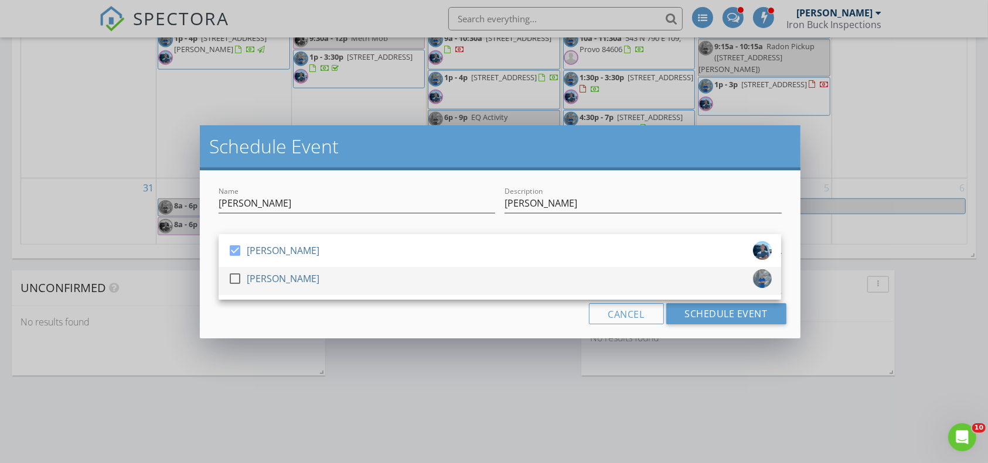
click at [287, 278] on div "[PERSON_NAME]" at bounding box center [283, 279] width 73 height 19
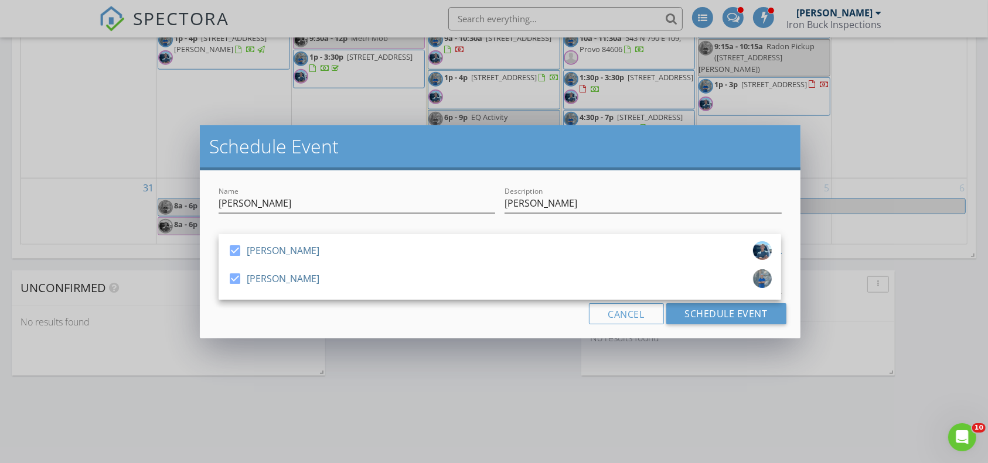
click at [226, 316] on div "Cancel Schedule Event" at bounding box center [500, 313] width 572 height 21
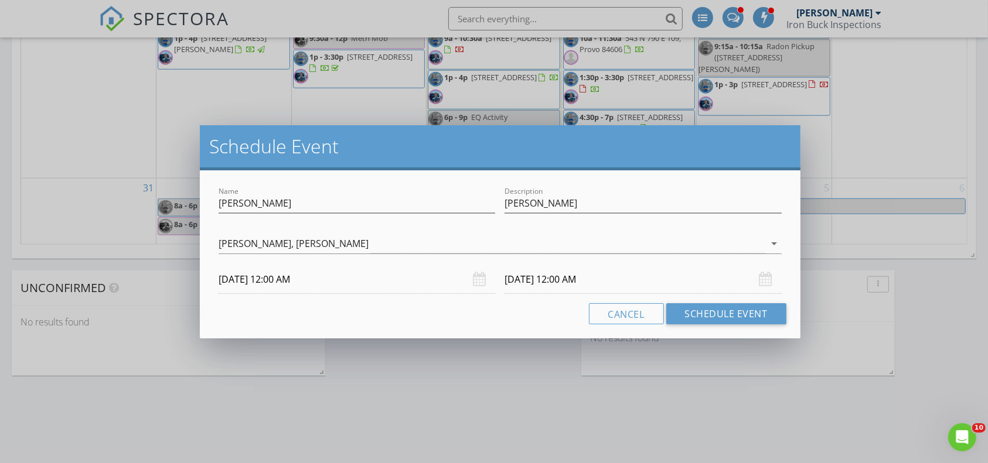
click at [260, 290] on input "[DATE] 12:00 AM" at bounding box center [357, 279] width 277 height 29
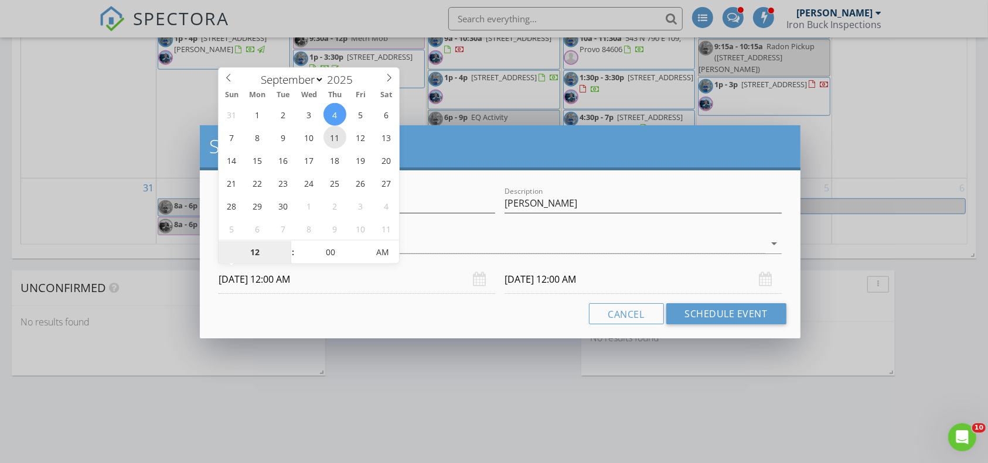
type input "[DATE] 12:00 AM"
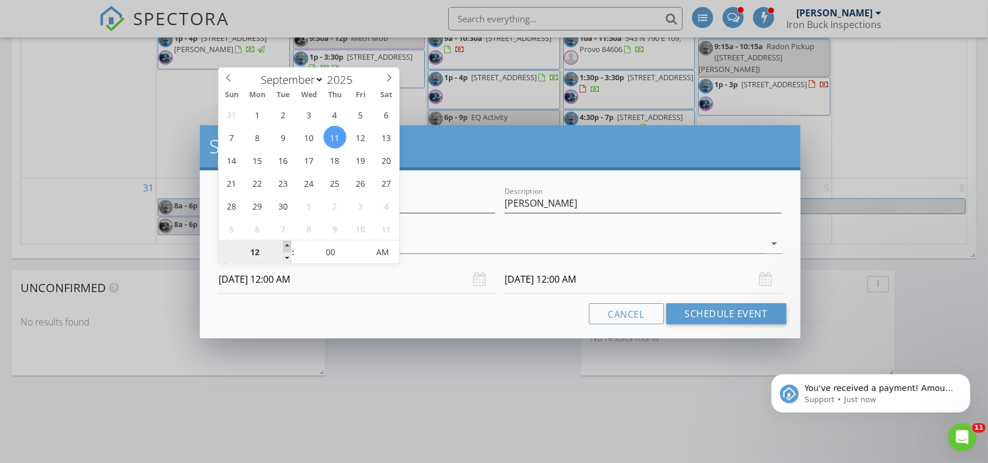
scroll to position [0, 0]
type input "01"
type input "[DATE] 1:00 AM"
click at [287, 245] on span at bounding box center [287, 247] width 8 height 12
type input "[DATE] 1:00 AM"
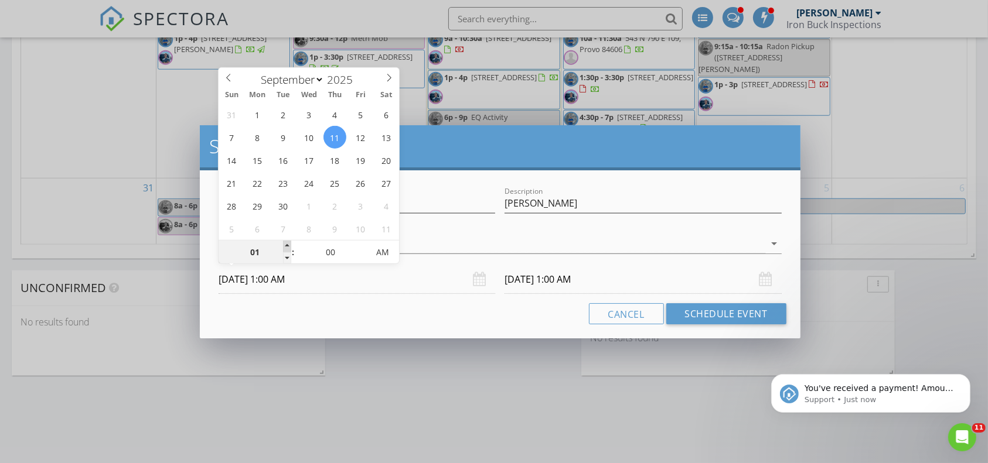
type input "02"
type input "[DATE] 2:00 AM"
click at [287, 245] on span at bounding box center [287, 247] width 8 height 12
type input "[DATE] 2:00 AM"
type input "03"
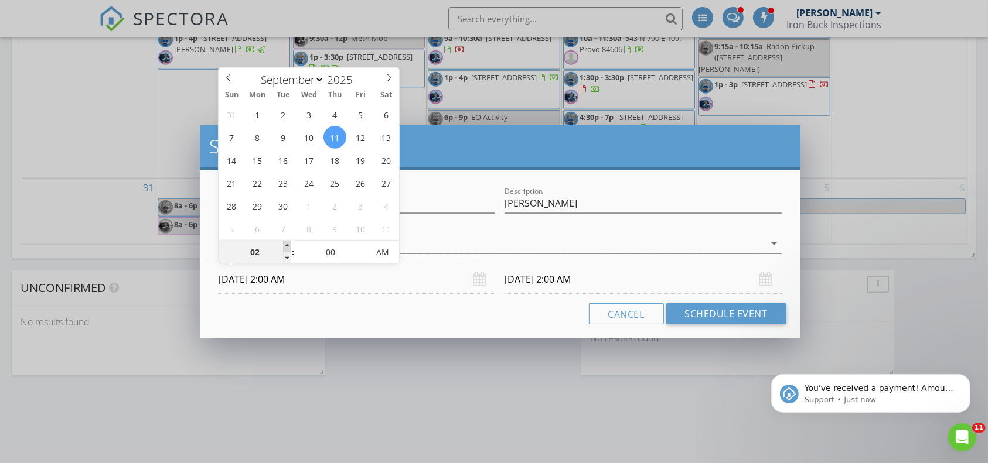
type input "[DATE] 3:00 AM"
click at [287, 245] on span at bounding box center [287, 247] width 8 height 12
type input "[DATE] 3:00 AM"
type input "04"
type input "[DATE] 4:00 AM"
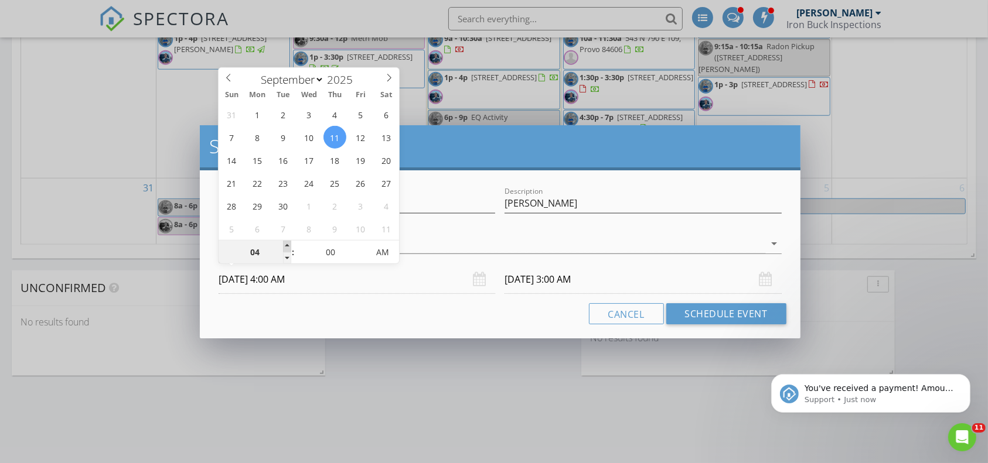
click at [287, 245] on span at bounding box center [287, 247] width 8 height 12
type input "05"
type input "[DATE] 5:00 AM"
type input "06"
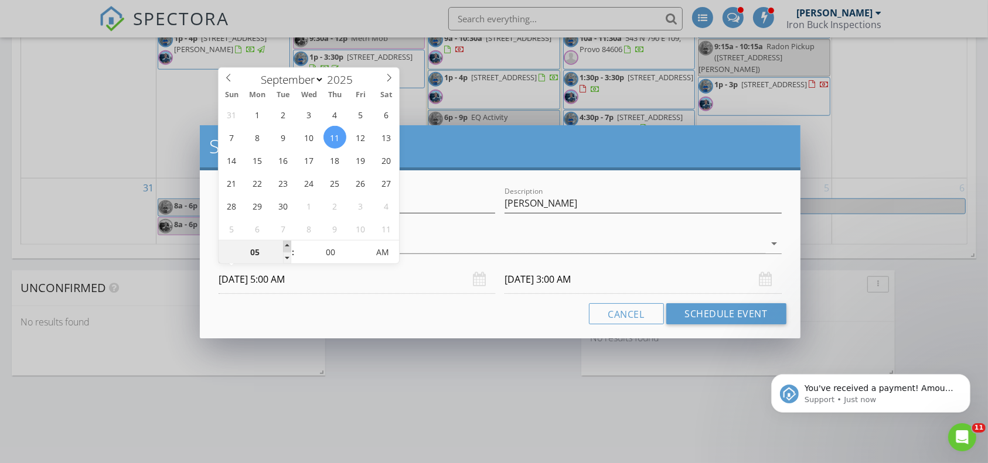
type input "[DATE] 6:00 AM"
click at [287, 245] on span at bounding box center [287, 247] width 8 height 12
type input "07"
type input "[DATE] 7:00 AM"
click at [287, 245] on span at bounding box center [287, 247] width 8 height 12
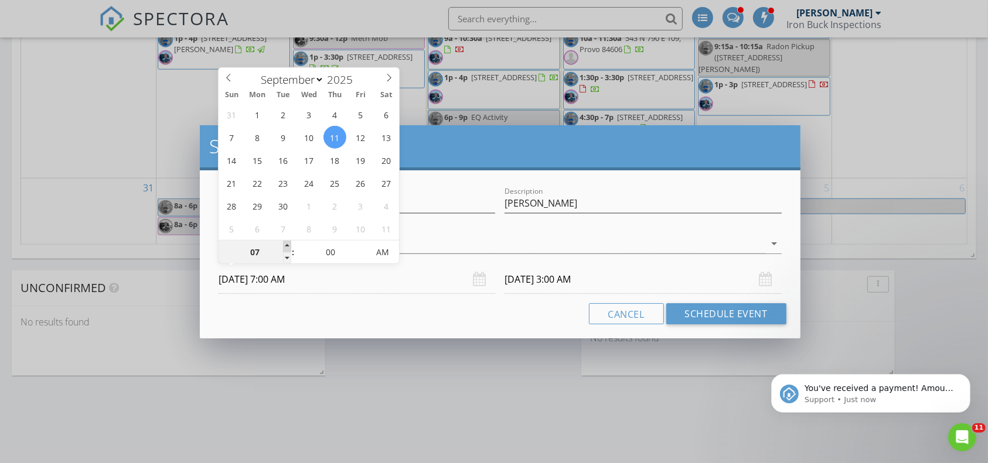
type input "[DATE] 7:00 AM"
type input "08"
type input "[DATE] 8:00 AM"
click at [287, 245] on span at bounding box center [287, 247] width 8 height 12
type input "[DATE] 8:00 AM"
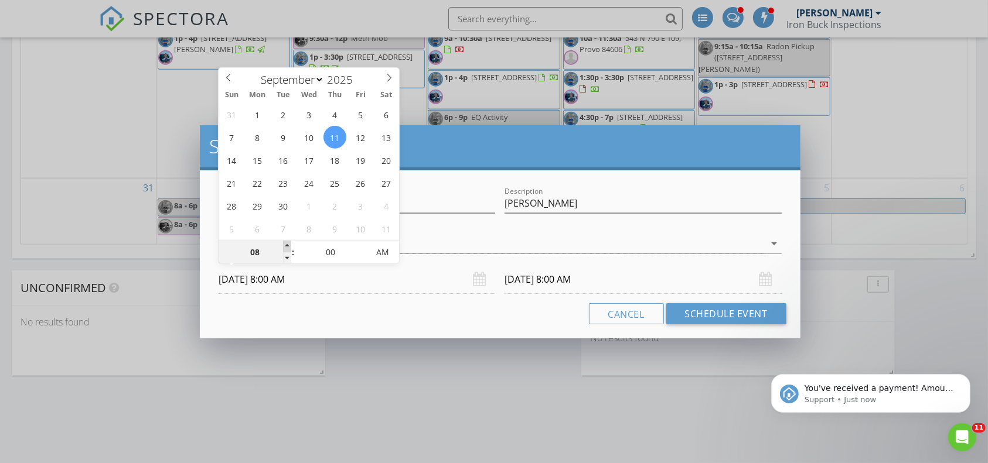
type input "09"
type input "[DATE] 9:00 AM"
click at [287, 245] on span at bounding box center [287, 247] width 8 height 12
type input "[DATE] 9:00 AM"
type input "10"
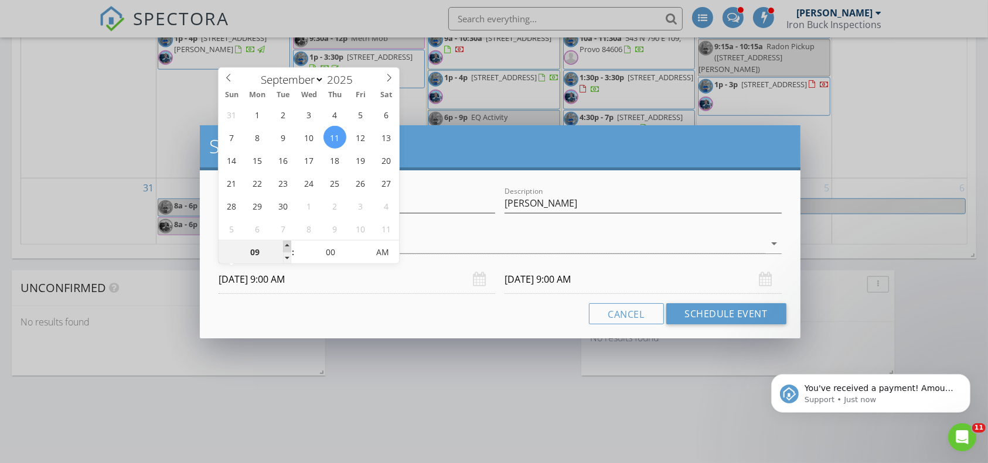
type input "[DATE] 10:00 AM"
click at [287, 245] on span at bounding box center [287, 247] width 8 height 12
type input "10"
drag, startPoint x: 376, startPoint y: 312, endPoint x: 542, endPoint y: 259, distance: 174.6
click at [376, 312] on div "Cancel Schedule Event" at bounding box center [500, 313] width 572 height 21
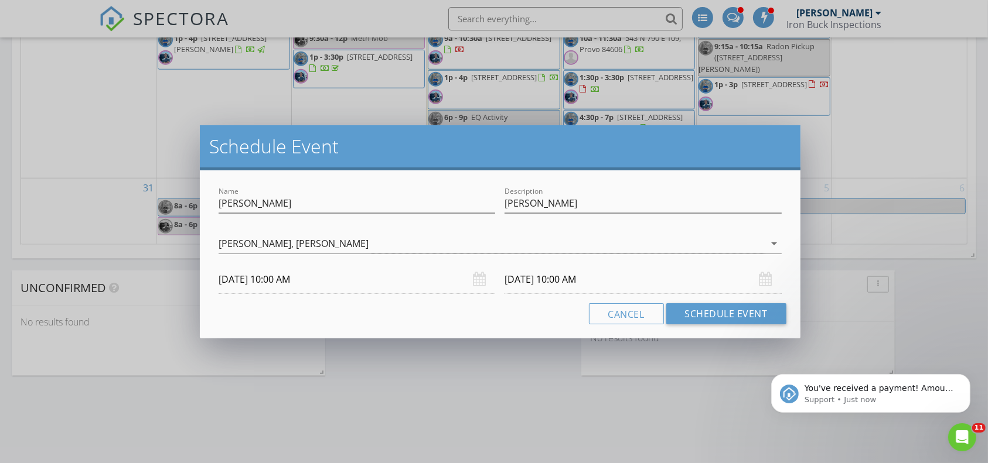
click at [557, 266] on input "[DATE] 10:00 AM" at bounding box center [642, 279] width 277 height 29
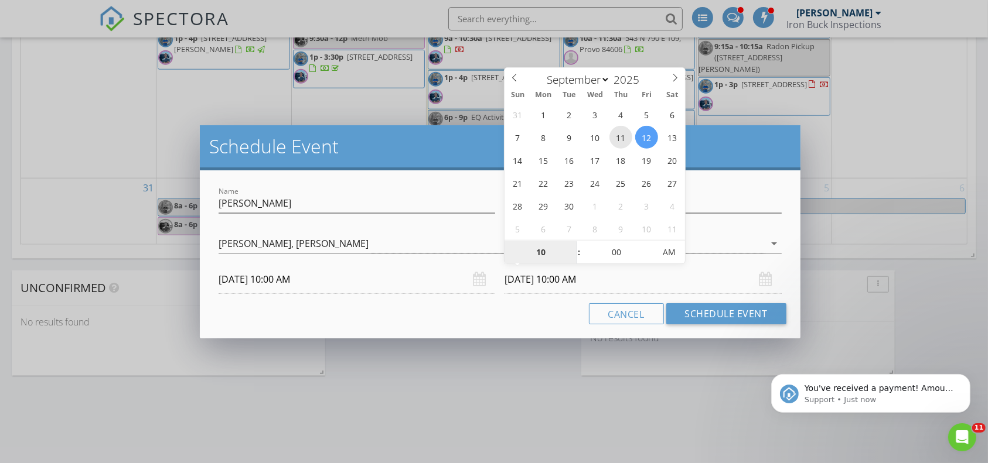
type input "[DATE] 10:00 AM"
type input "11"
type input "[DATE] 11:00 AM"
click at [572, 245] on span at bounding box center [573, 247] width 8 height 12
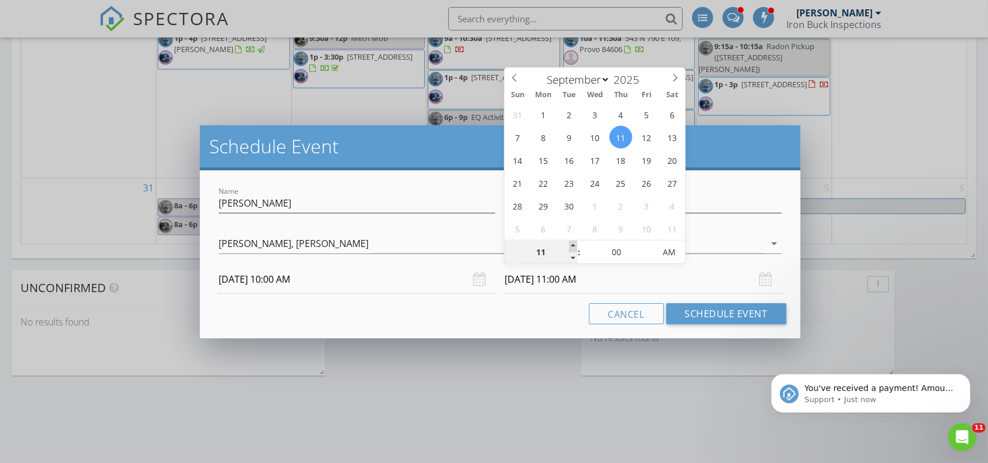
type input "12"
type input "[DATE] 12:00 PM"
type input "01"
type input "[DATE] 1:00 PM"
click at [572, 245] on span at bounding box center [573, 247] width 8 height 12
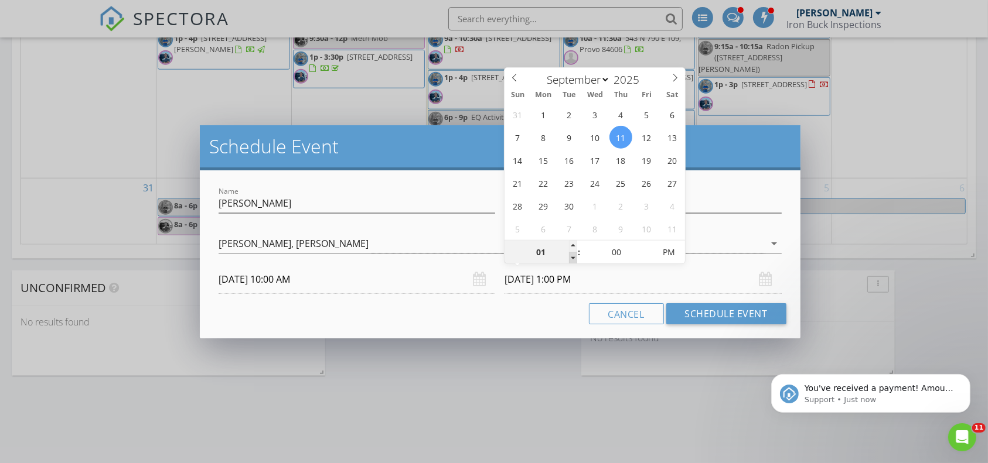
type input "12"
type input "[DATE] 12:00 PM"
click at [572, 258] on span at bounding box center [573, 259] width 8 height 12
type input "05"
type input "[DATE] 12:05 PM"
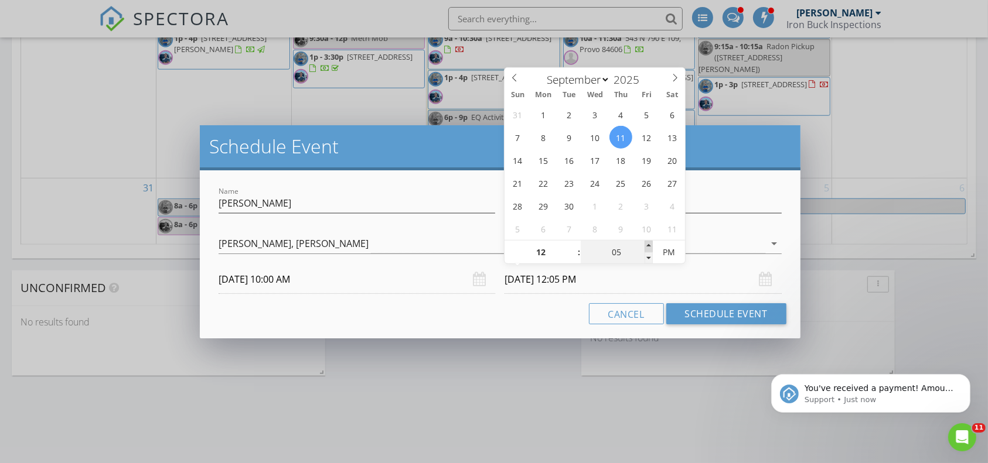
click at [651, 244] on span at bounding box center [648, 247] width 8 height 12
type input "01"
type input "[DATE] 1:05 PM"
click at [575, 243] on span at bounding box center [573, 247] width 8 height 12
type input "00"
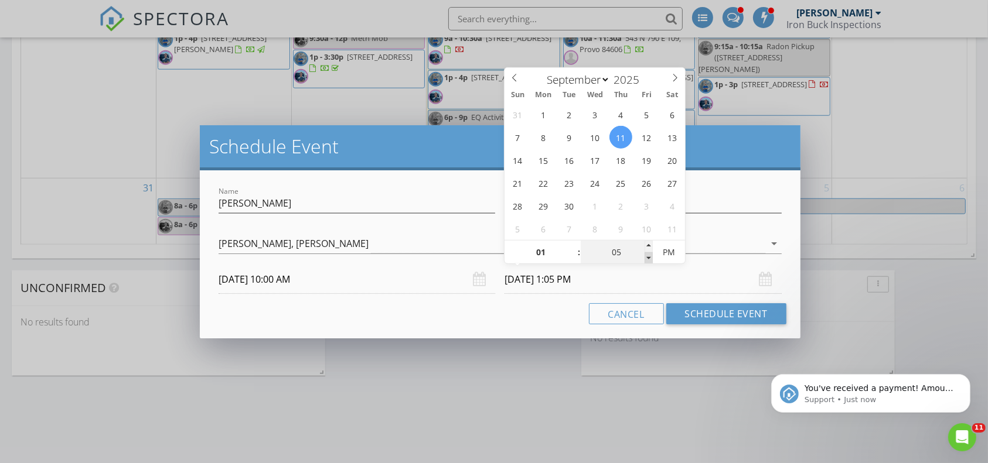
type input "[DATE] 1:00 PM"
click at [647, 256] on span at bounding box center [648, 259] width 8 height 12
type input "05"
type input "[DATE] 1:05 PM"
click at [649, 246] on span at bounding box center [648, 247] width 8 height 12
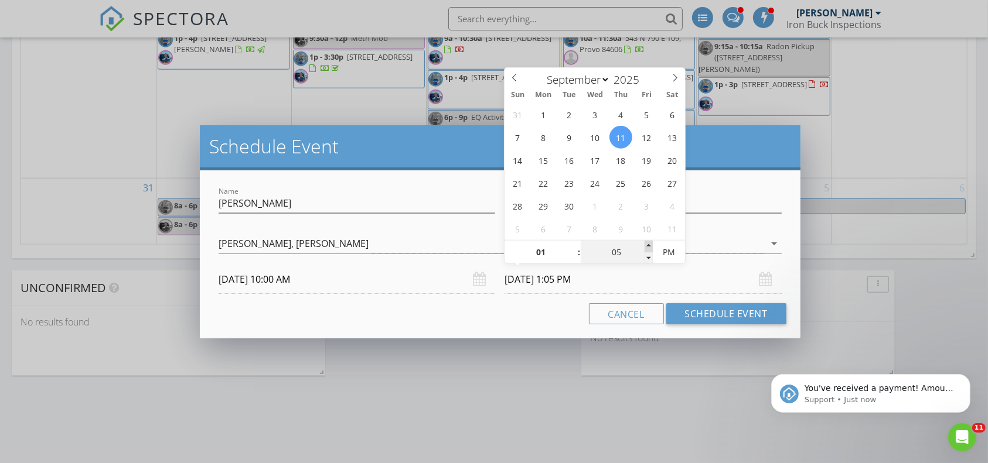
click at [649, 246] on span at bounding box center [648, 247] width 8 height 12
type input "15"
type input "[DATE] 1:15 PM"
click at [649, 246] on span at bounding box center [648, 247] width 8 height 12
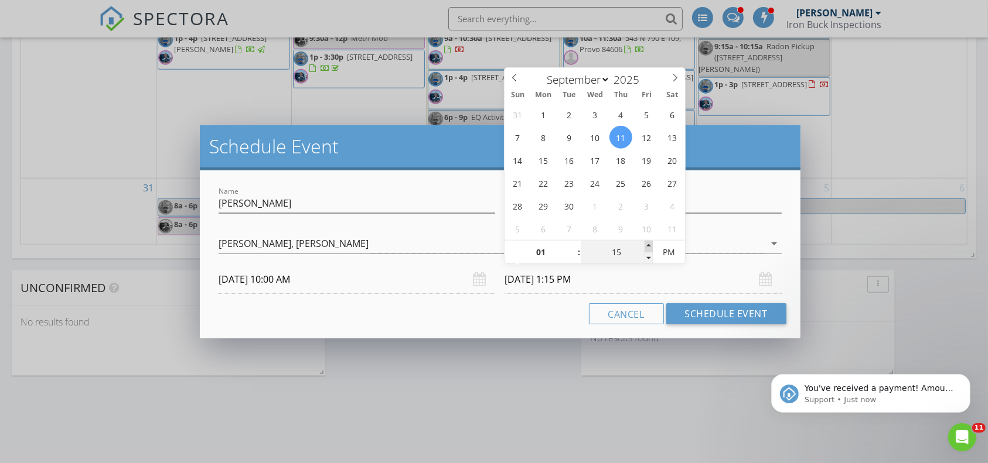
type input "20"
type input "[DATE] 1:20 PM"
type input "12"
type input "[DATE] 12:20 PM"
click at [571, 255] on span at bounding box center [573, 259] width 8 height 12
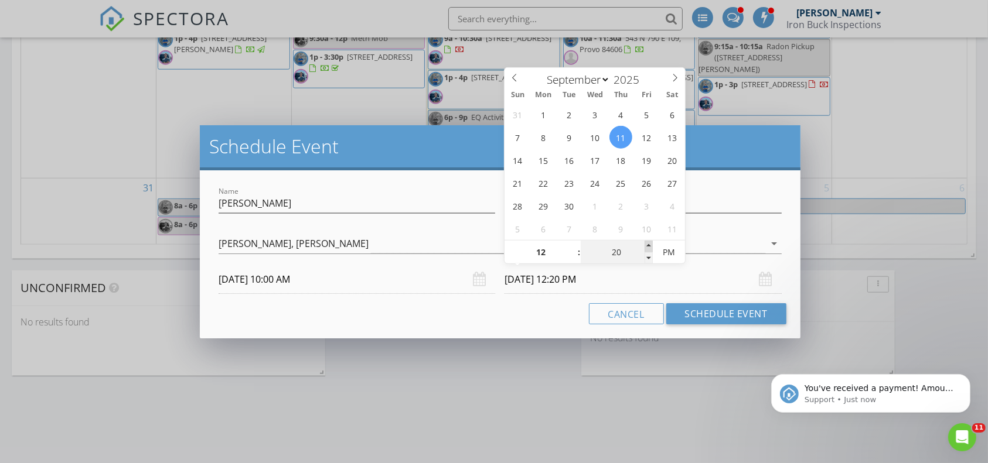
type input "25"
type input "[DATE] 12:25 PM"
click at [646, 244] on span at bounding box center [648, 247] width 8 height 12
type input "30"
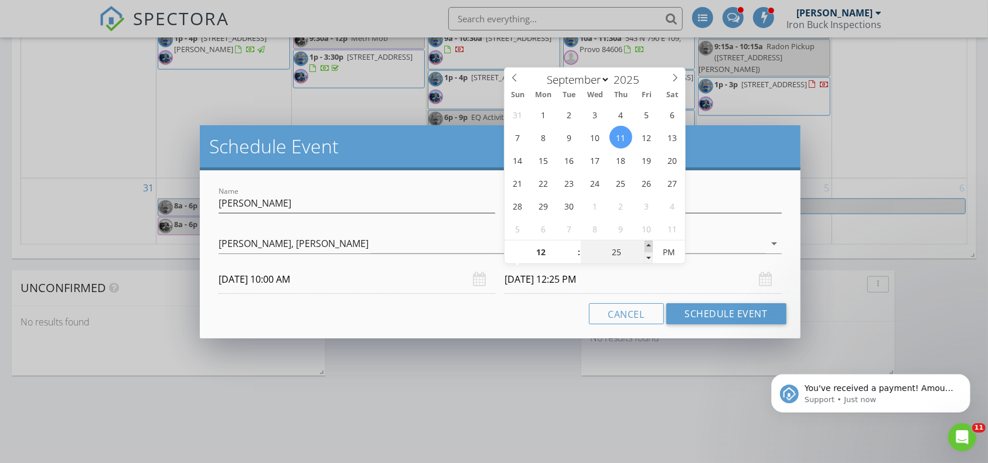
type input "[DATE] 12:30 PM"
click at [694, 311] on button "Schedule Event" at bounding box center [726, 313] width 120 height 21
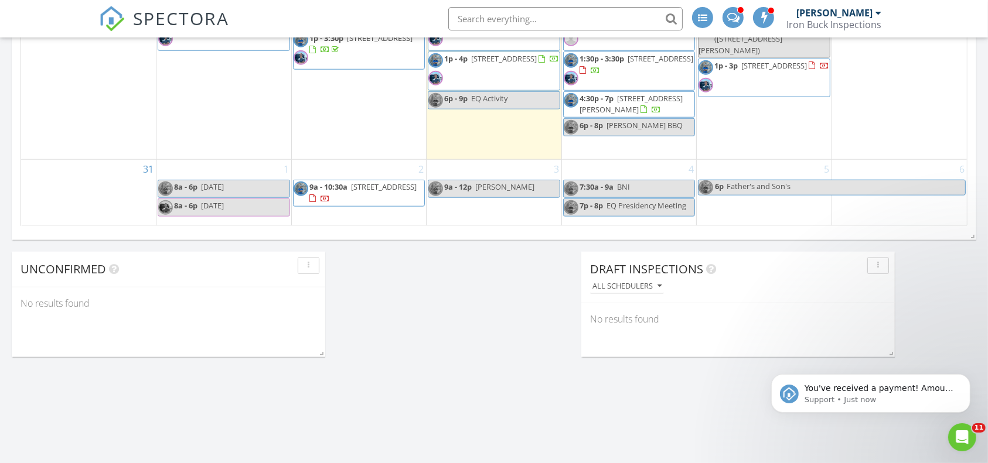
scroll to position [1170, 0]
click at [619, 226] on div "4 7:30a - 9a BNI 7p - 8p EQ Presidency Meeting" at bounding box center [629, 195] width 135 height 66
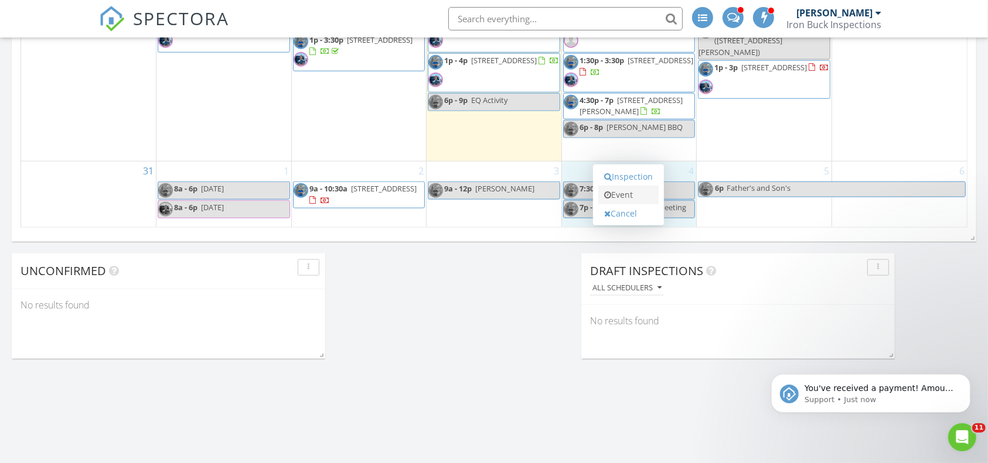
click at [630, 190] on link "Event" at bounding box center [628, 195] width 60 height 19
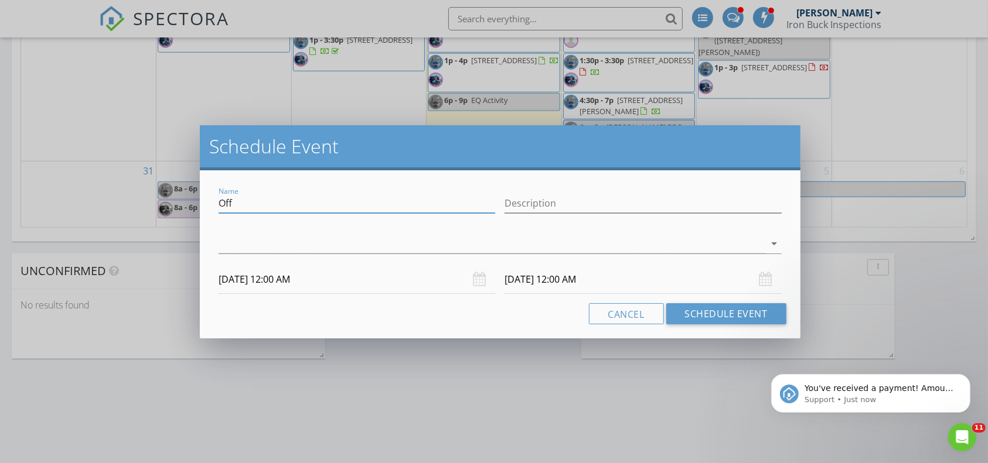
drag, startPoint x: 360, startPoint y: 206, endPoint x: 5, endPoint y: 207, distance: 355.6
click at [5, 207] on div "Schedule Event Name Off Description arrow_drop_down [DATE] 12:00 AM [DATE] 12:0…" at bounding box center [494, 231] width 988 height 463
type input "K [PERSON_NAME]"
click at [567, 200] on input "Description" at bounding box center [642, 203] width 277 height 19
type input "K [PERSON_NAME]"
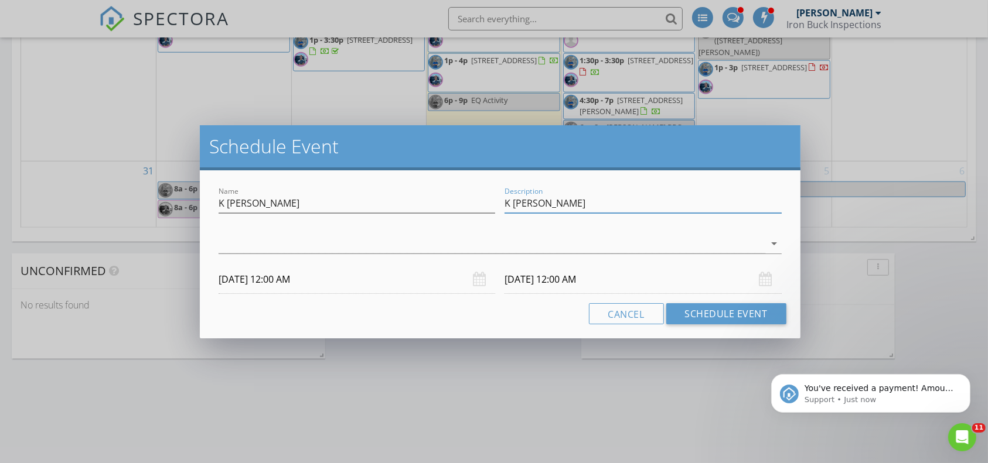
click at [313, 275] on input "[DATE] 12:00 AM" at bounding box center [357, 279] width 277 height 29
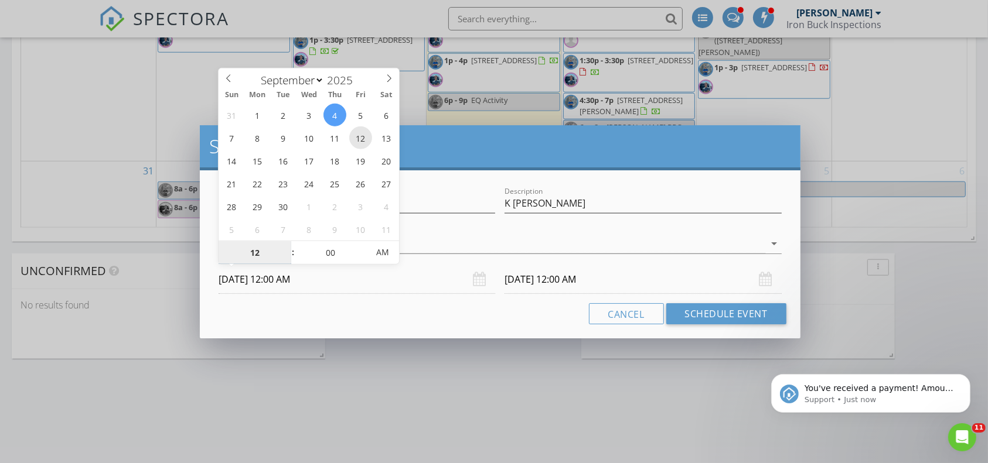
type input "[DATE] 12:00 AM"
click at [288, 246] on span at bounding box center [287, 247] width 8 height 12
type input "01"
type input "[DATE] 1:00 AM"
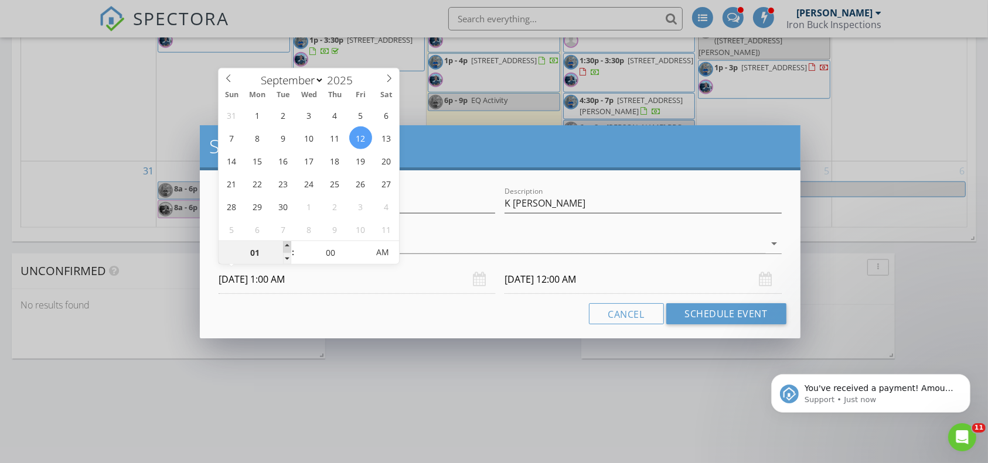
click at [288, 246] on span at bounding box center [287, 247] width 8 height 12
type input "02"
type input "[DATE] 2:00 AM"
type input "02"
type input "[DATE] 2:00 AM"
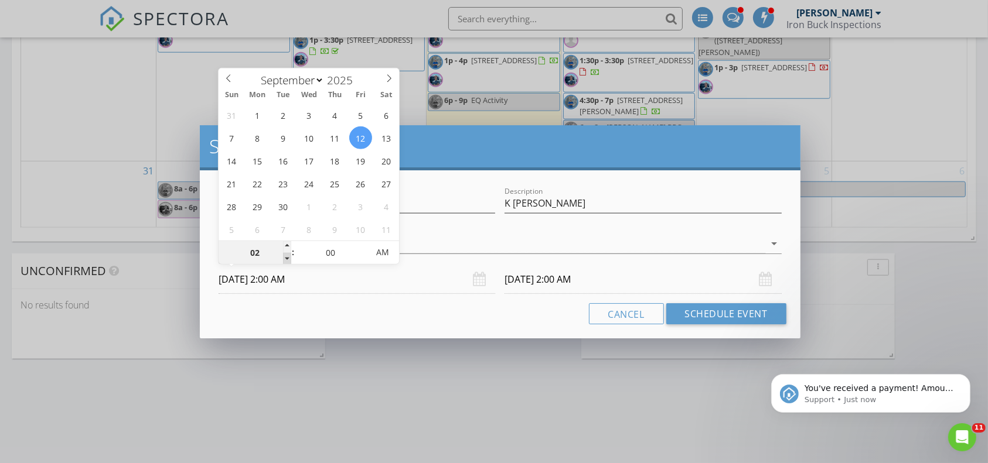
type input "01"
type input "[DATE] 1:00 AM"
click at [286, 255] on span at bounding box center [287, 259] width 8 height 12
type input "12"
type input "[DATE] 12:00 AM"
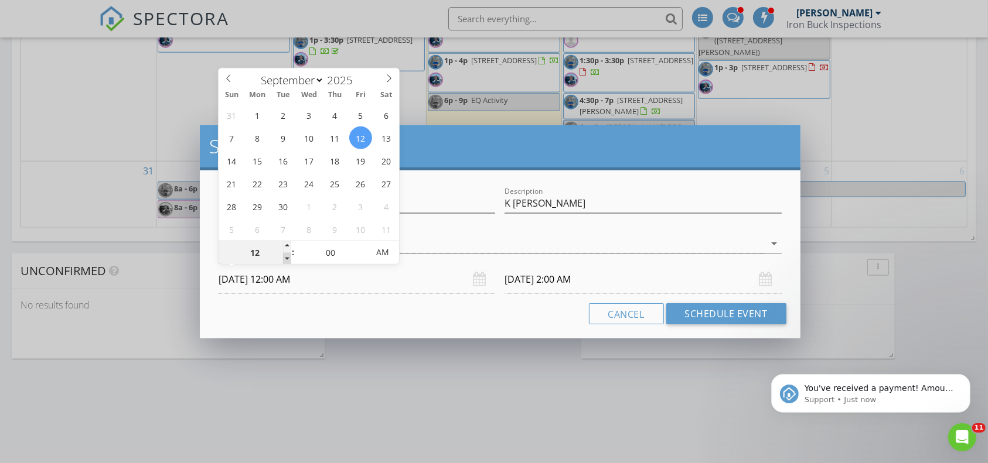
click at [286, 255] on span at bounding box center [287, 259] width 8 height 12
type input "11"
type input "[DATE] 11:00 PM"
click at [286, 255] on span at bounding box center [287, 259] width 8 height 12
type input "11"
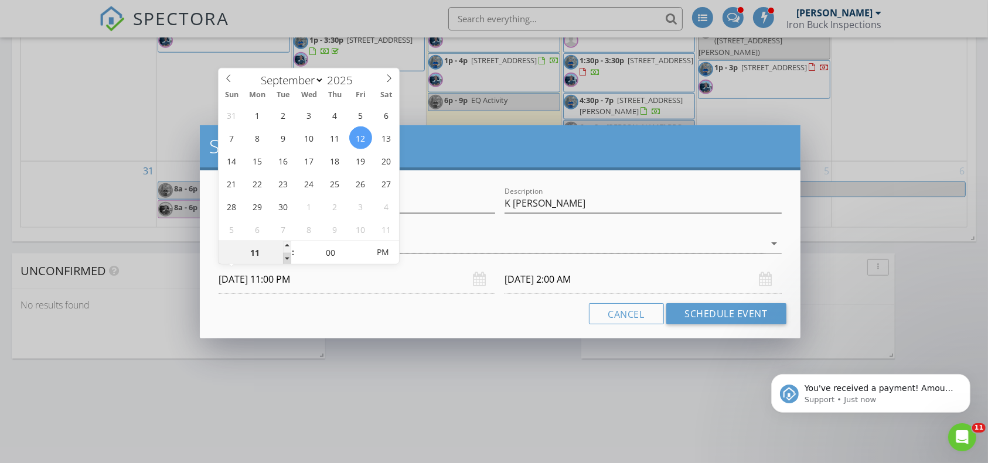
type input "[DATE] 11:00 PM"
type input "10"
type input "[DATE] 10:00 PM"
click at [286, 255] on span at bounding box center [287, 259] width 8 height 12
type input "10"
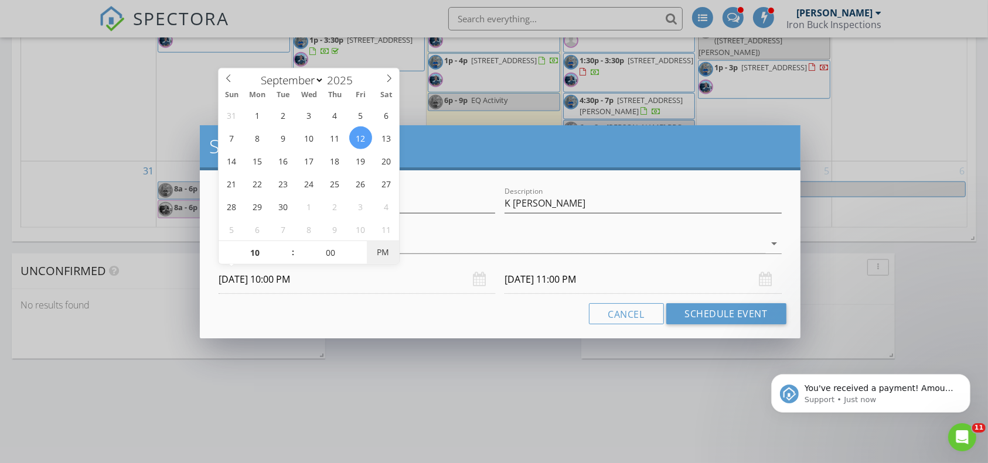
type input "[DATE] 10:00 PM"
type input "[DATE] 10:00 AM"
click at [381, 256] on span "PM" at bounding box center [383, 252] width 32 height 23
click at [534, 275] on input "[DATE] 10:00 AM" at bounding box center [642, 279] width 277 height 29
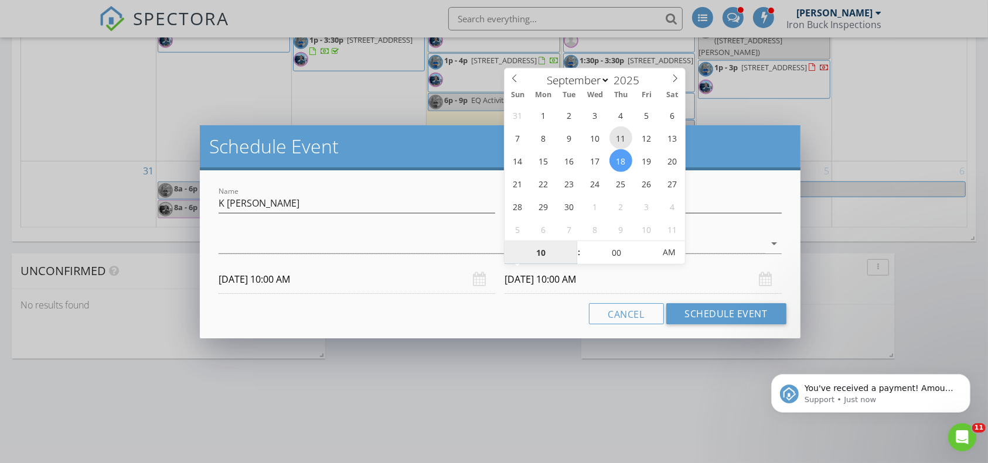
type input "[DATE] 10:00 AM"
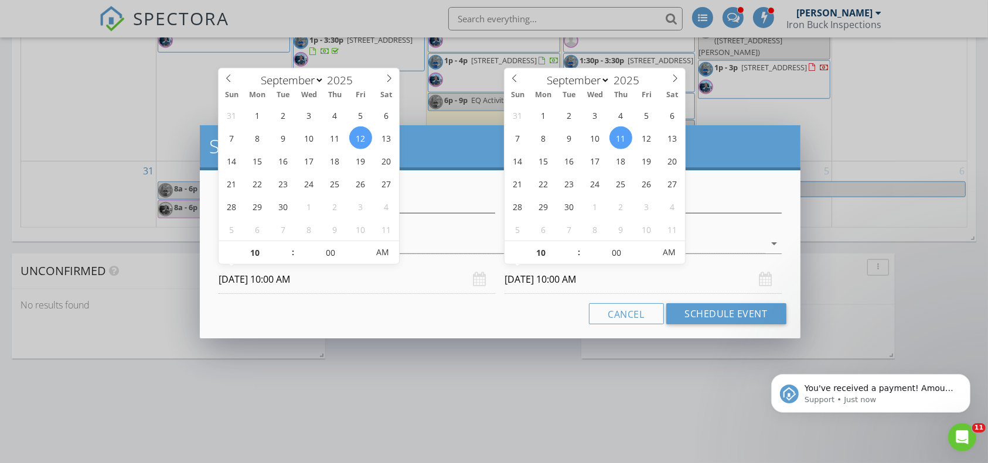
click at [346, 277] on input "[DATE] 10:00 AM" at bounding box center [357, 279] width 277 height 29
type input "[DATE] 10:00 AM"
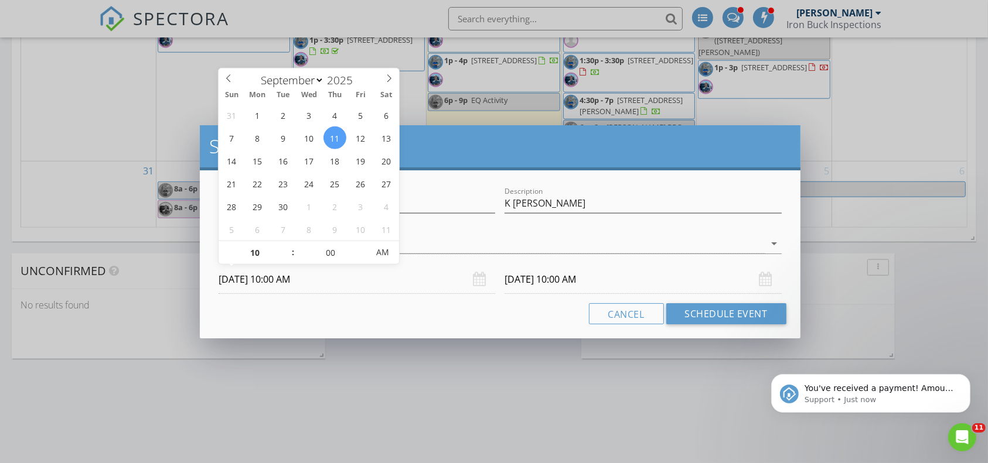
click at [580, 278] on input "[DATE] 10:00 AM" at bounding box center [642, 279] width 277 height 29
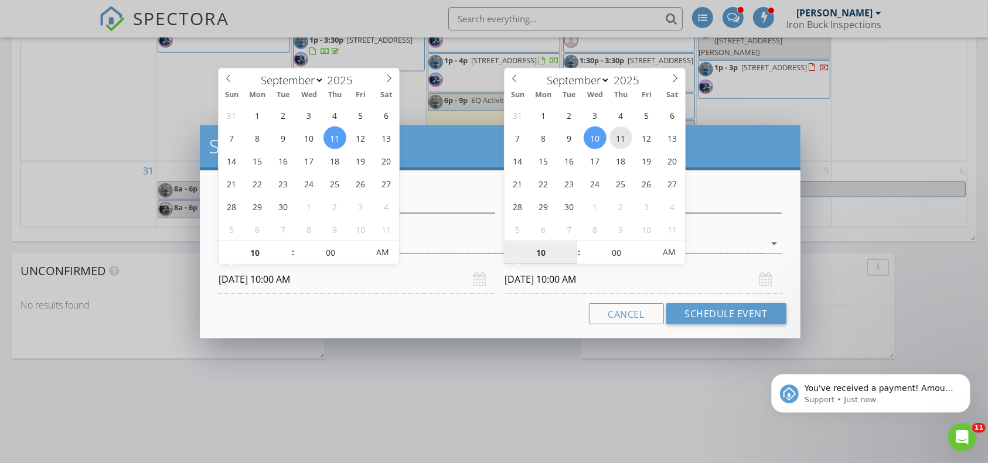
type input "[DATE] 10:00 AM"
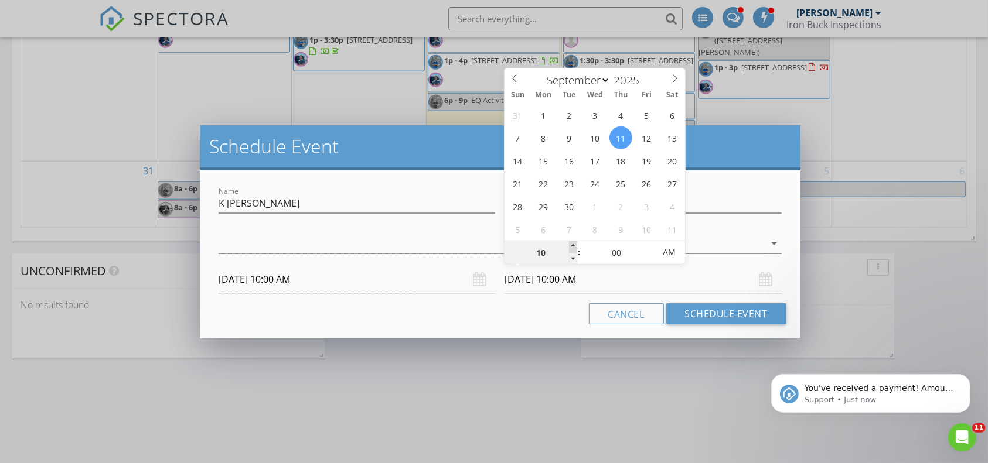
type input "11"
type input "[DATE] 11:00 AM"
click at [574, 247] on span at bounding box center [573, 247] width 8 height 12
type input "12"
type input "[DATE] 12:00 PM"
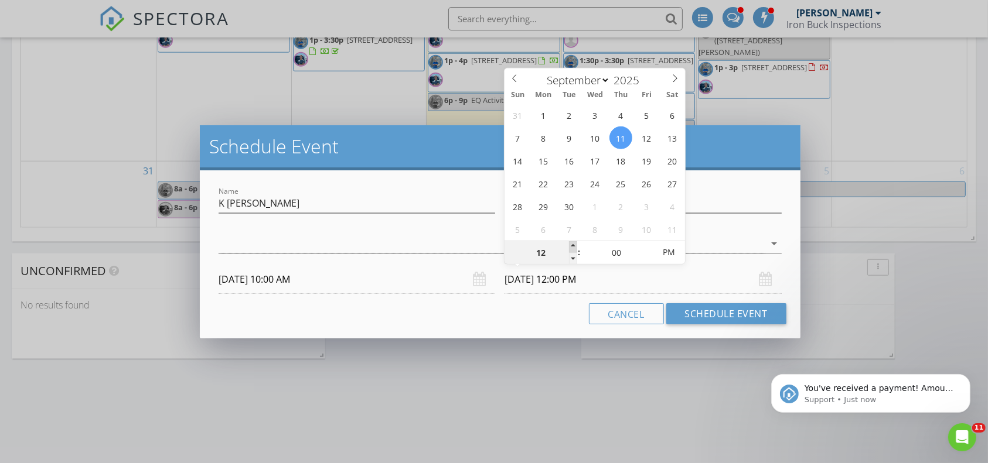
click at [574, 247] on span at bounding box center [573, 247] width 8 height 12
click at [455, 322] on div "Cancel Schedule Event" at bounding box center [500, 313] width 572 height 21
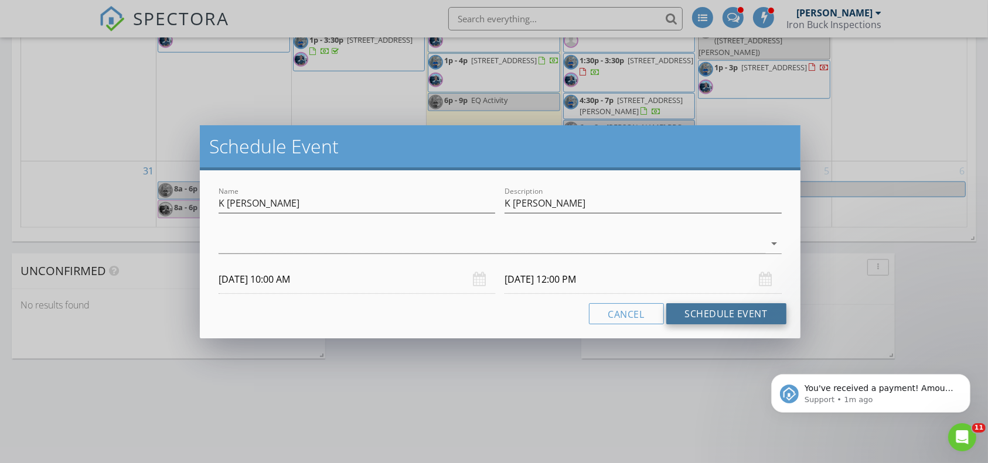
click at [750, 311] on button "Schedule Event" at bounding box center [726, 313] width 120 height 21
drag, startPoint x: 550, startPoint y: 238, endPoint x: 449, endPoint y: 250, distance: 102.1
click at [550, 237] on div at bounding box center [492, 243] width 546 height 19
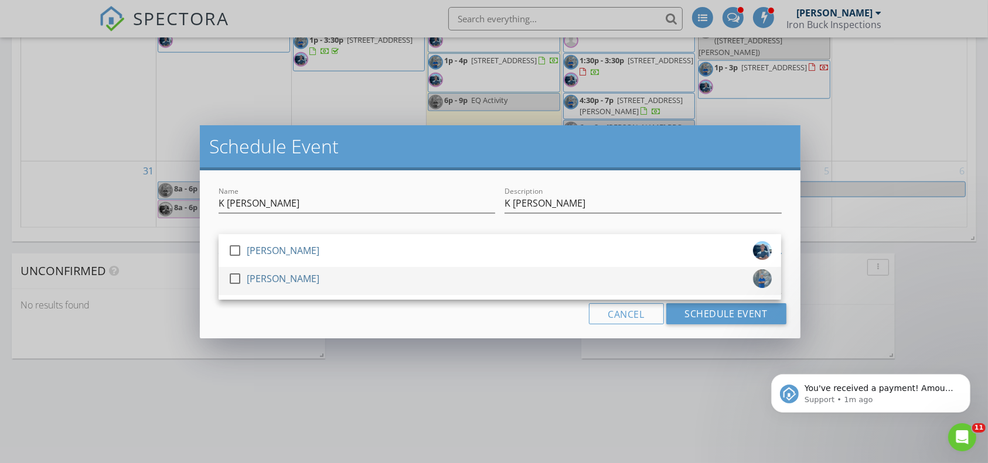
click at [427, 272] on div "check_box_outline_blank [PERSON_NAME]" at bounding box center [500, 281] width 544 height 23
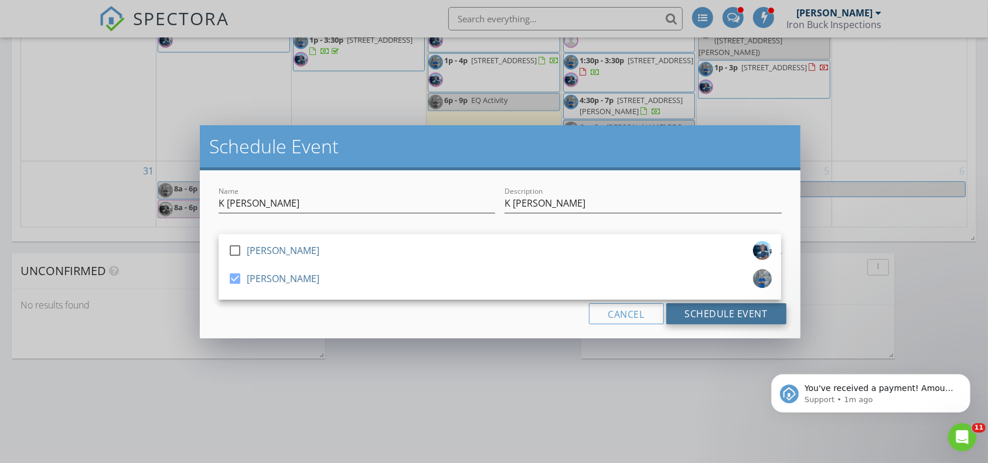
click at [716, 312] on button "Schedule Event" at bounding box center [726, 313] width 120 height 21
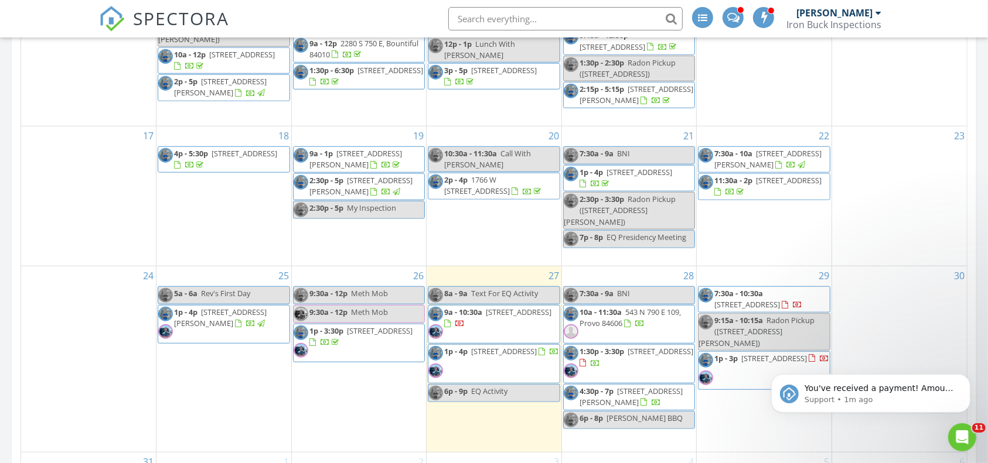
scroll to position [862, 0]
